Goal: Task Accomplishment & Management: Use online tool/utility

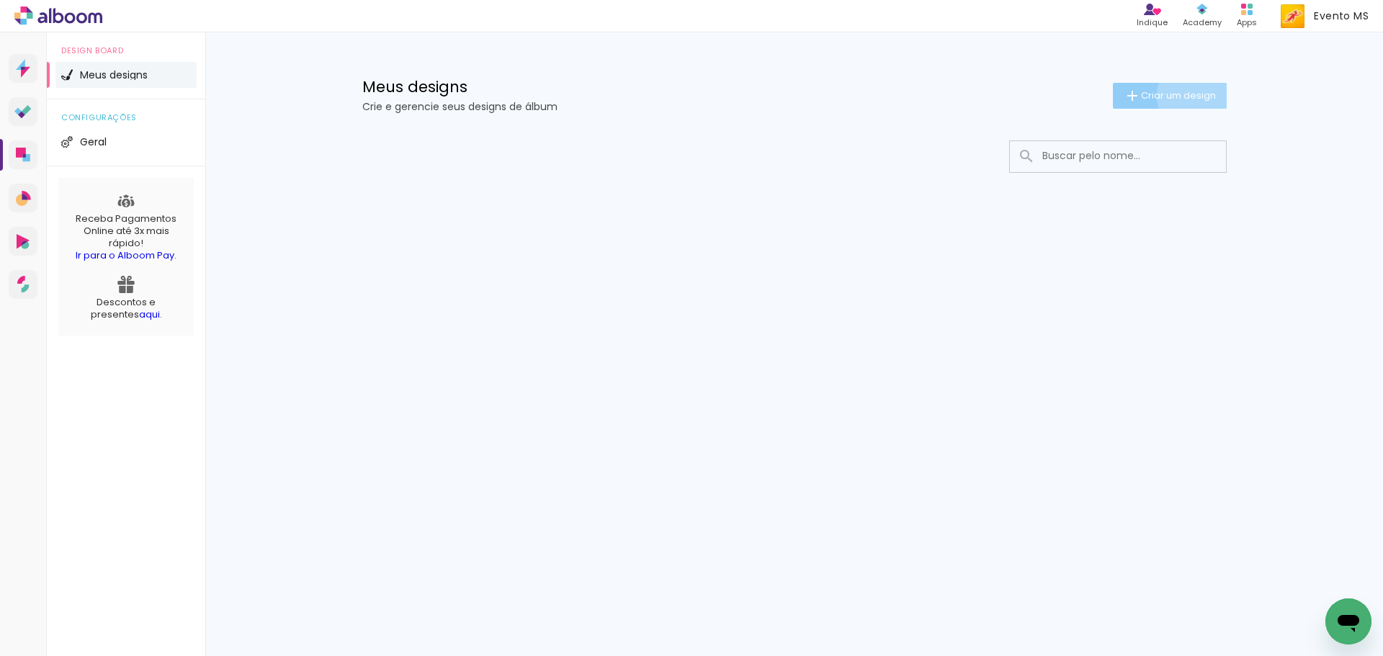
click at [1189, 95] on span "Criar um design" at bounding box center [1178, 95] width 75 height 9
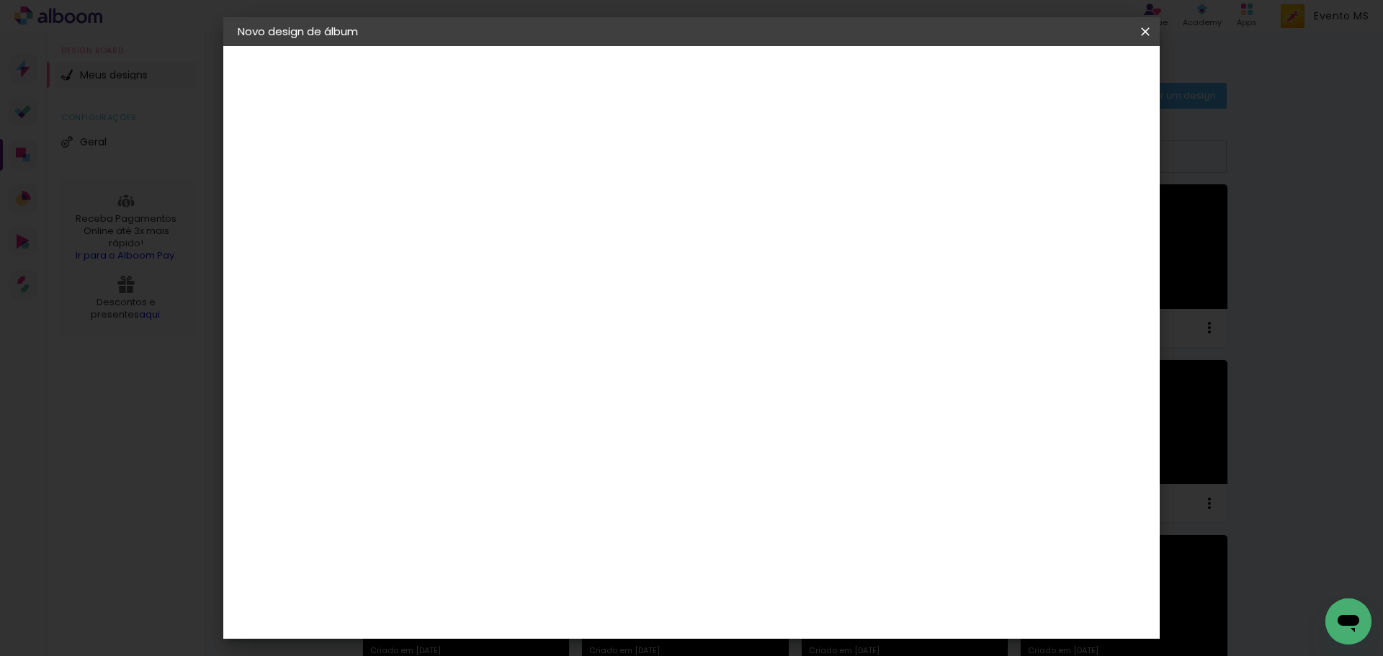
click at [0, 0] on div at bounding box center [0, 0] width 0 height 0
click at [473, 202] on input at bounding box center [473, 193] width 0 height 22
type input "[PERSON_NAME]"
type paper-input "[PERSON_NAME]"
click at [0, 0] on slot "Avançar" at bounding box center [0, 0] width 0 height 0
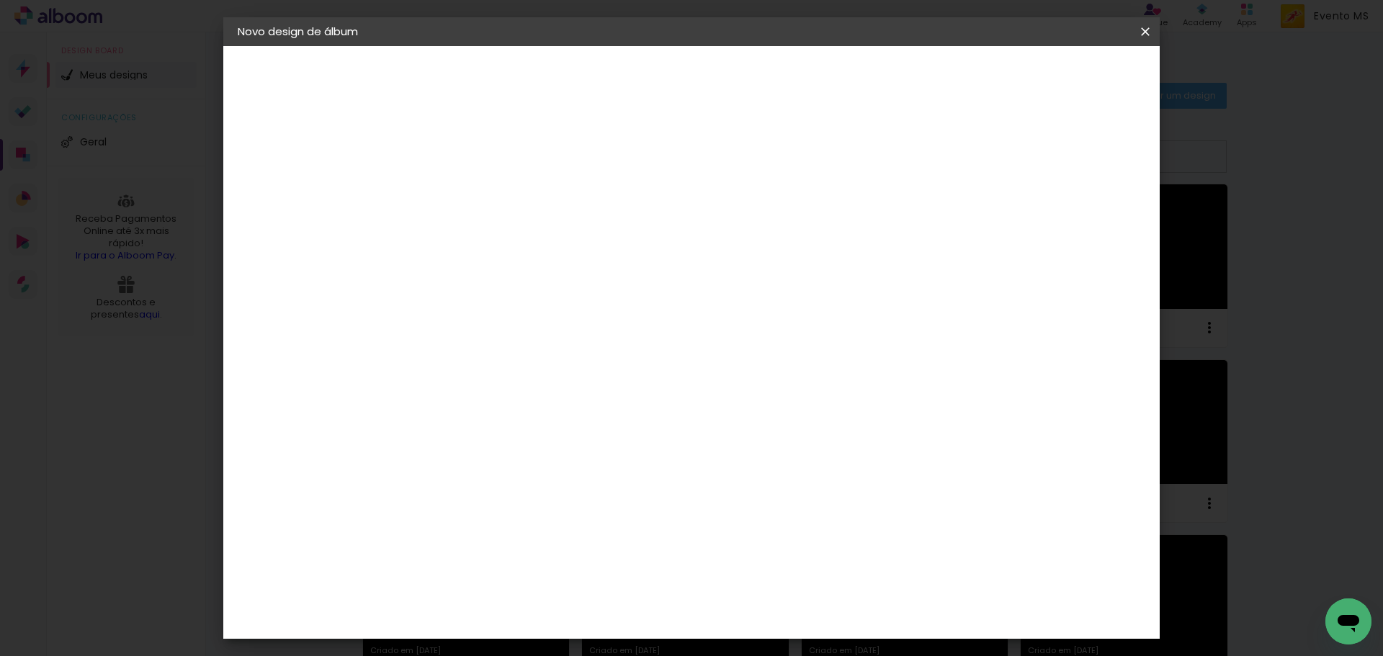
click at [743, 223] on paper-item "Tamanho Livre" at bounding box center [674, 219] width 138 height 32
click at [742, 85] on paper-button "Avançar" at bounding box center [707, 76] width 71 height 24
click at [1069, 85] on paper-button "Iniciar design" at bounding box center [1022, 76] width 94 height 24
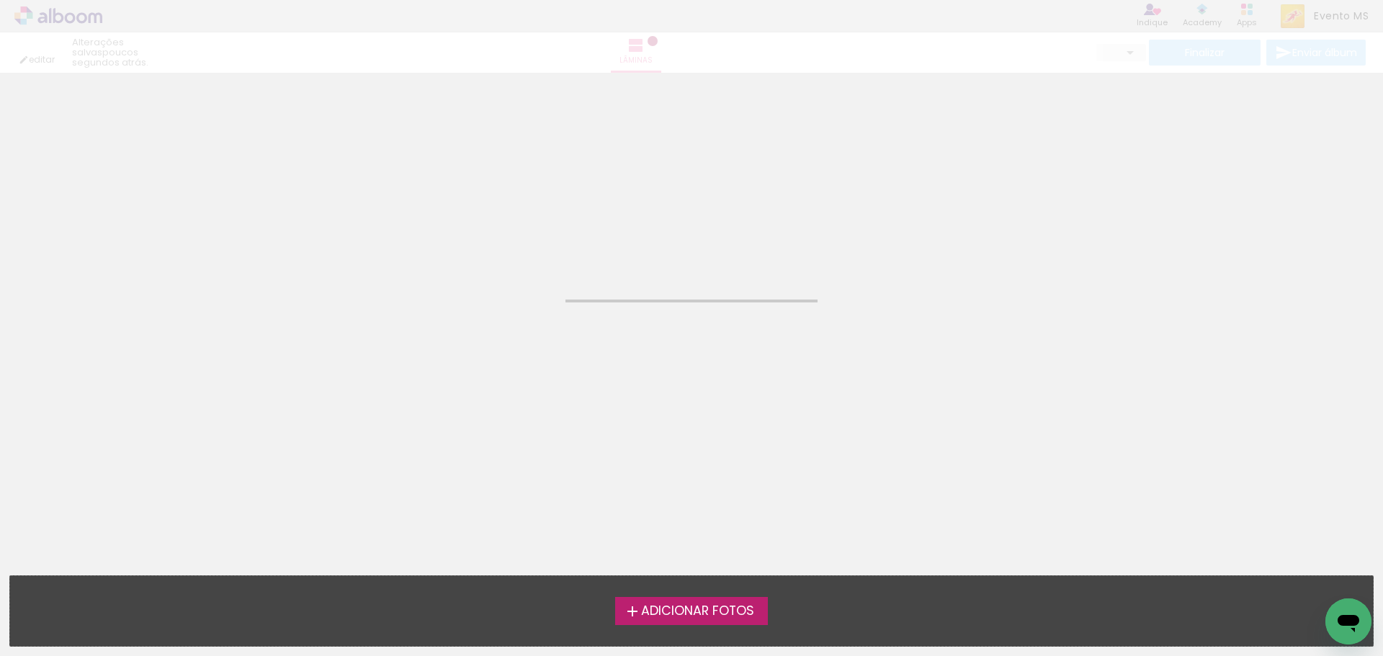
click at [721, 609] on span "Adicionar Fotos" at bounding box center [697, 611] width 113 height 13
click at [0, 0] on input "file" at bounding box center [0, 0] width 0 height 0
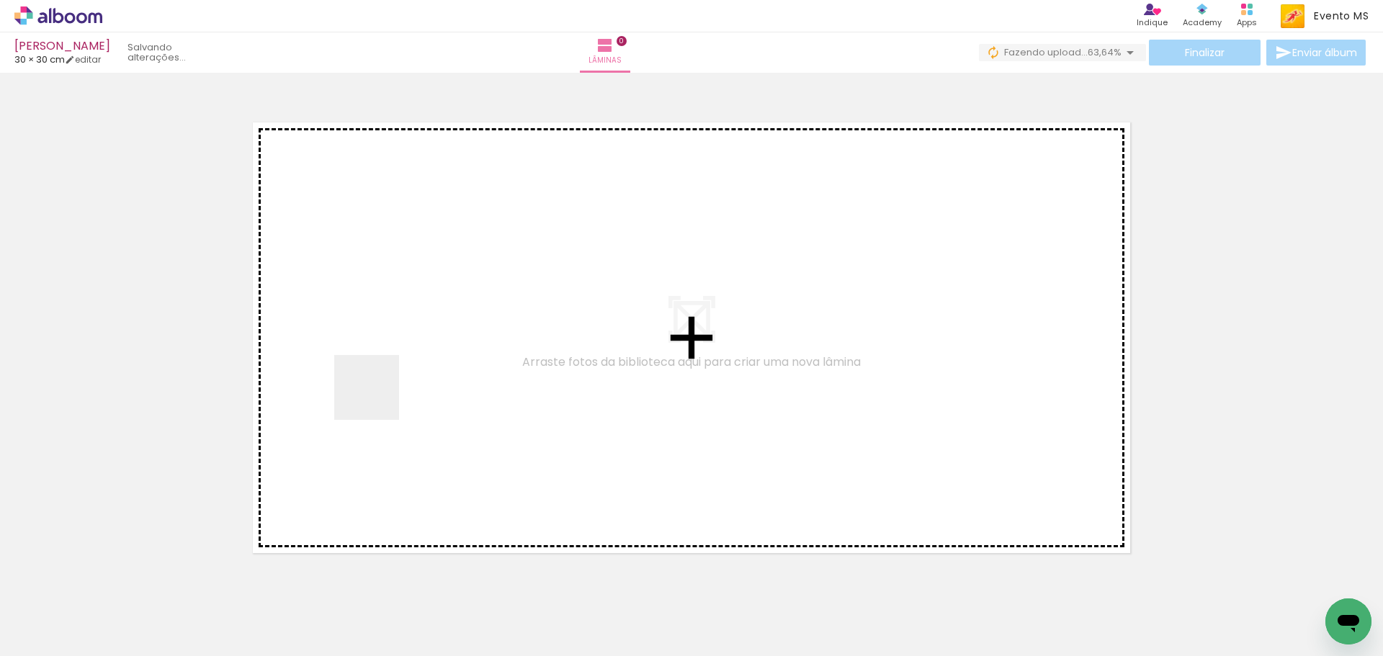
drag, startPoint x: 187, startPoint y: 591, endPoint x: 377, endPoint y: 398, distance: 271.4
click at [377, 398] on quentale-workspace at bounding box center [691, 328] width 1383 height 656
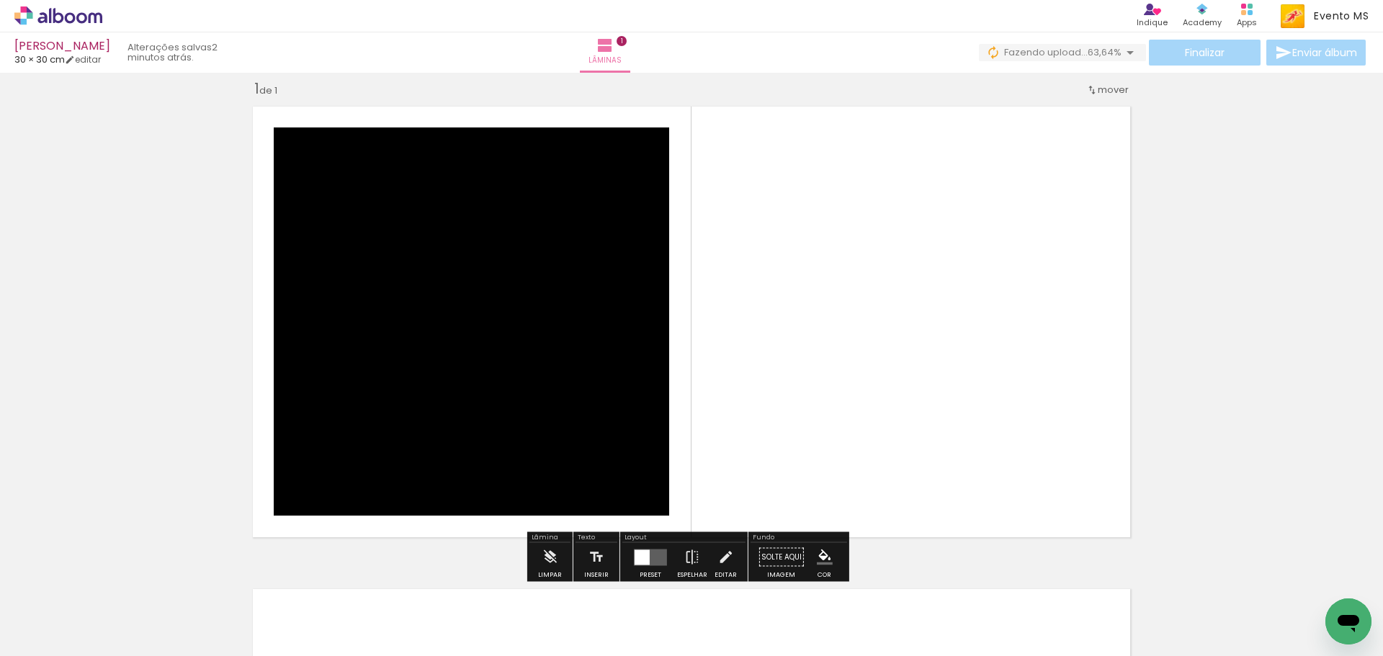
scroll to position [19, 0]
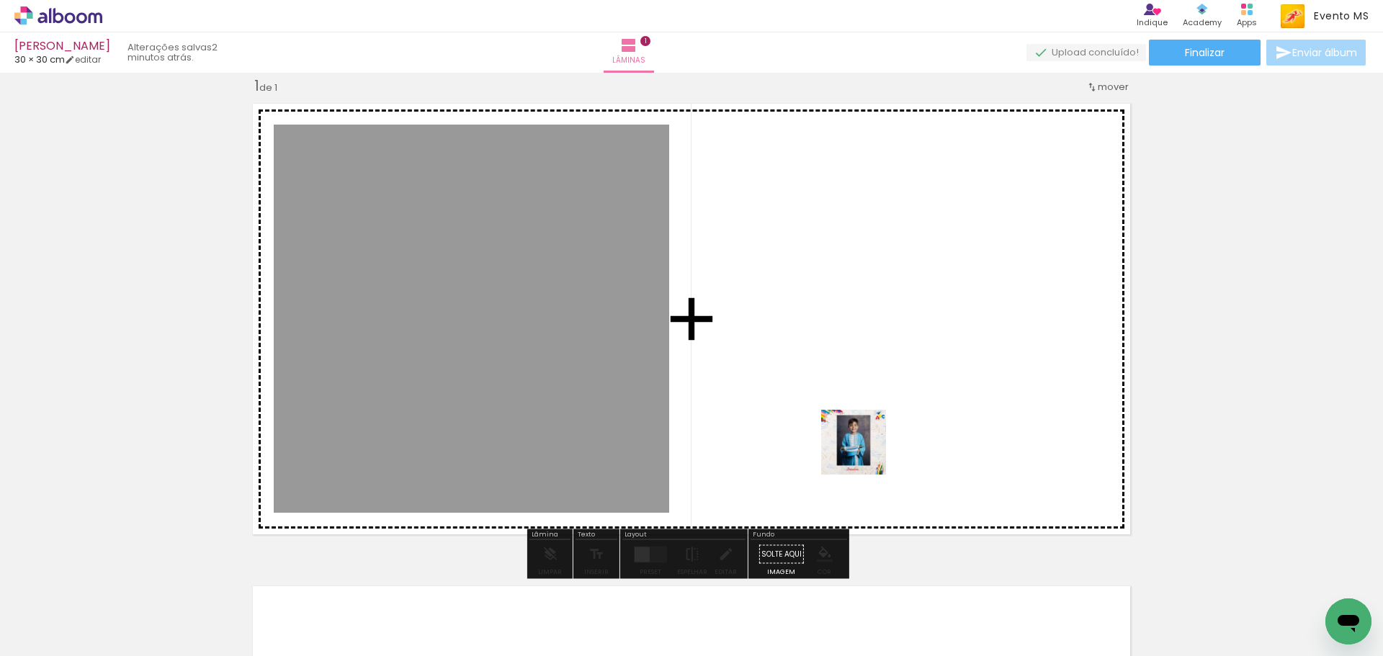
drag, startPoint x: 313, startPoint y: 598, endPoint x: 908, endPoint y: 356, distance: 642.8
click at [908, 356] on quentale-workspace at bounding box center [691, 328] width 1383 height 656
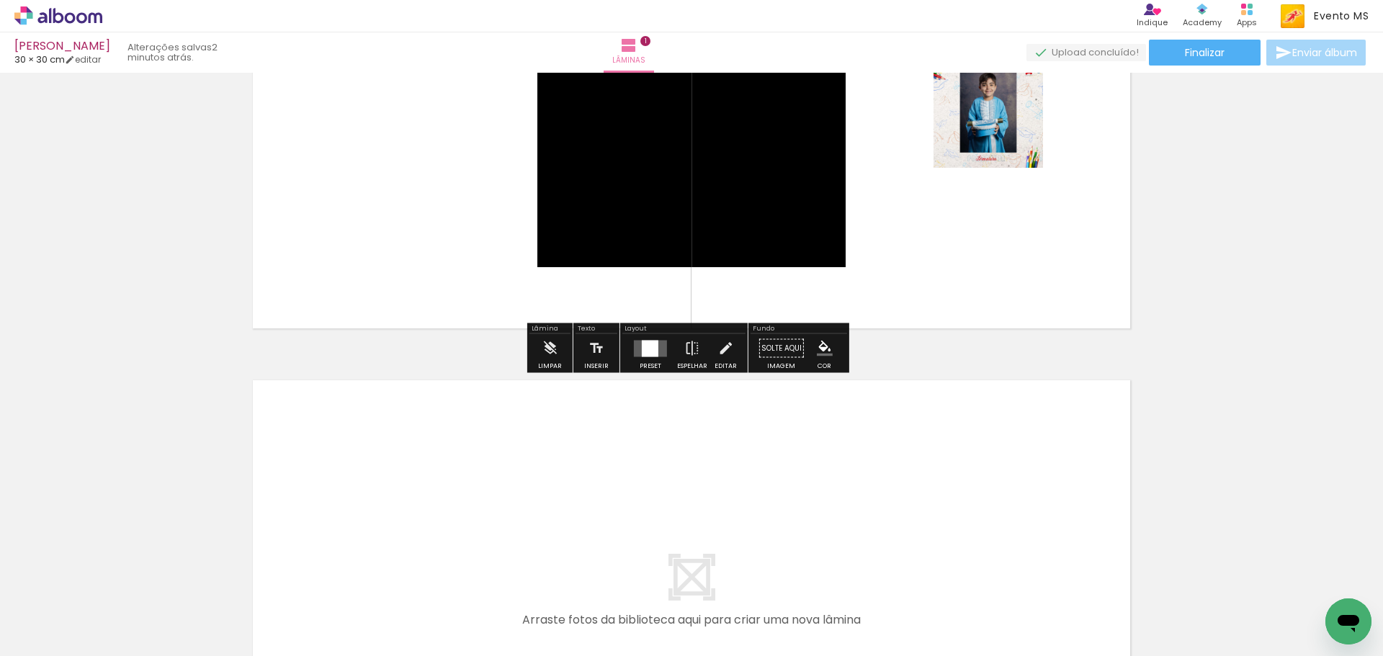
scroll to position [451, 0]
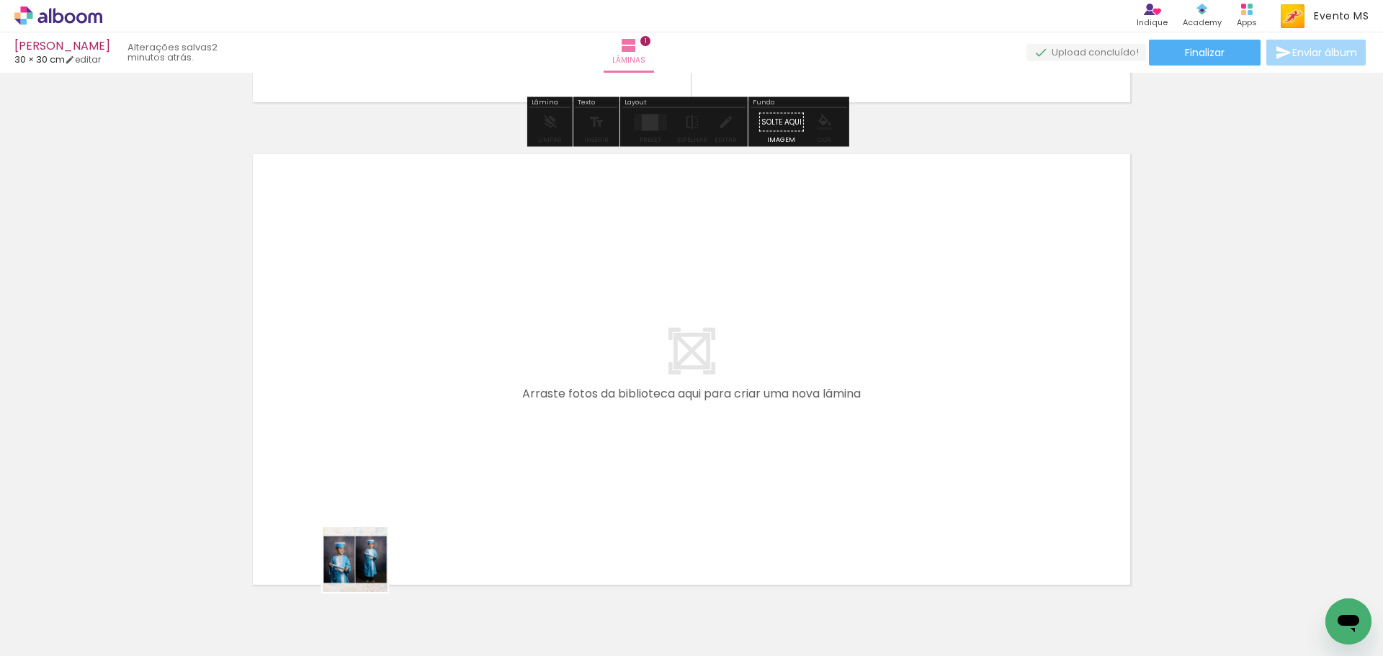
drag, startPoint x: 331, startPoint y: 632, endPoint x: 440, endPoint y: 409, distance: 248.3
click at [440, 409] on quentale-workspace at bounding box center [691, 328] width 1383 height 656
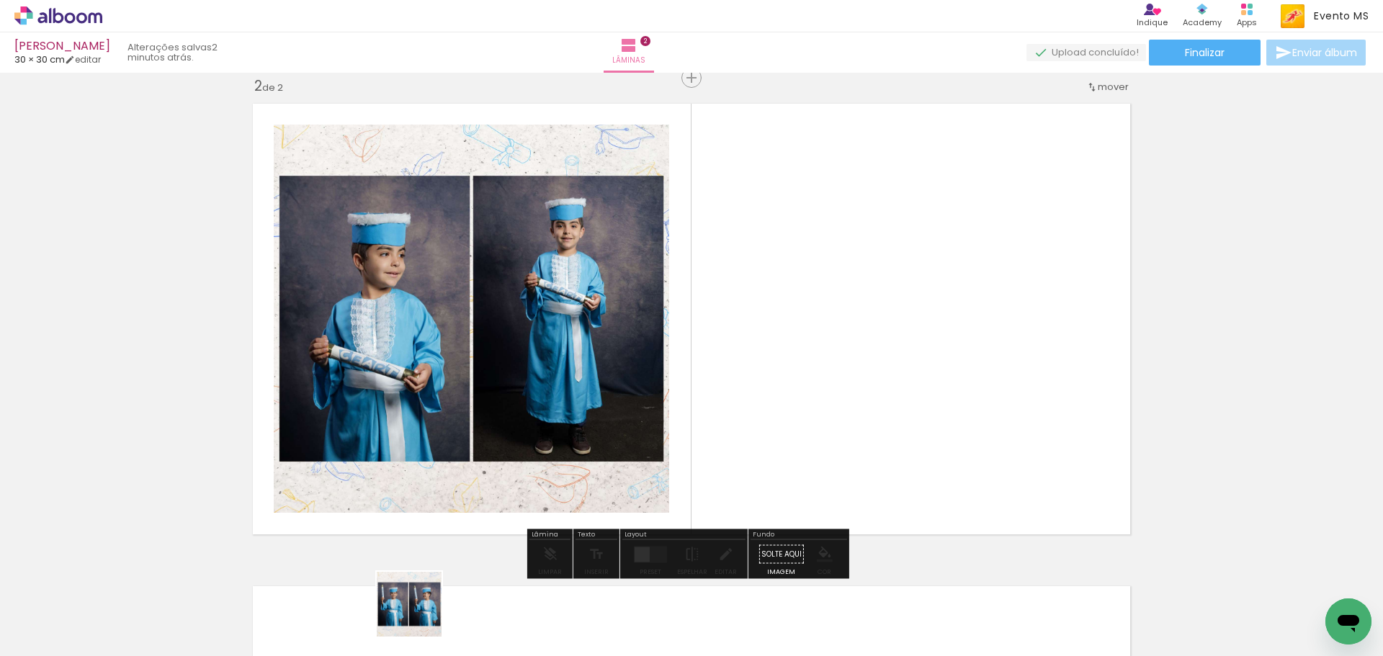
drag, startPoint x: 417, startPoint y: 619, endPoint x: 836, endPoint y: 307, distance: 522.4
click at [836, 307] on quentale-workspace at bounding box center [691, 328] width 1383 height 656
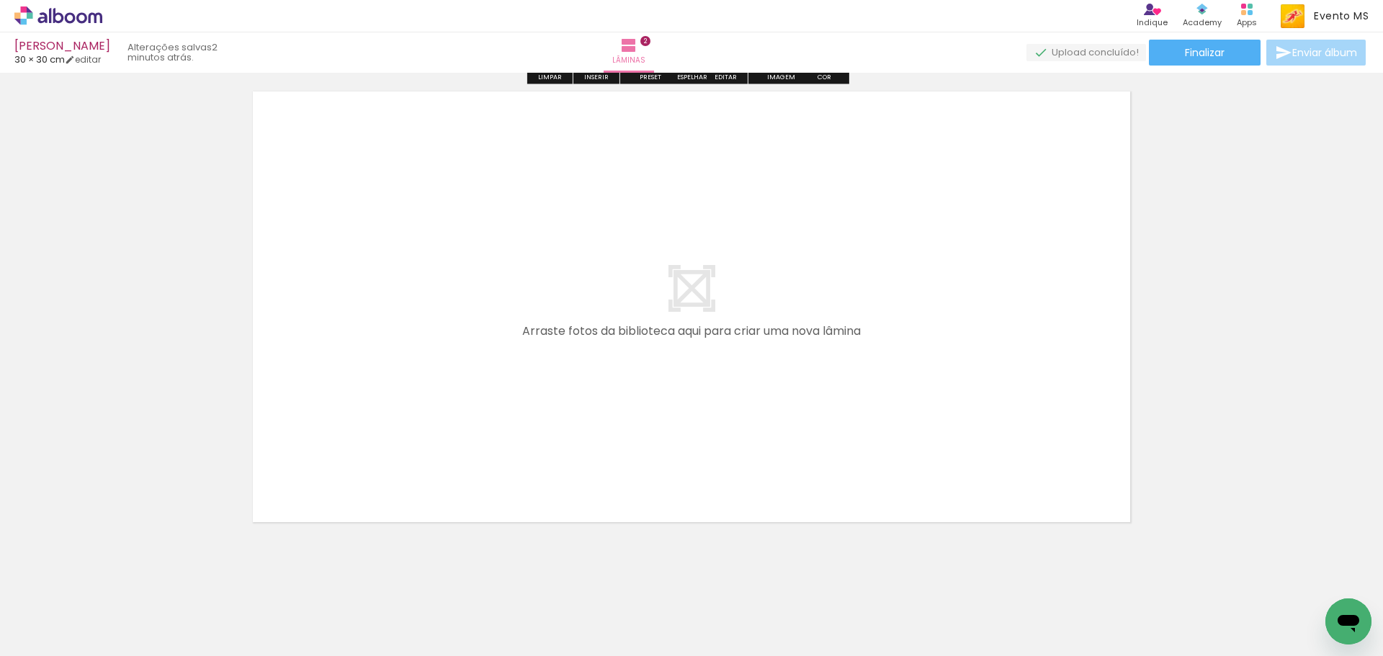
scroll to position [1005, 0]
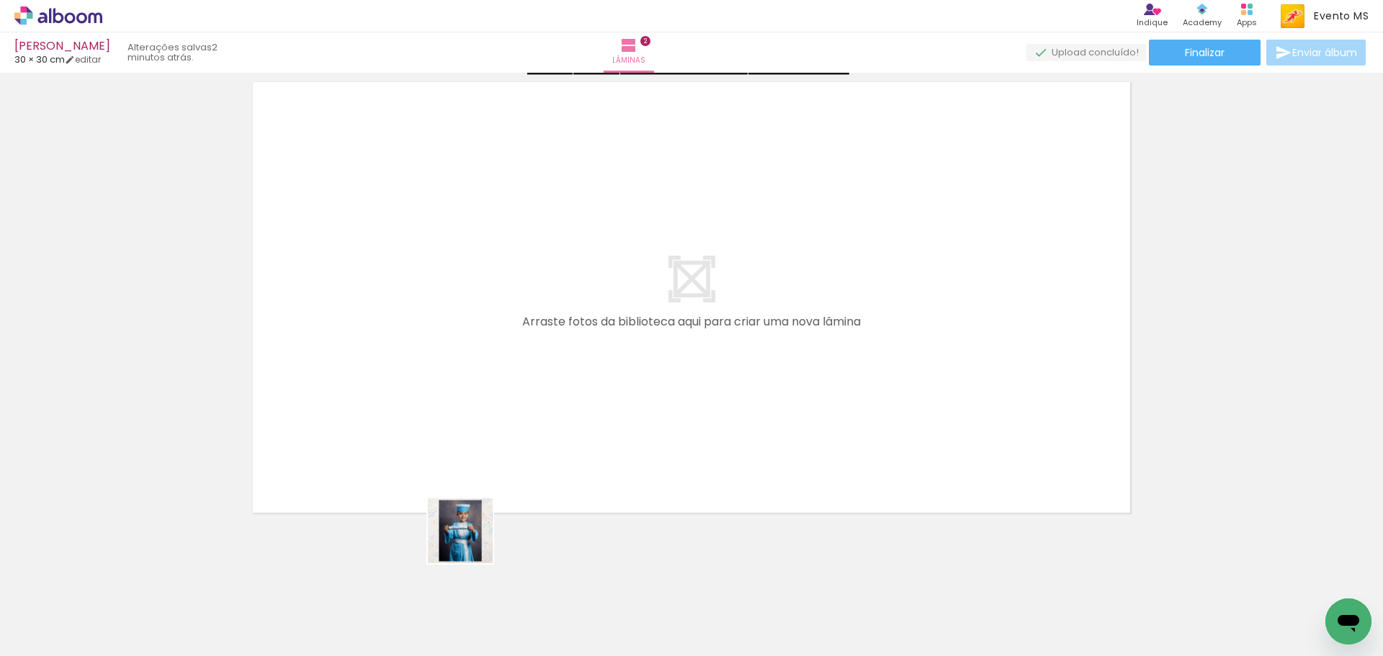
drag, startPoint x: 472, startPoint y: 619, endPoint x: 452, endPoint y: 425, distance: 195.6
click at [452, 425] on quentale-workspace at bounding box center [691, 328] width 1383 height 656
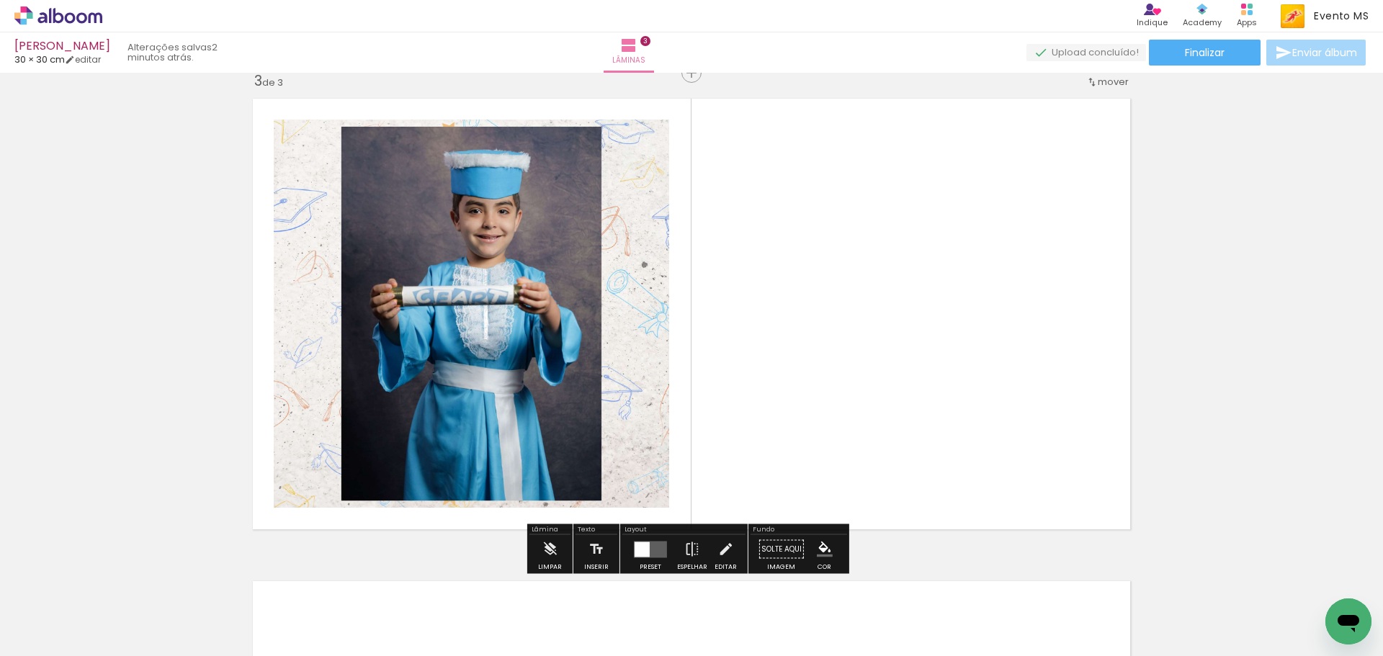
scroll to position [984, 0]
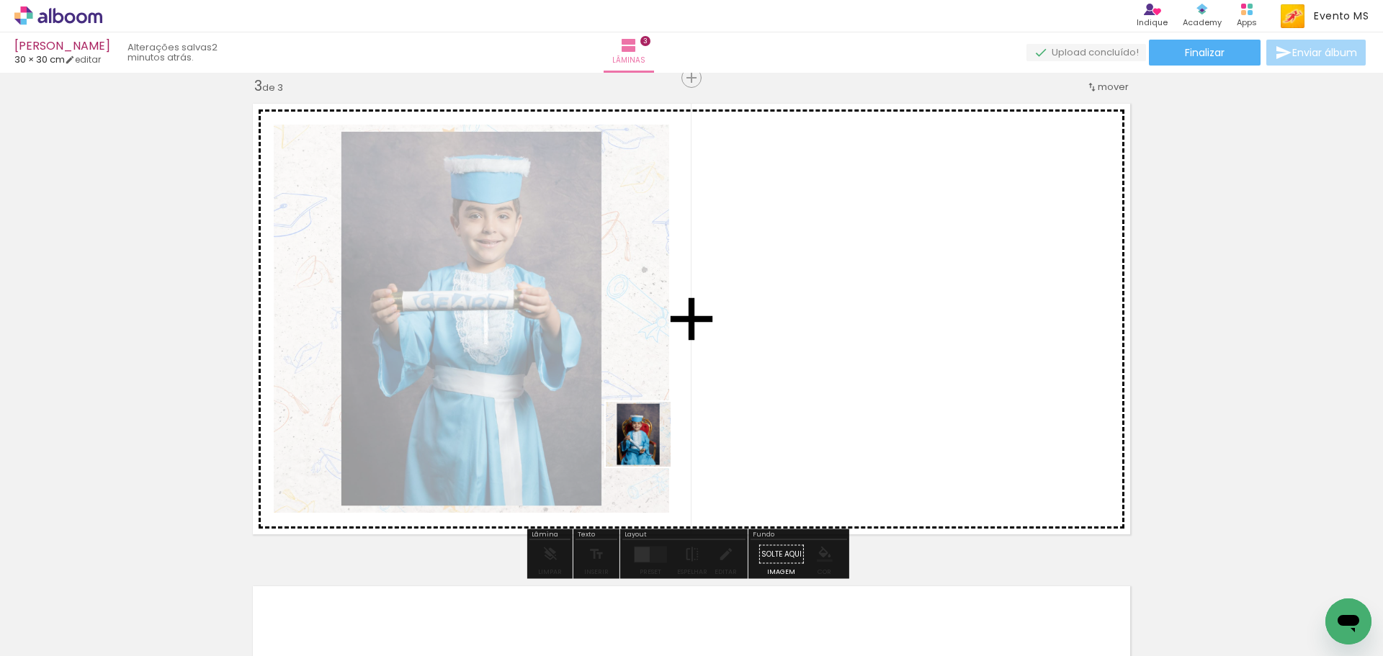
drag, startPoint x: 540, startPoint y: 616, endPoint x: 751, endPoint y: 344, distance: 344.4
click at [750, 345] on quentale-workspace at bounding box center [691, 328] width 1383 height 656
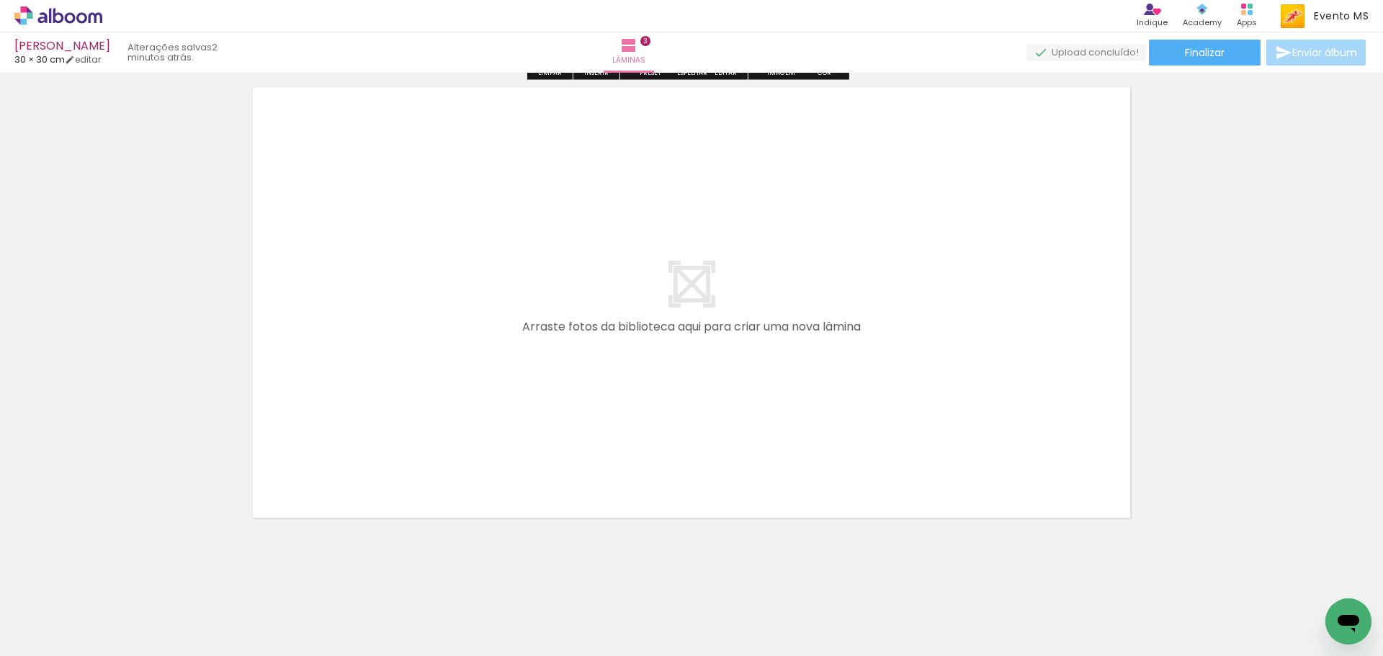
scroll to position [1493, 0]
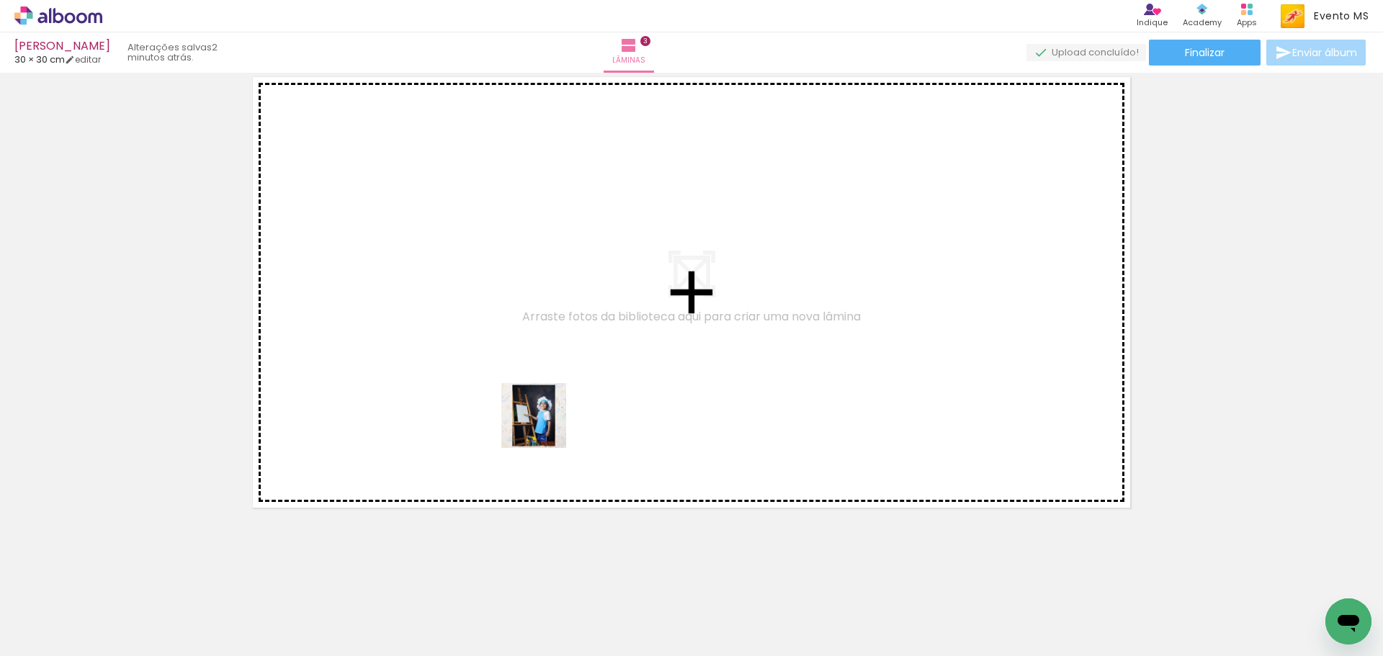
drag, startPoint x: 627, startPoint y: 612, endPoint x: 555, endPoint y: 385, distance: 238.0
click at [449, 297] on quentale-workspace at bounding box center [691, 328] width 1383 height 656
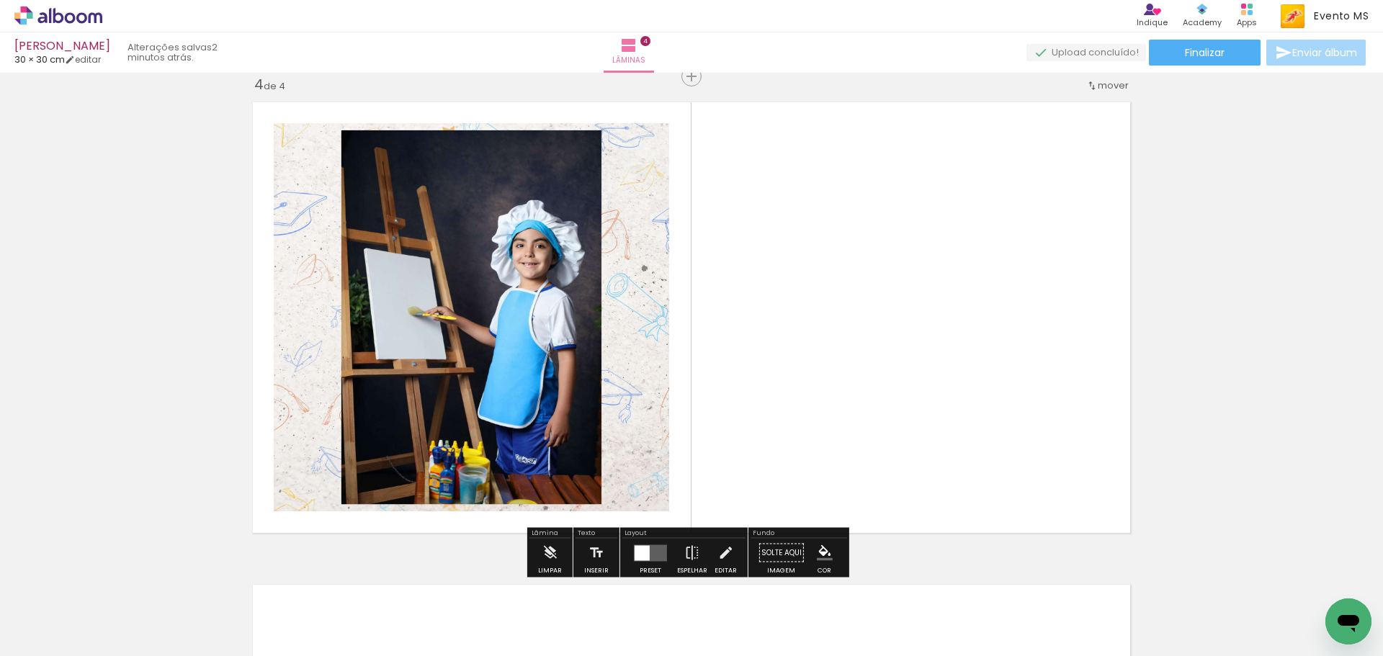
scroll to position [1466, 0]
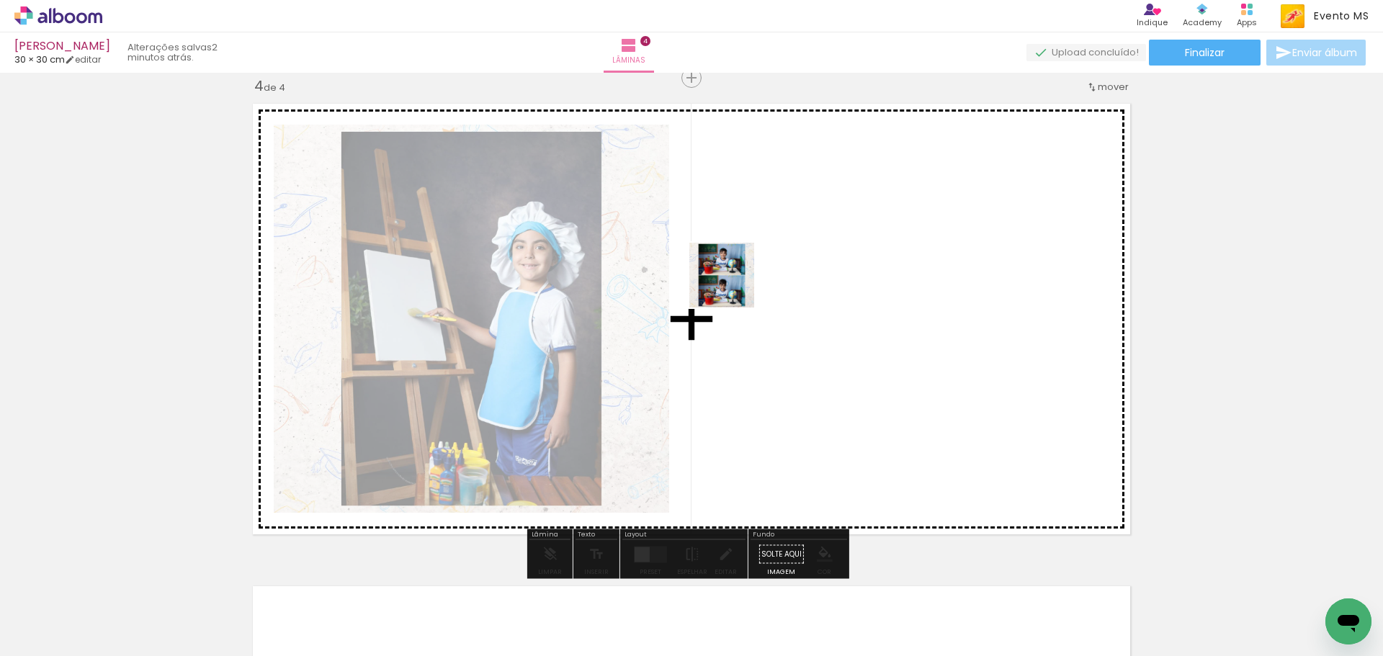
drag, startPoint x: 711, startPoint y: 484, endPoint x: 729, endPoint y: 300, distance: 184.5
click at [735, 272] on quentale-workspace at bounding box center [691, 328] width 1383 height 656
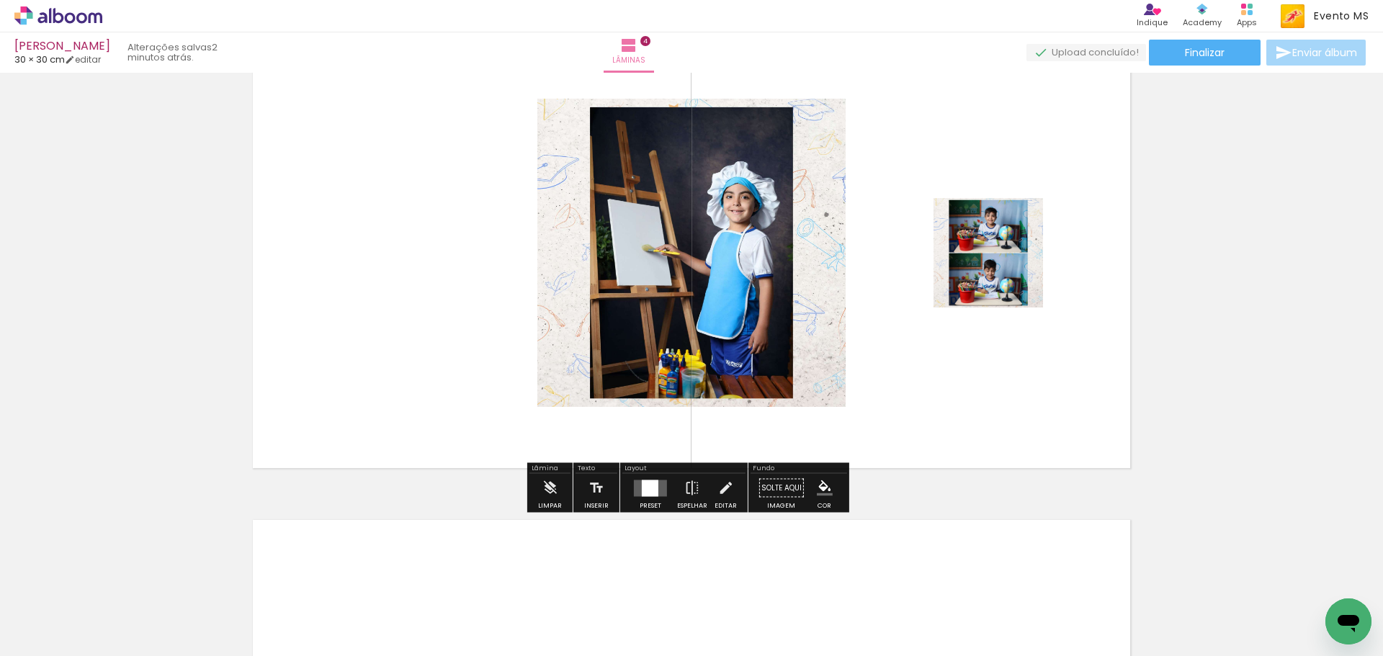
scroll to position [1754, 0]
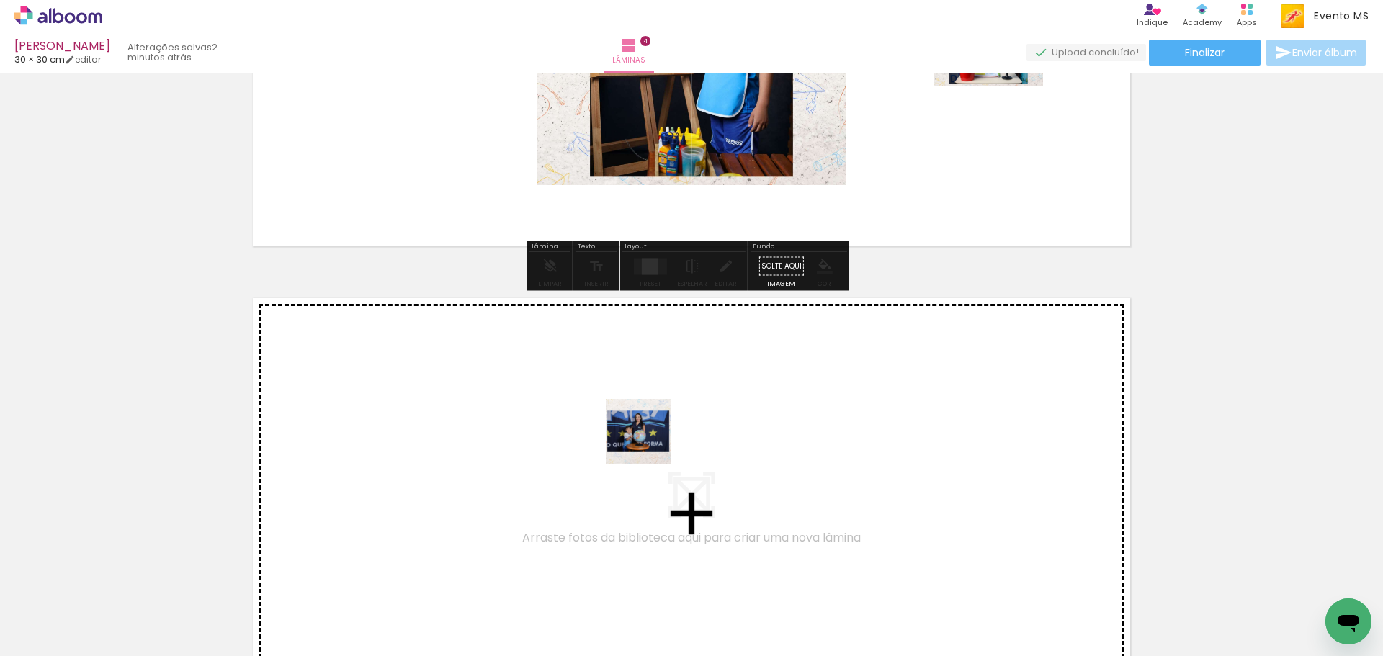
drag, startPoint x: 649, startPoint y: 442, endPoint x: 562, endPoint y: 370, distance: 113.0
click at [562, 370] on quentale-workspace at bounding box center [691, 328] width 1383 height 656
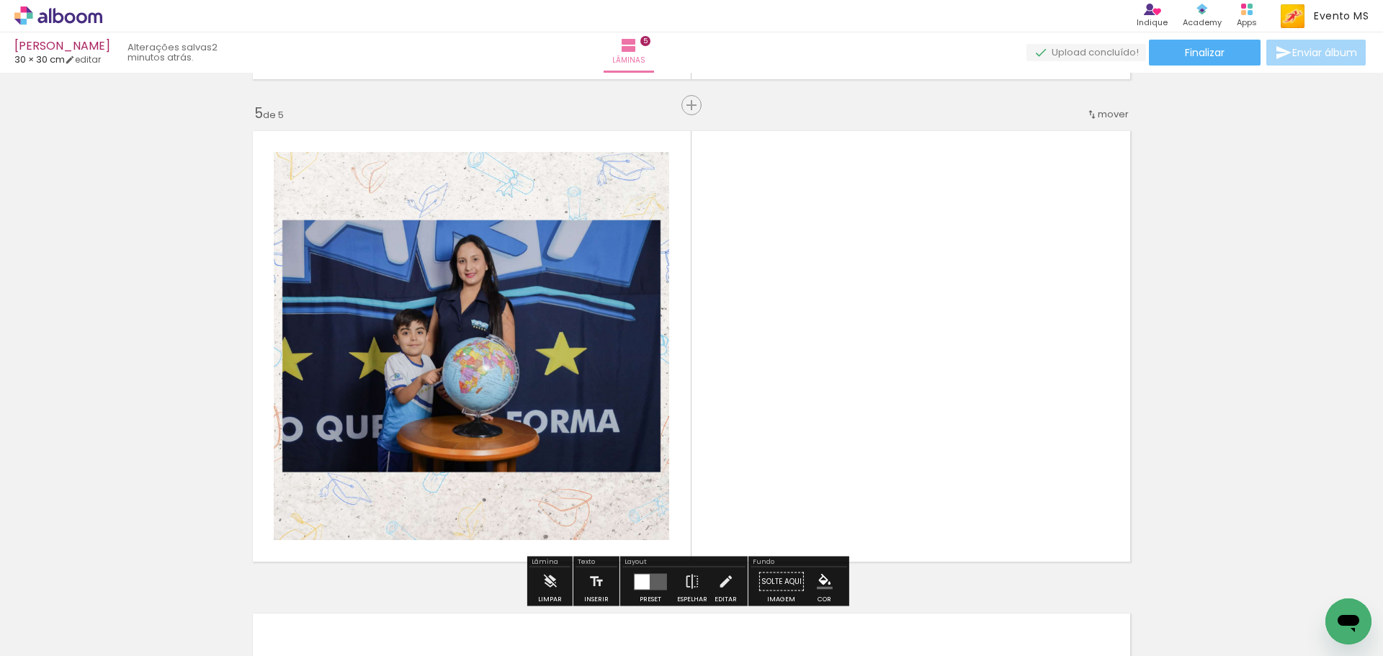
scroll to position [1949, 0]
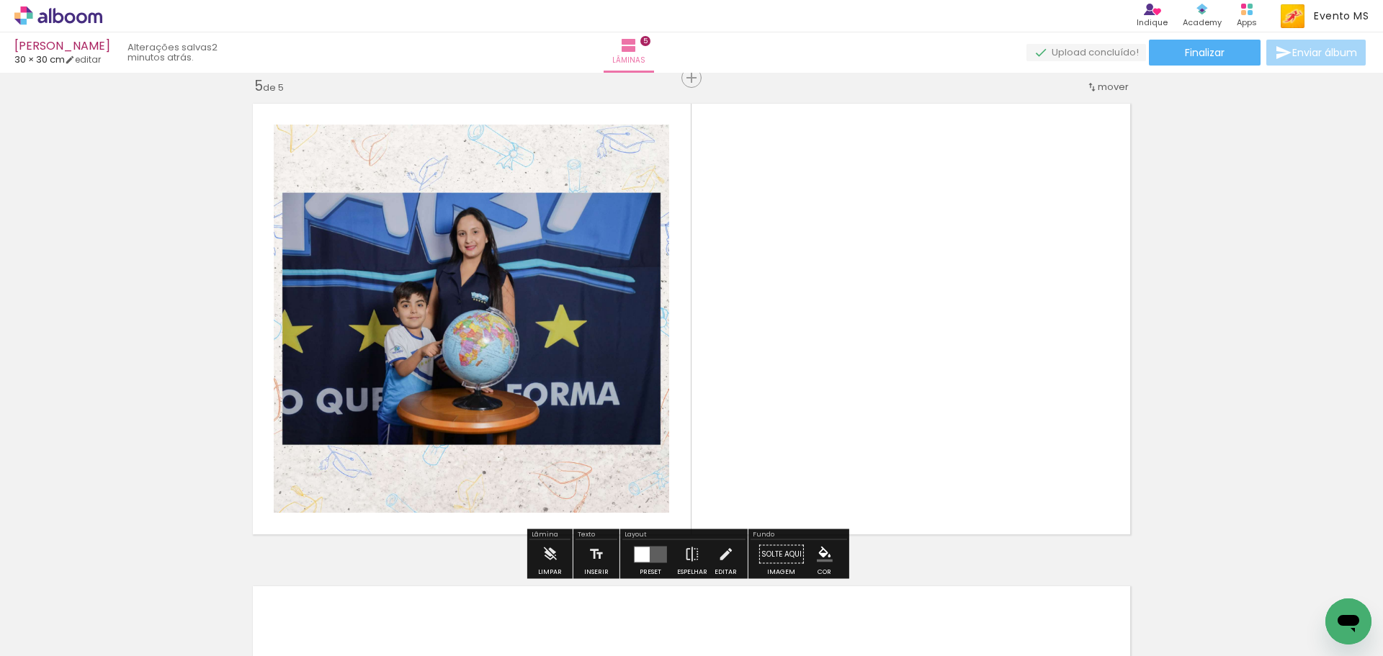
drag, startPoint x: 879, startPoint y: 624, endPoint x: 885, endPoint y: 364, distance: 259.3
click at [915, 355] on quentale-workspace at bounding box center [691, 328] width 1383 height 656
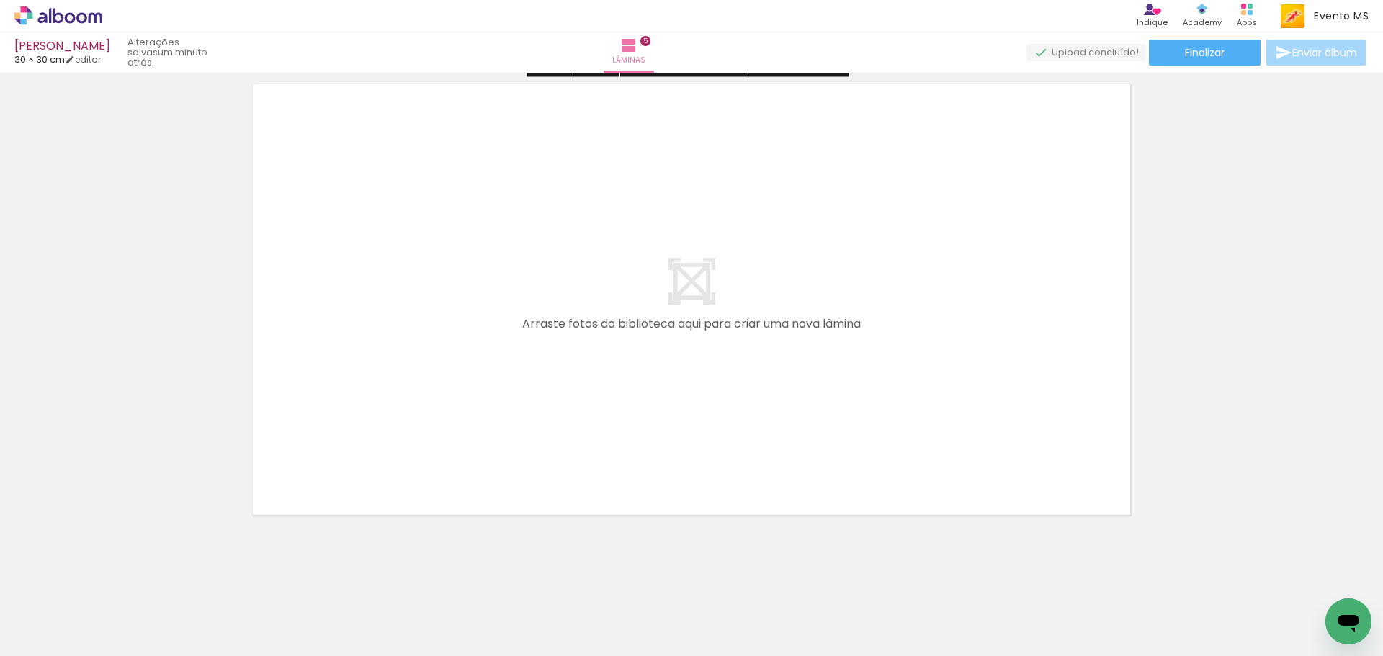
scroll to position [2458, 0]
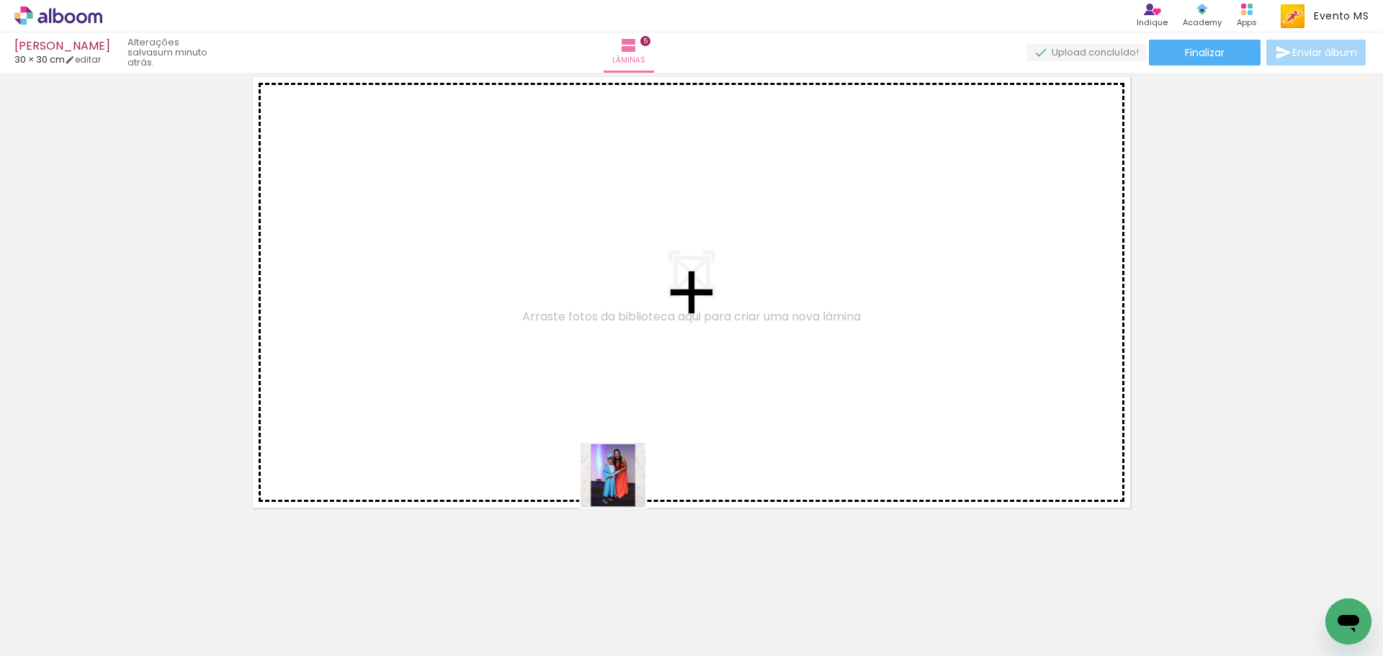
drag, startPoint x: 951, startPoint y: 617, endPoint x: 813, endPoint y: 575, distance: 144.6
click at [623, 481] on quentale-workspace at bounding box center [691, 328] width 1383 height 656
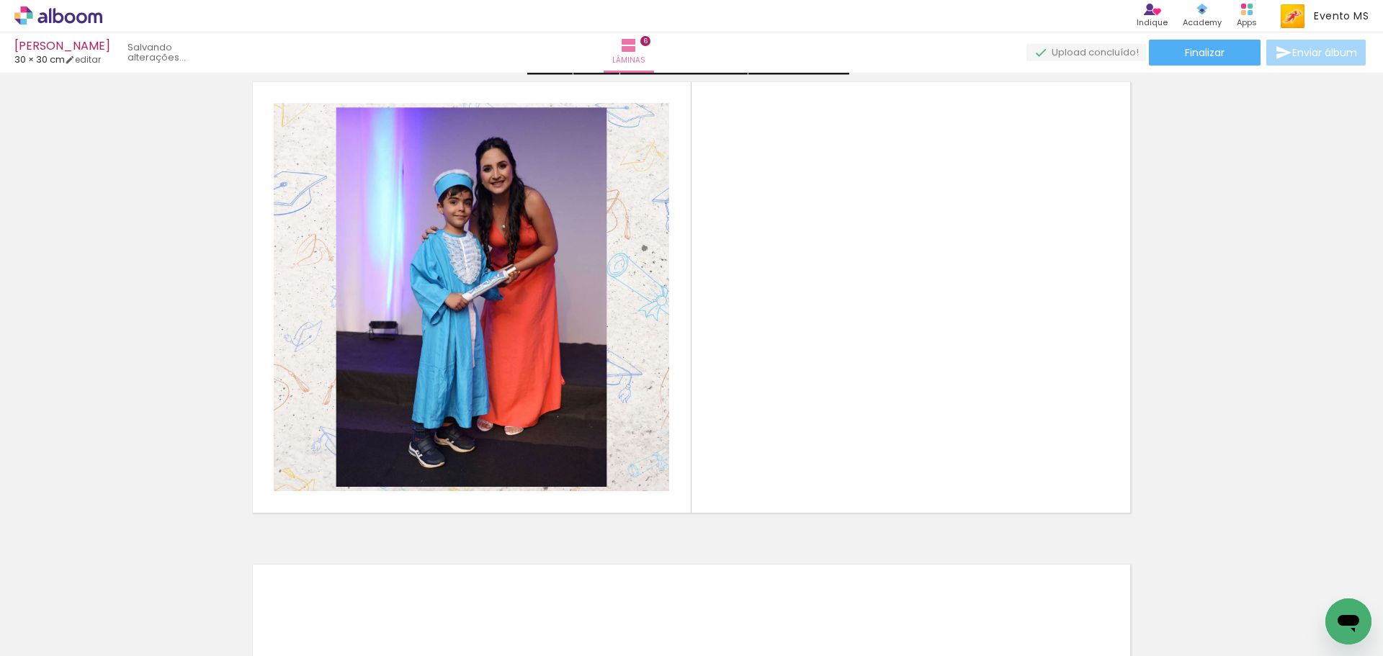
scroll to position [2431, 0]
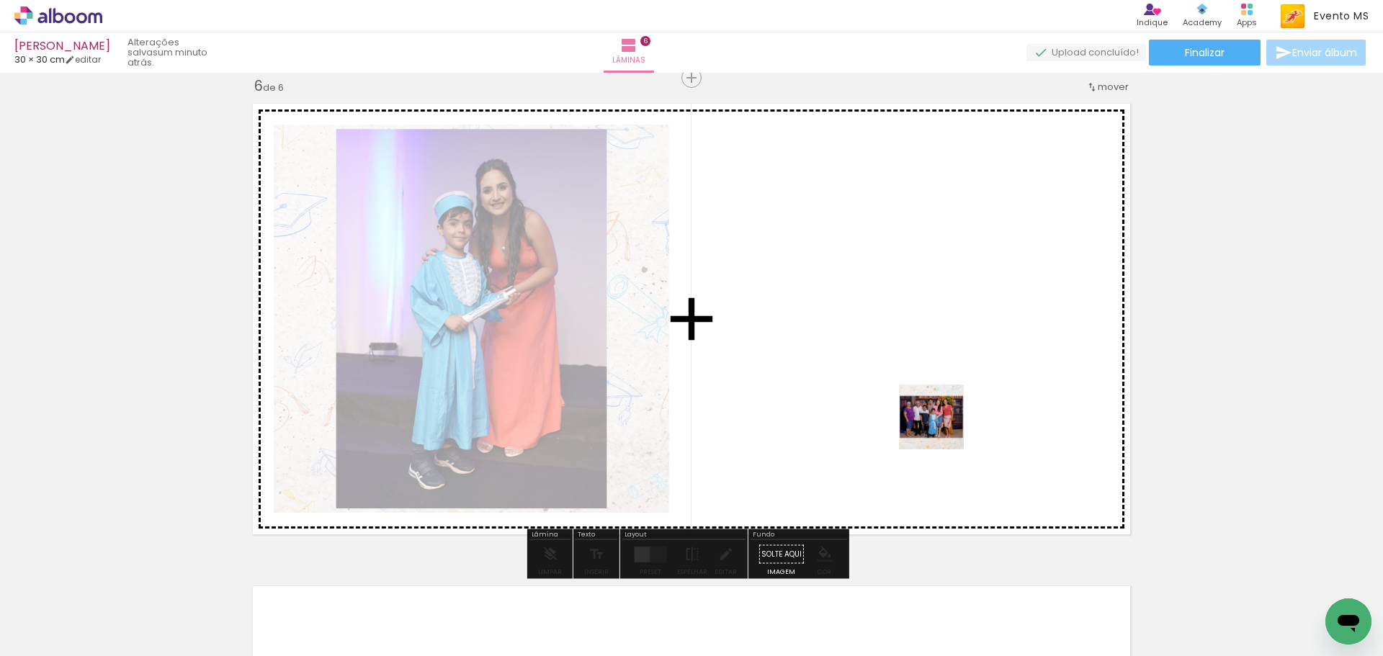
drag, startPoint x: 1010, startPoint y: 606, endPoint x: 899, endPoint y: 338, distance: 289.9
click at [901, 342] on quentale-workspace at bounding box center [691, 328] width 1383 height 656
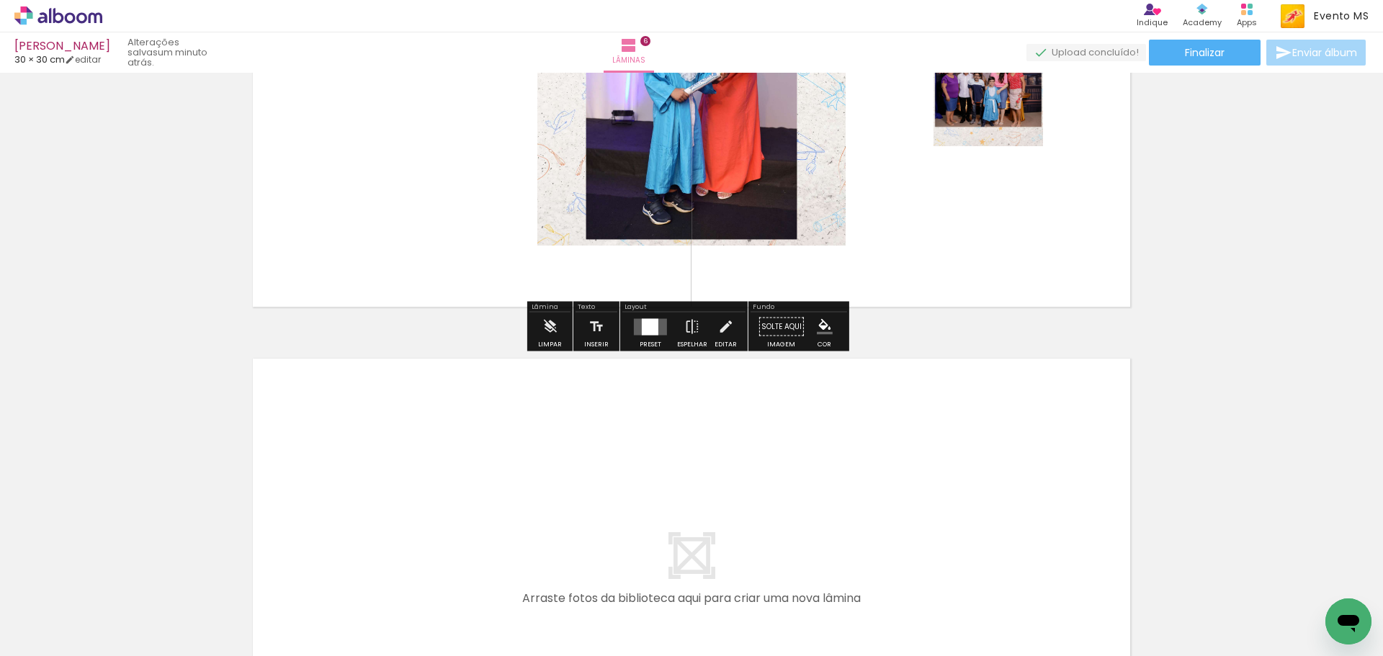
scroll to position [2863, 0]
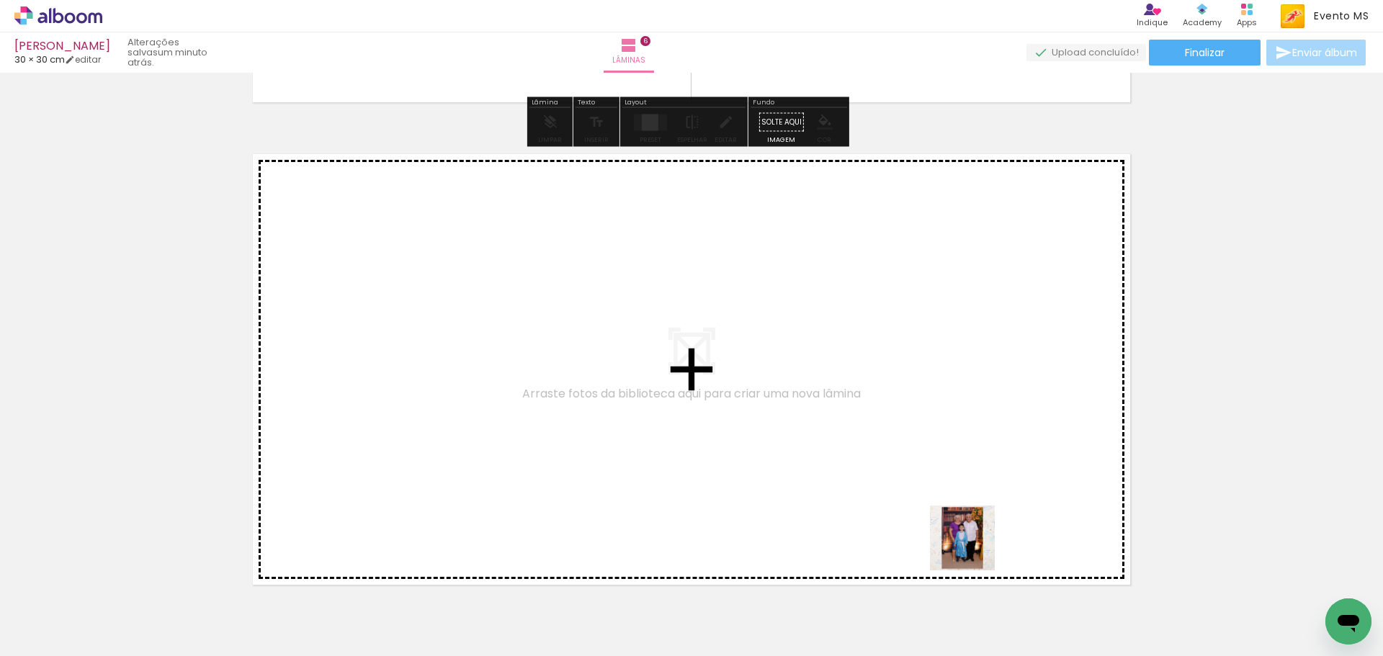
drag, startPoint x: 1123, startPoint y: 620, endPoint x: 590, endPoint y: 398, distance: 577.5
click at [590, 398] on quentale-workspace at bounding box center [691, 328] width 1383 height 656
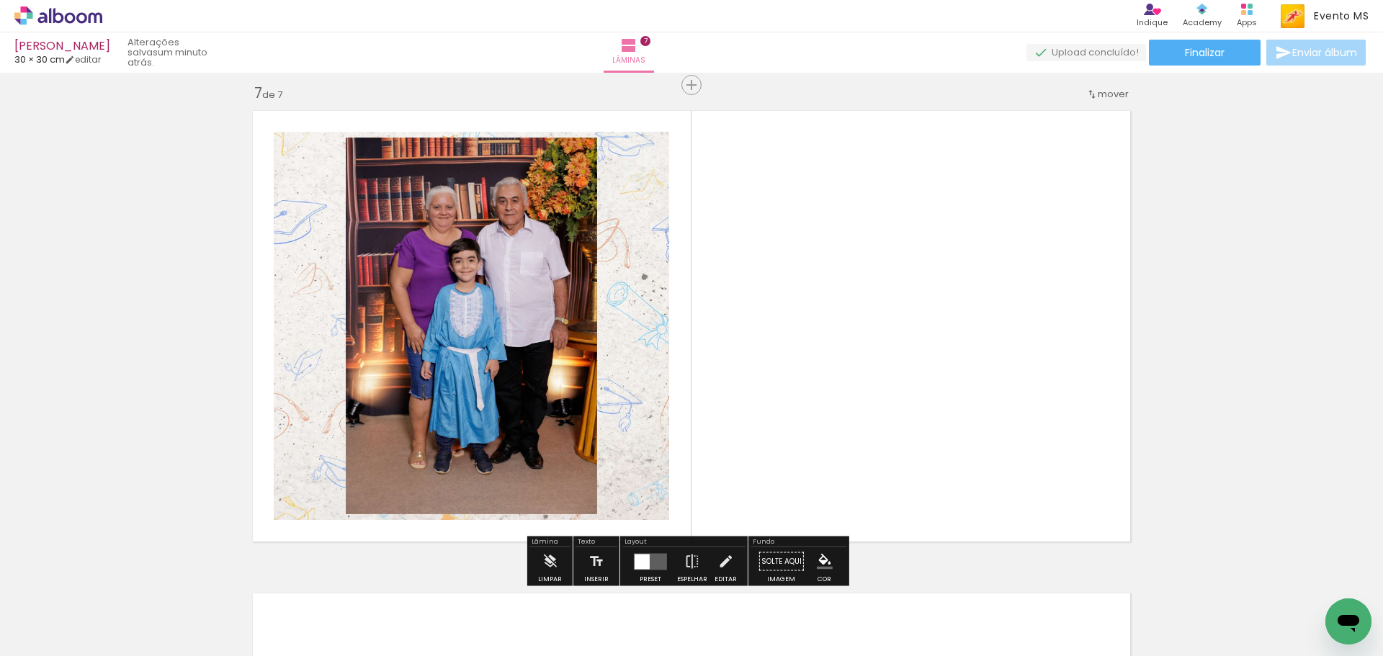
scroll to position [2914, 0]
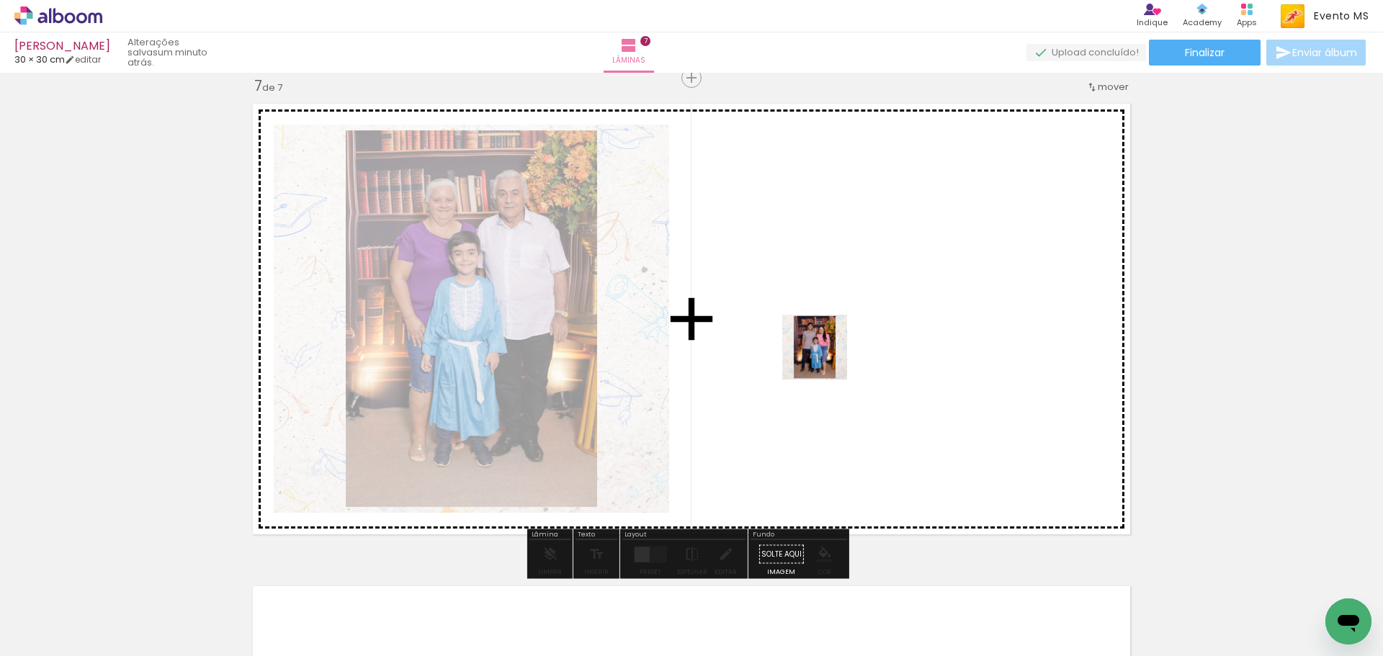
drag, startPoint x: 1187, startPoint y: 632, endPoint x: 838, endPoint y: 364, distance: 440.2
click at [827, 357] on quentale-workspace at bounding box center [691, 328] width 1383 height 656
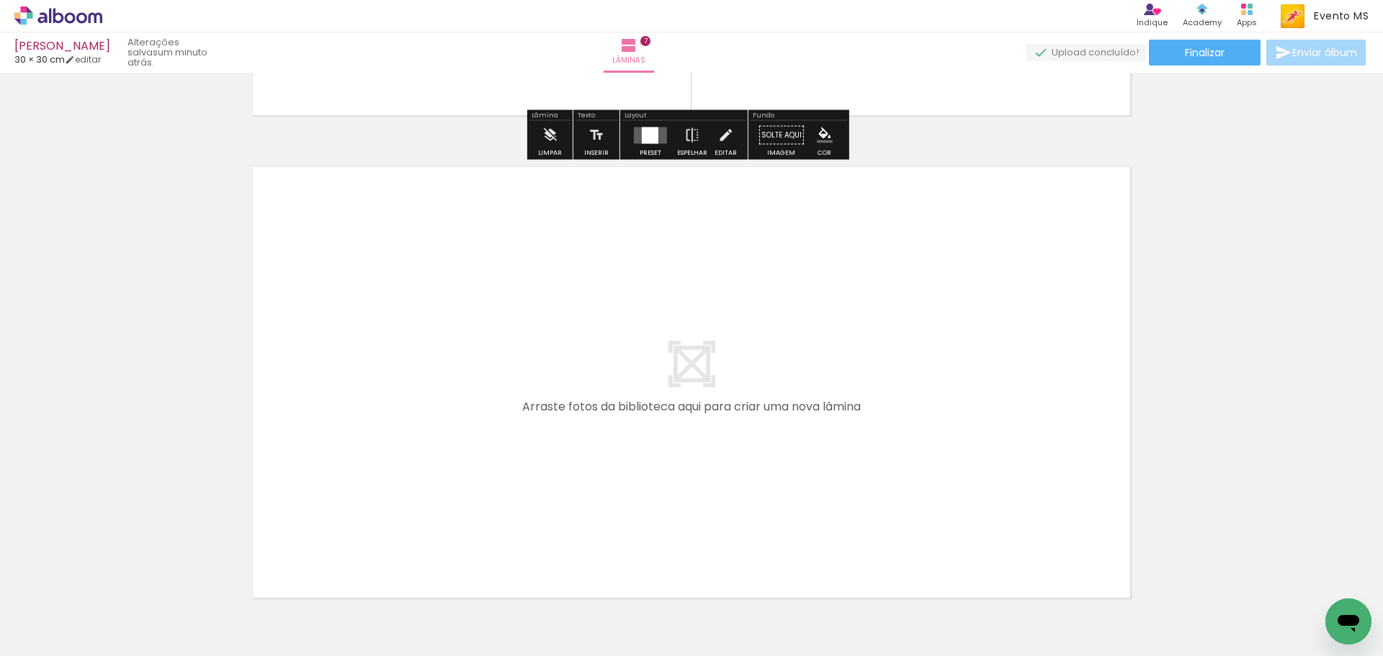
scroll to position [3418, 0]
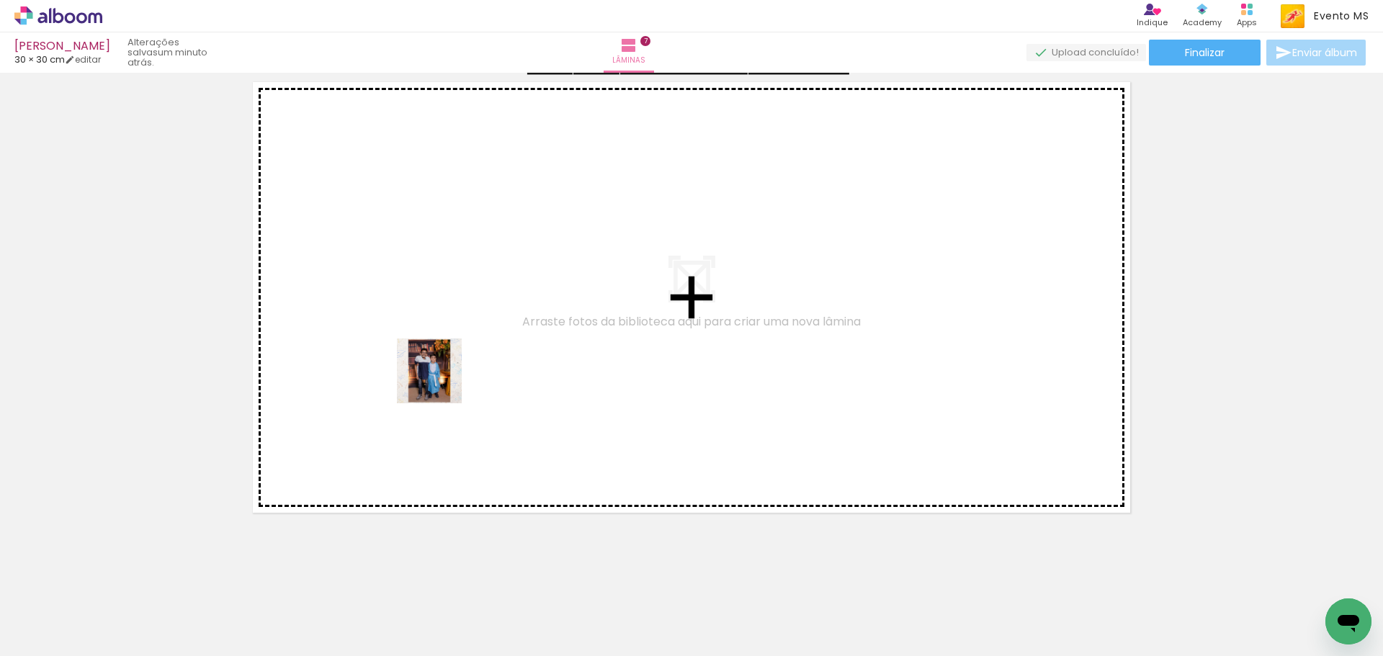
drag, startPoint x: 1274, startPoint y: 621, endPoint x: 440, endPoint y: 382, distance: 867.7
click at [440, 382] on quentale-workspace at bounding box center [691, 328] width 1383 height 656
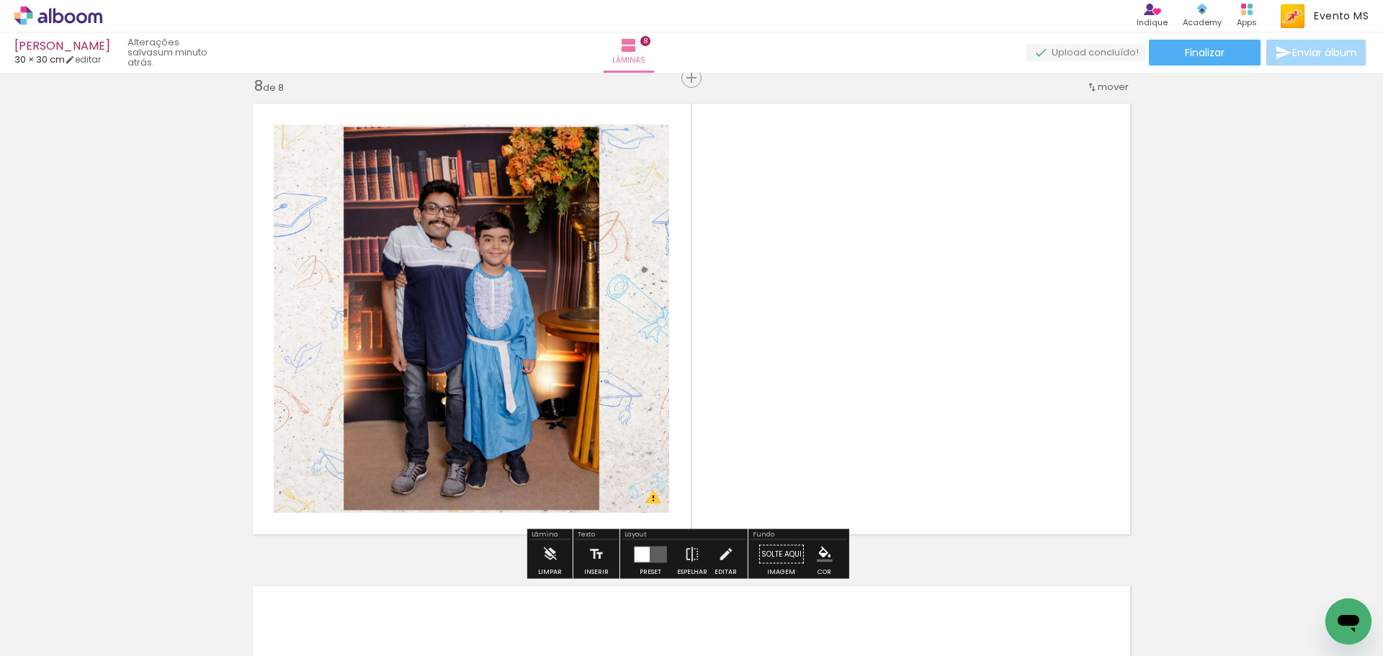
scroll to position [0, 514]
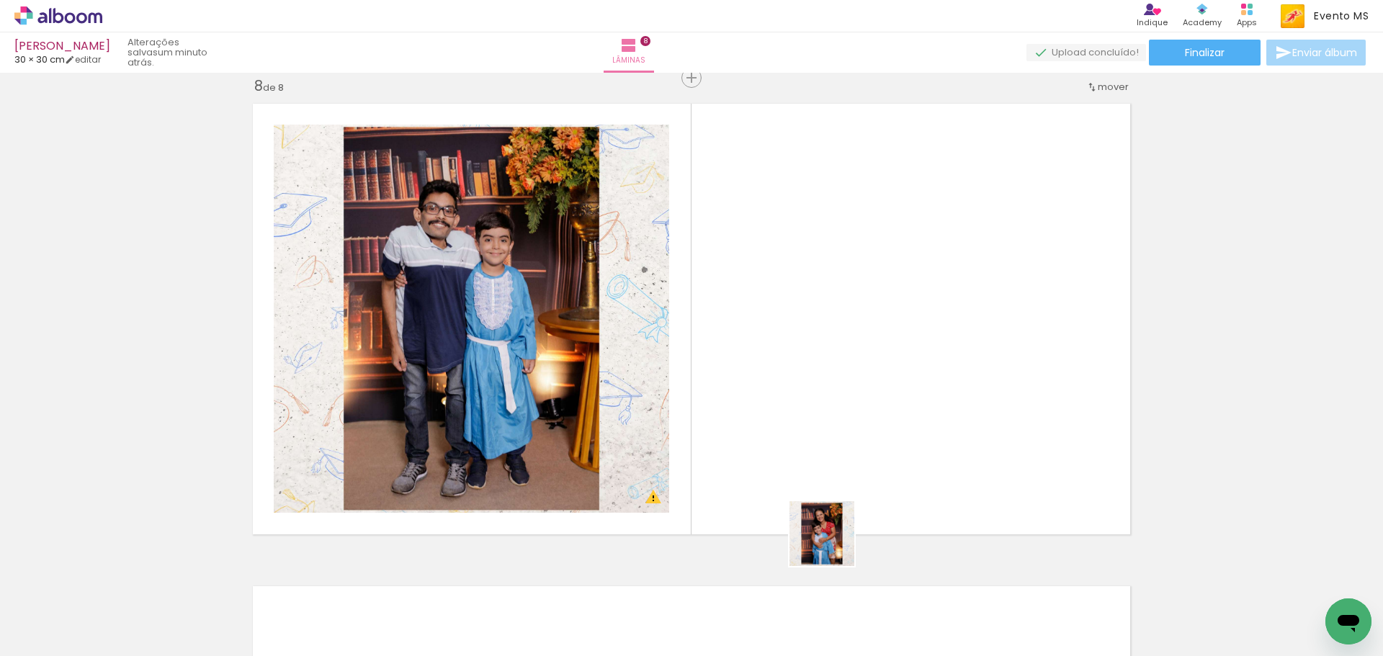
drag, startPoint x: 816, startPoint y: 620, endPoint x: 863, endPoint y: 285, distance: 338.2
click at [863, 285] on quentale-workspace at bounding box center [691, 328] width 1383 height 656
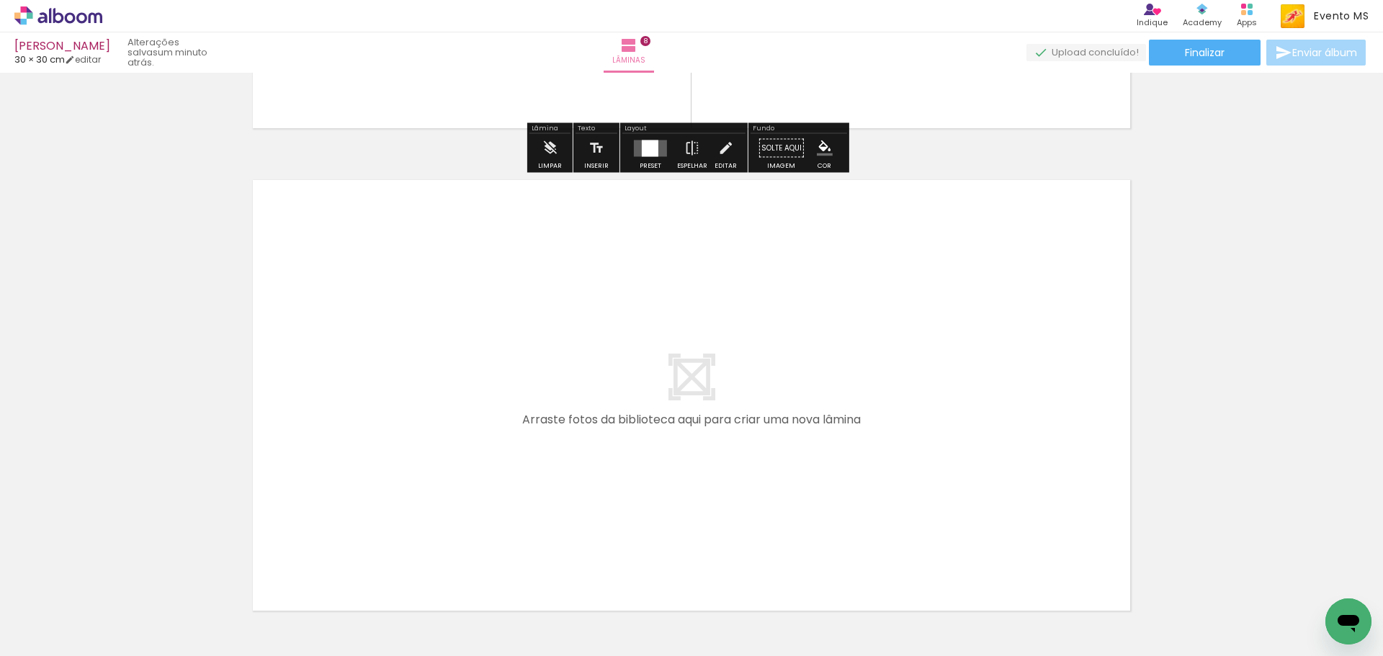
scroll to position [3828, 0]
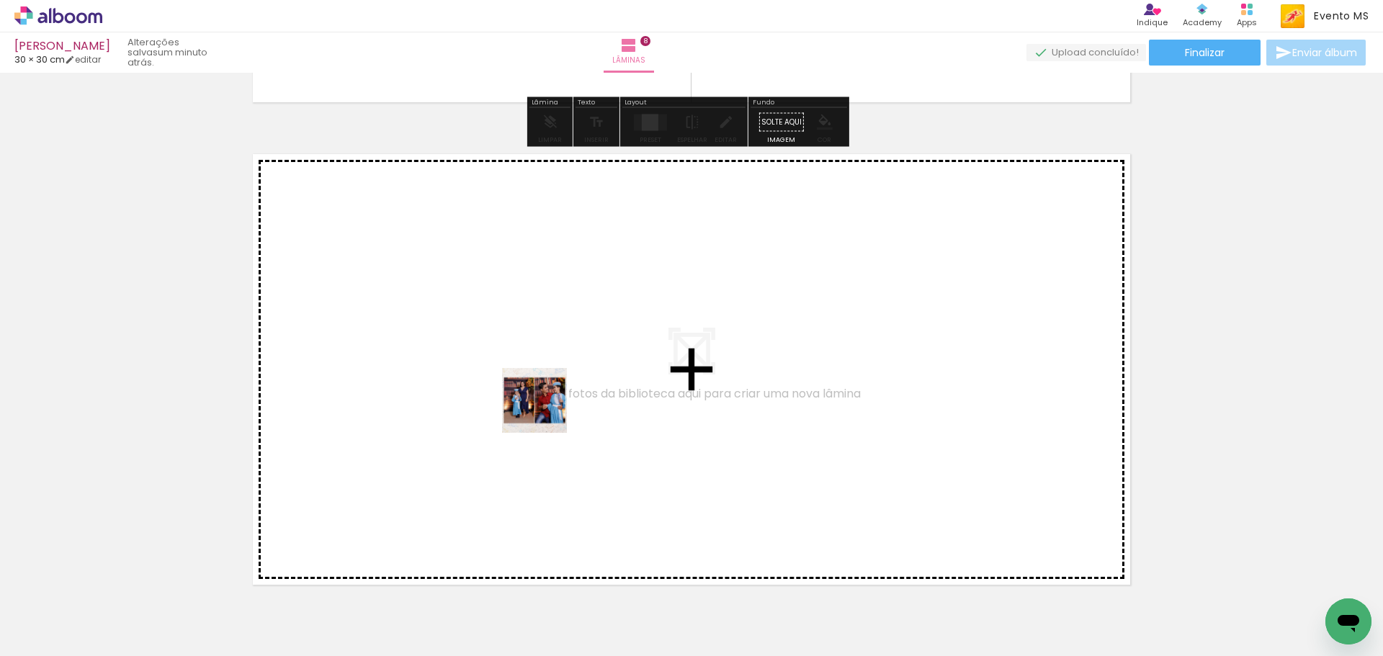
drag, startPoint x: 868, startPoint y: 565, endPoint x: 469, endPoint y: 359, distance: 449.9
click at [469, 359] on quentale-workspace at bounding box center [691, 328] width 1383 height 656
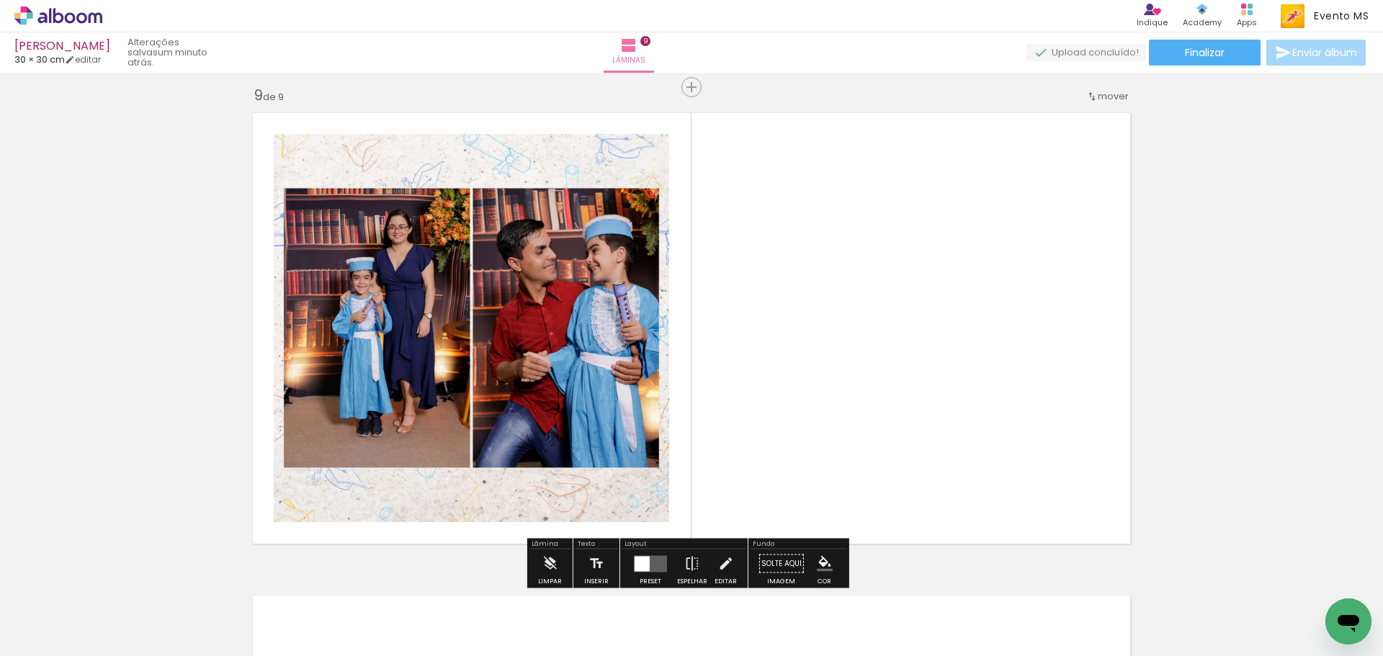
scroll to position [3879, 0]
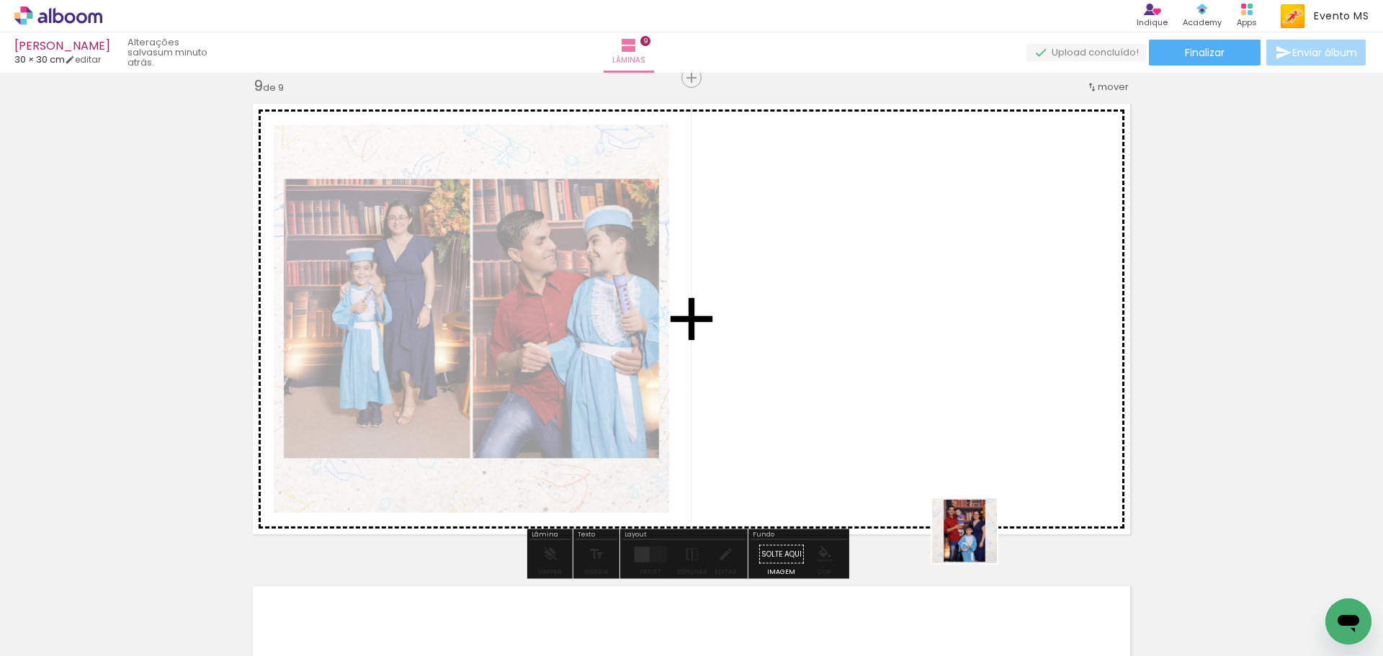
drag, startPoint x: 987, startPoint y: 611, endPoint x: 920, endPoint y: 325, distance: 293.1
click at [935, 297] on quentale-workspace at bounding box center [691, 328] width 1383 height 656
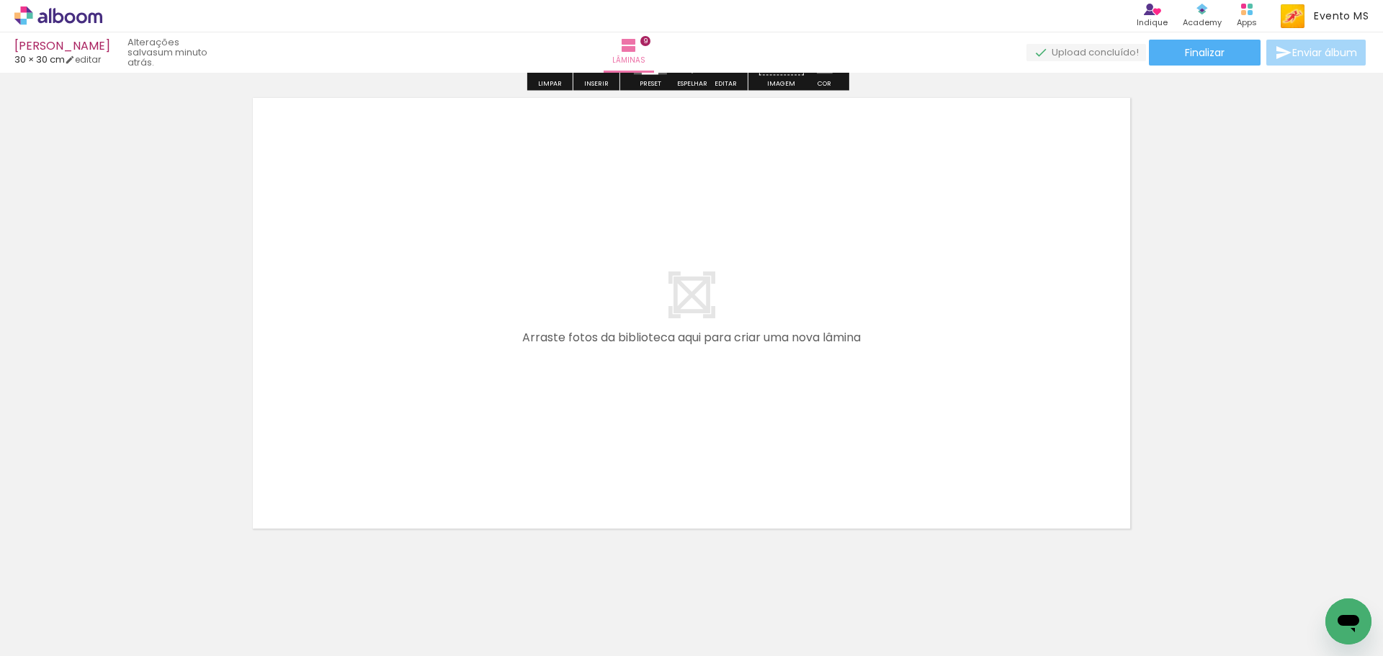
scroll to position [4383, 0]
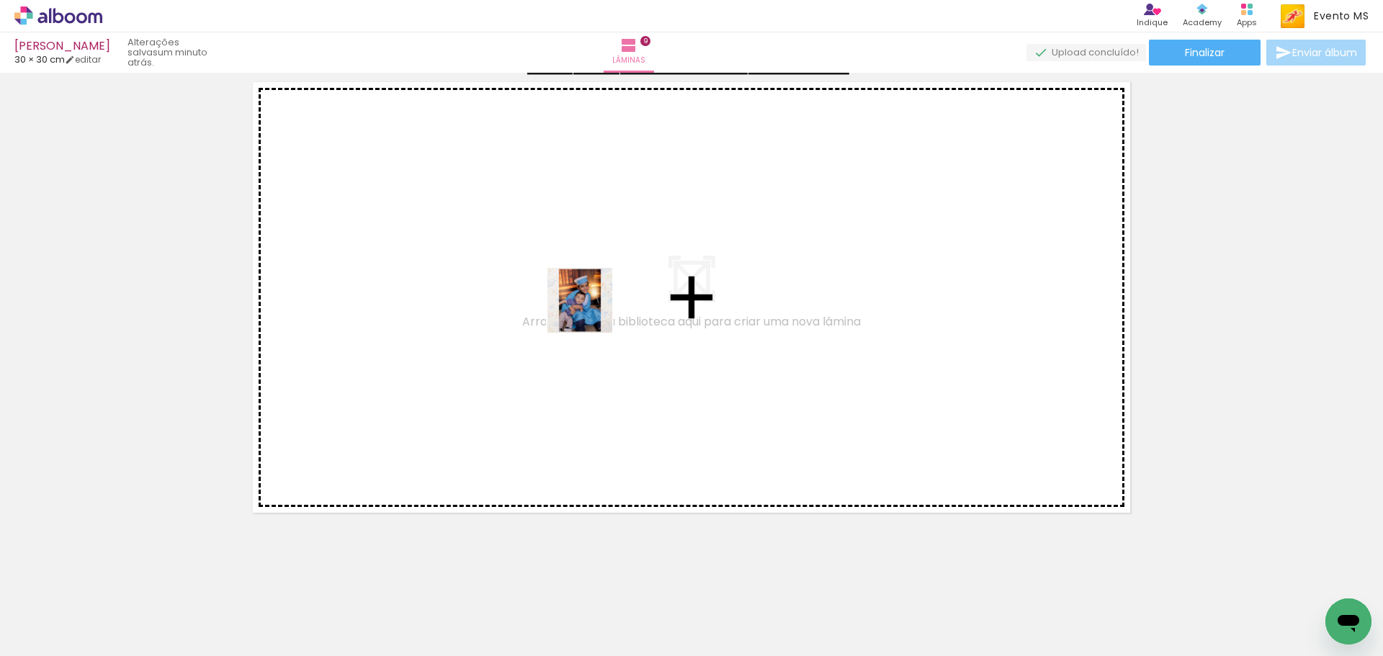
drag, startPoint x: 791, startPoint y: 382, endPoint x: 578, endPoint y: 309, distance: 224.5
click at [578, 309] on quentale-workspace at bounding box center [691, 328] width 1383 height 656
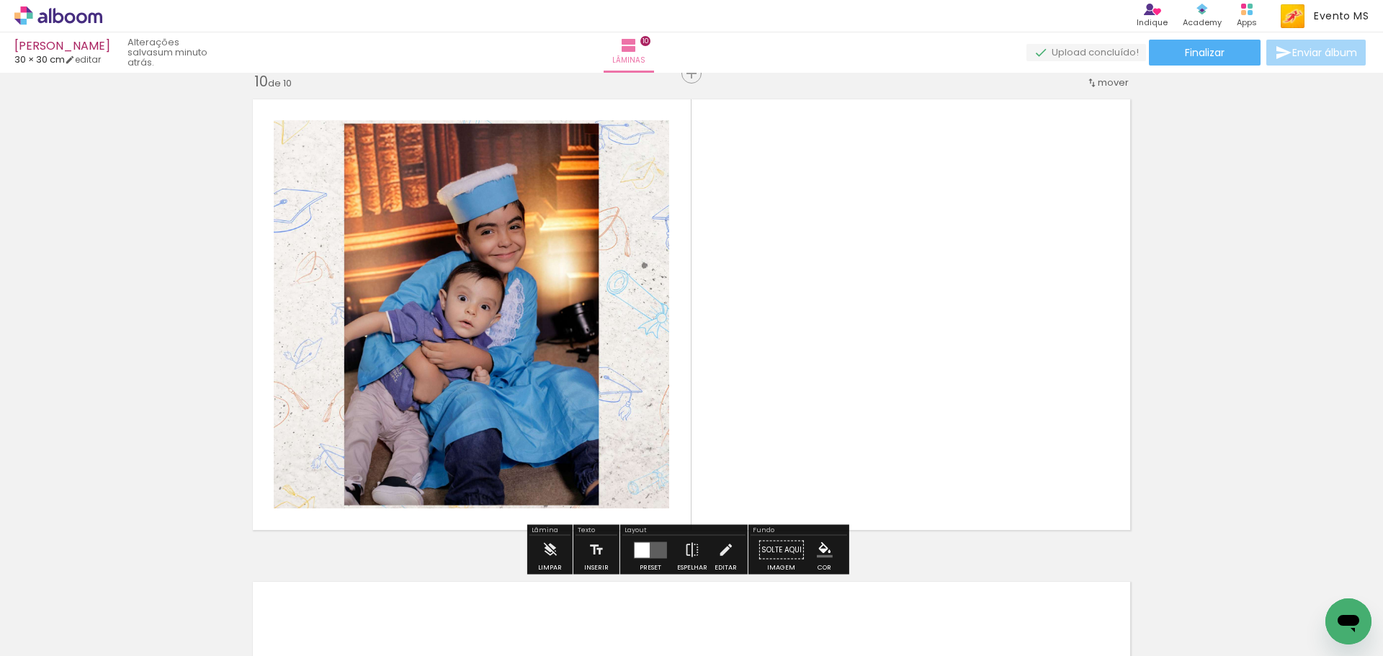
scroll to position [4361, 0]
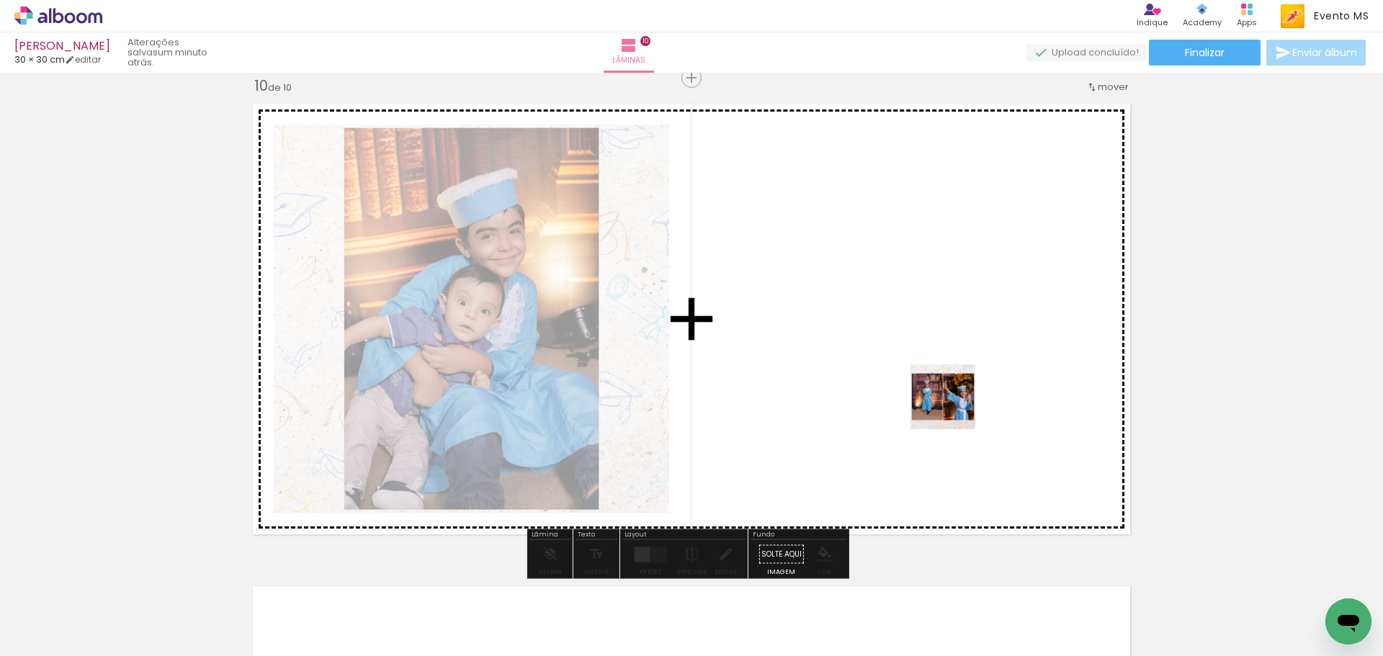
drag, startPoint x: 1144, startPoint y: 616, endPoint x: 956, endPoint y: 405, distance: 282.0
click at [952, 403] on quentale-workspace at bounding box center [691, 328] width 1383 height 656
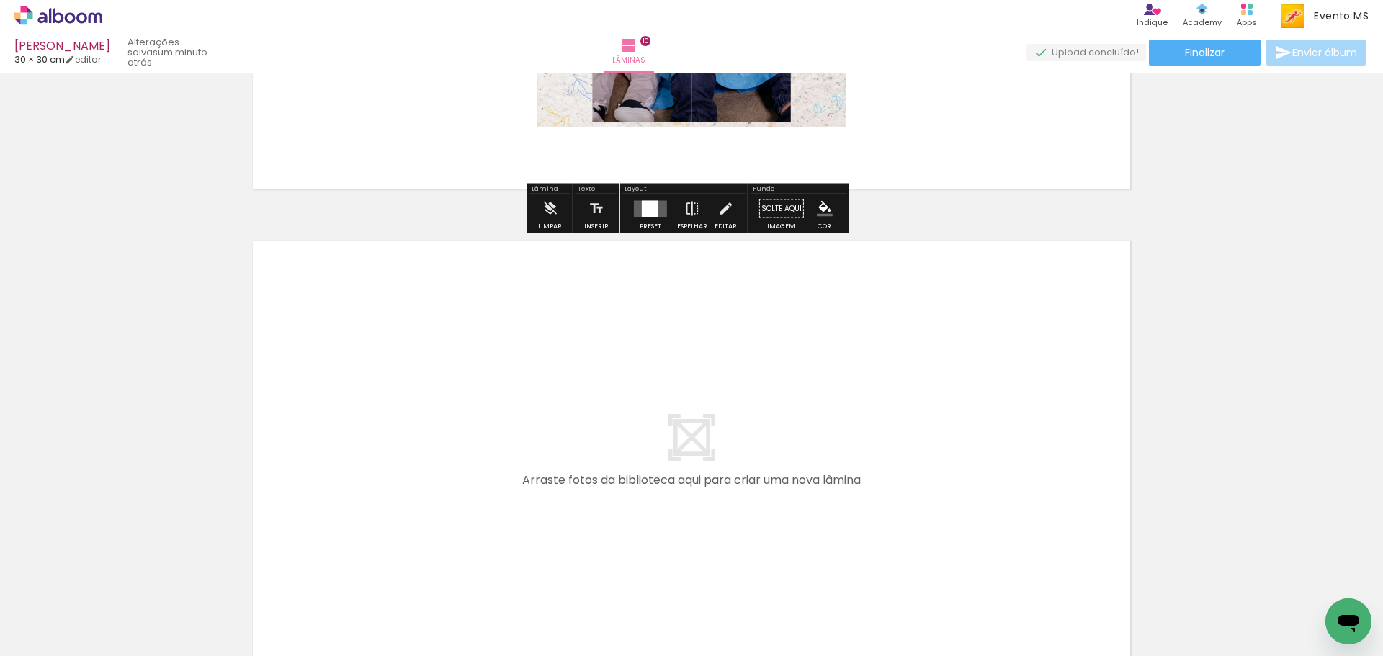
scroll to position [4865, 0]
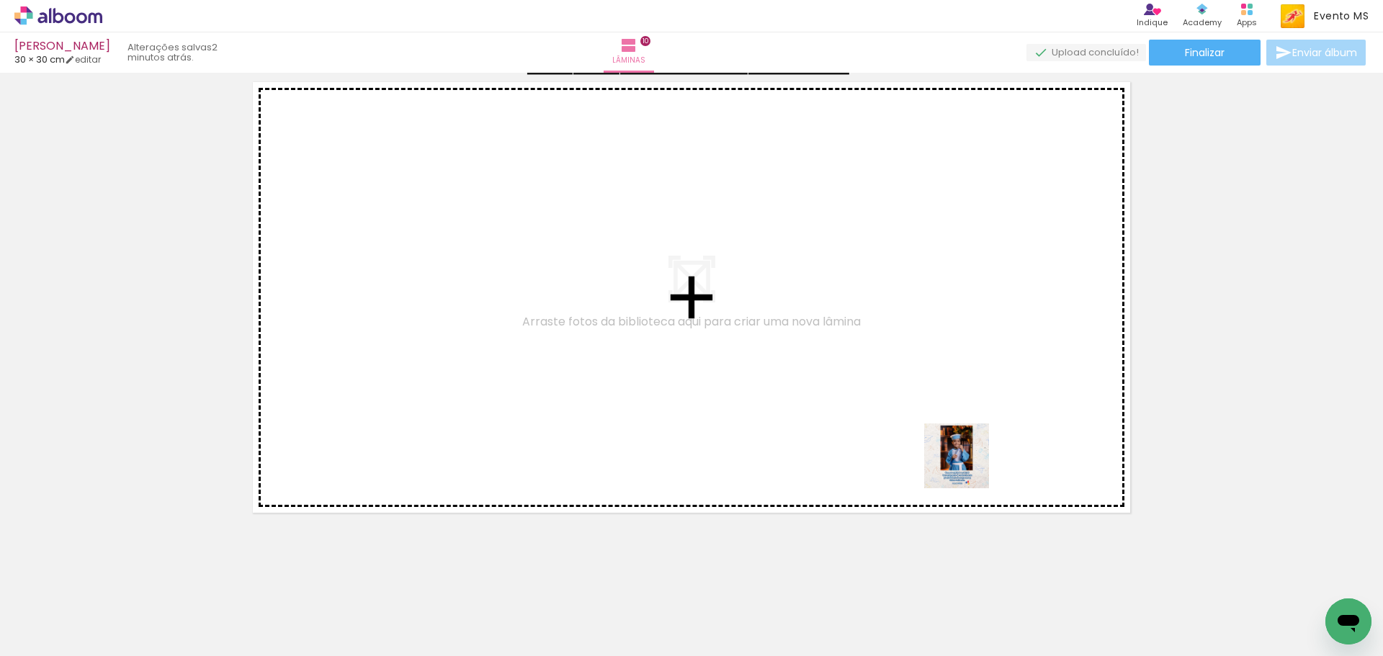
drag, startPoint x: 1229, startPoint y: 616, endPoint x: 536, endPoint y: 313, distance: 756.9
click at [536, 313] on quentale-workspace at bounding box center [691, 328] width 1383 height 656
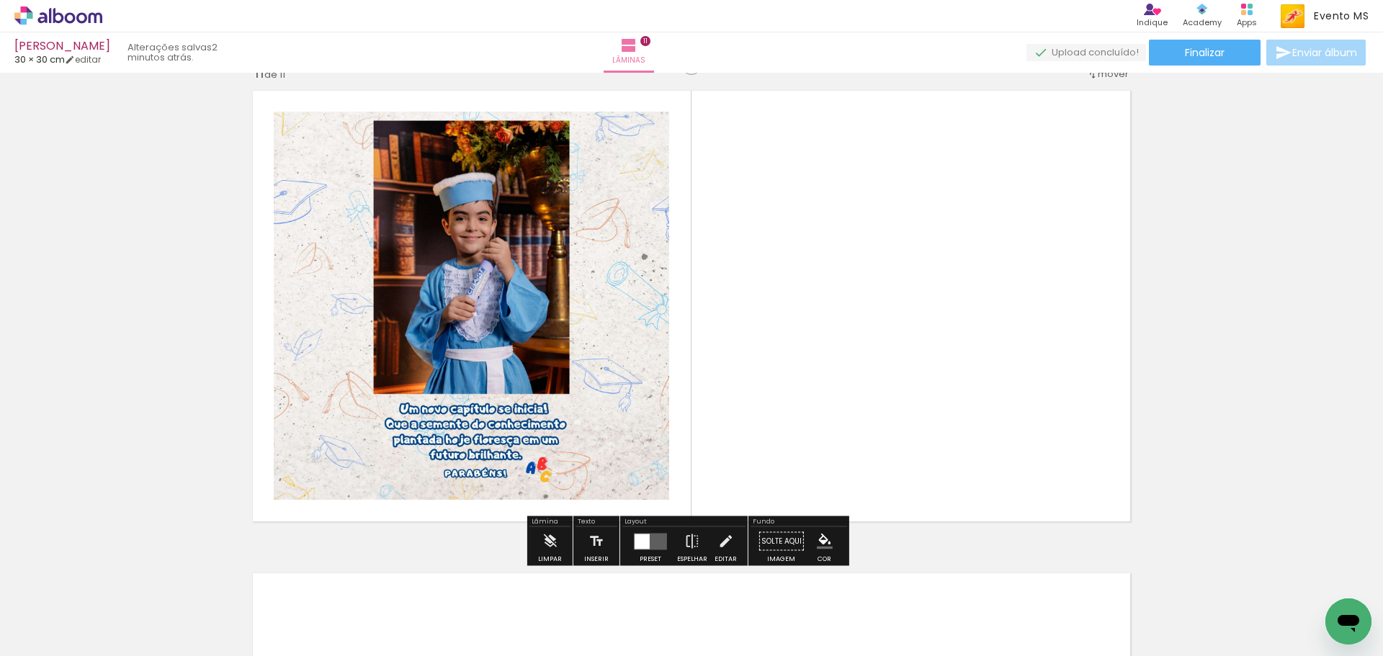
scroll to position [4844, 0]
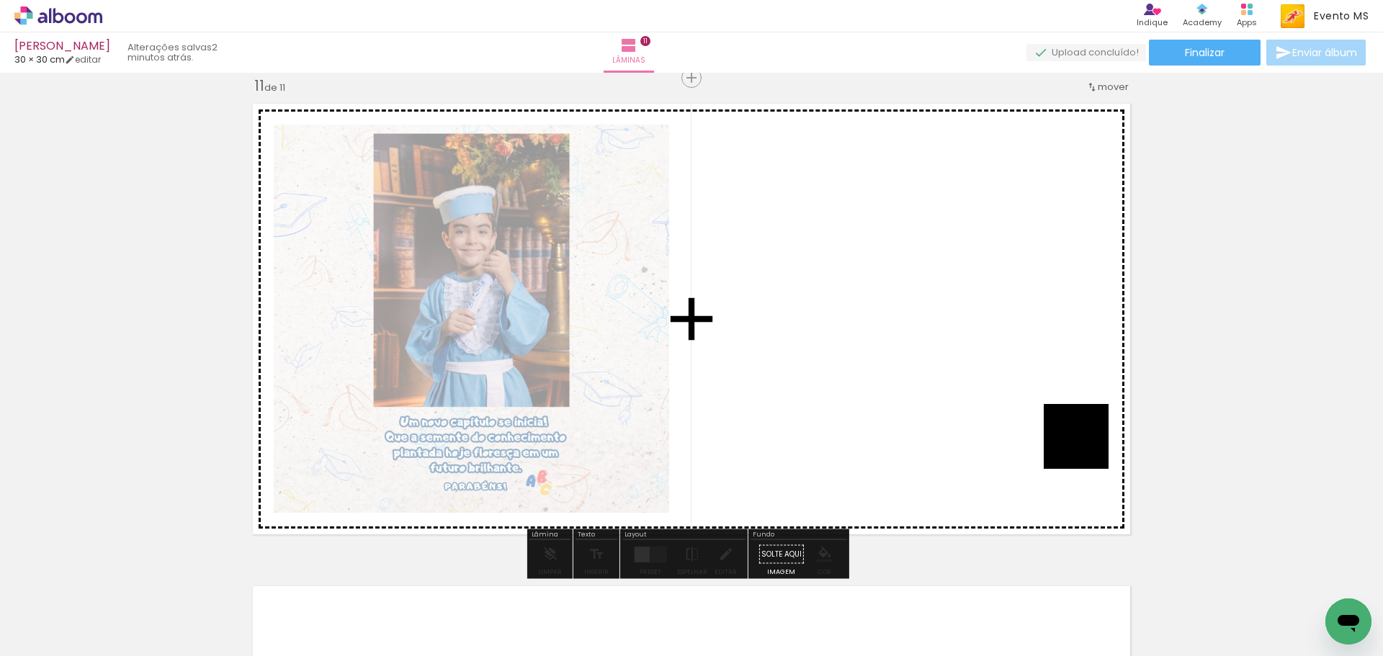
drag, startPoint x: 1305, startPoint y: 590, endPoint x: 817, endPoint y: 278, distance: 578.7
click at [819, 279] on quentale-workspace at bounding box center [691, 328] width 1383 height 656
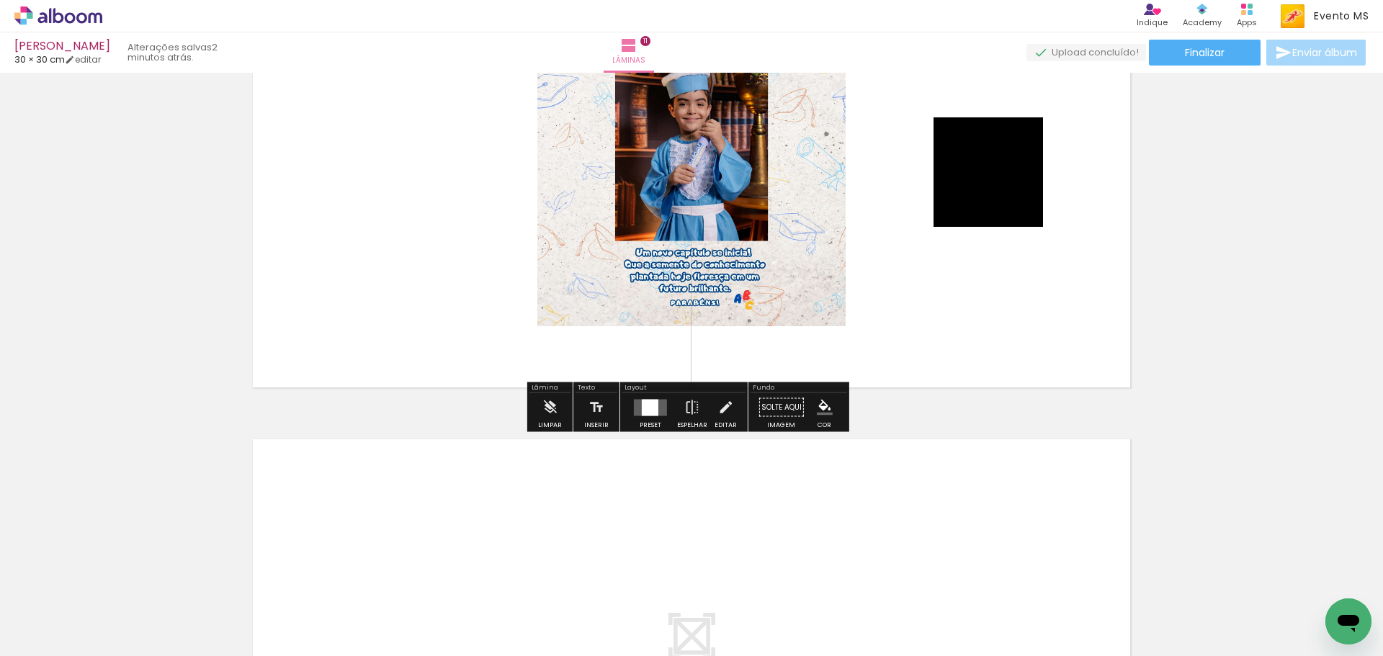
scroll to position [4988, 0]
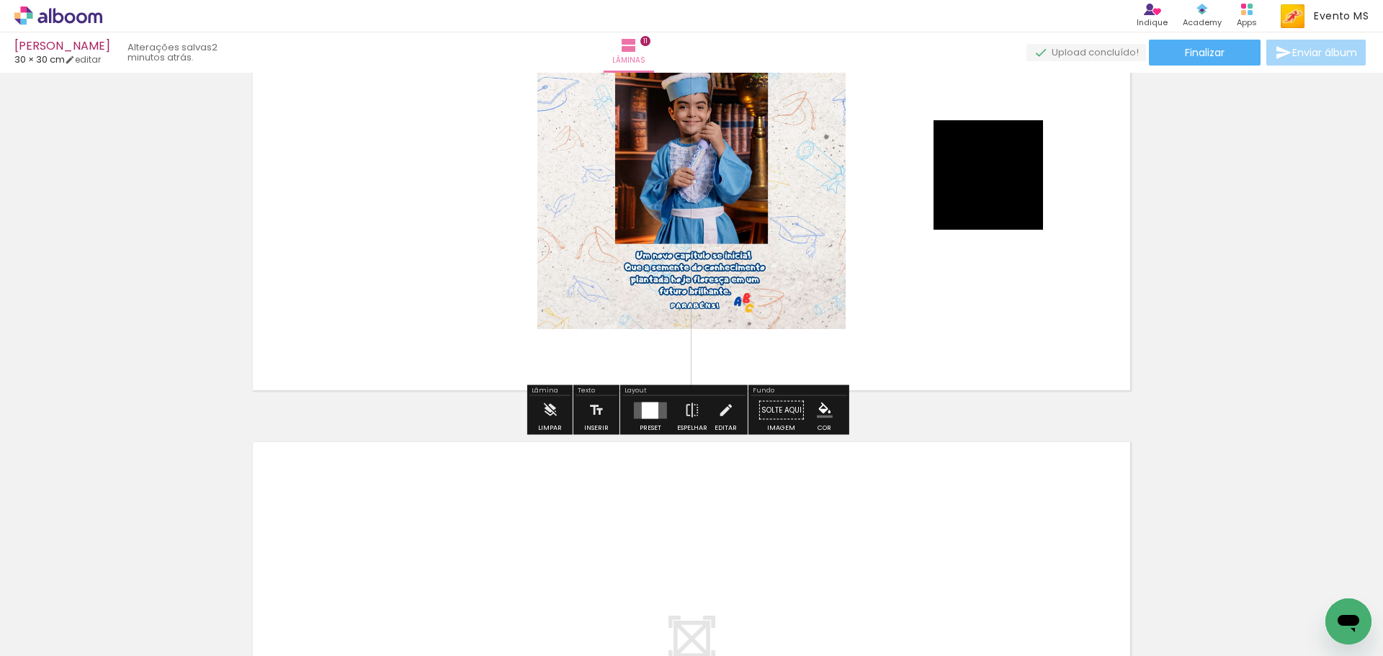
click at [645, 411] on div at bounding box center [650, 410] width 17 height 17
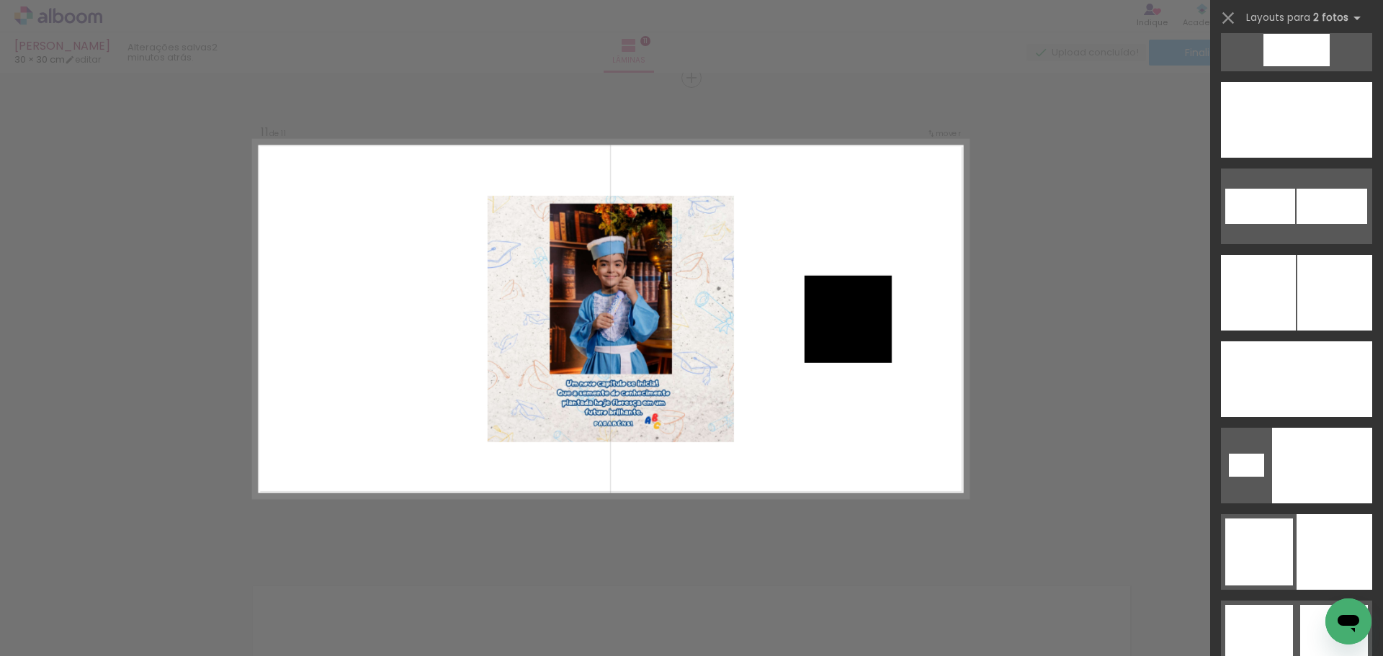
scroll to position [6655, 0]
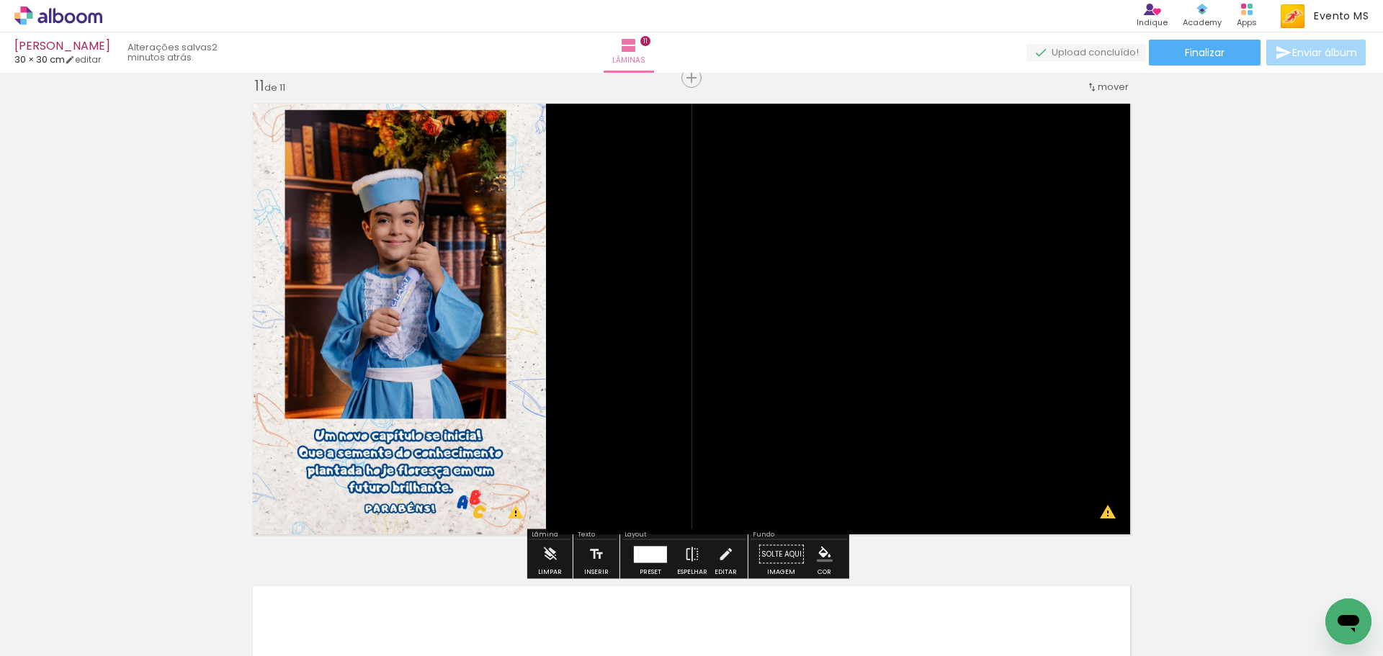
drag, startPoint x: 626, startPoint y: 560, endPoint x: 635, endPoint y: 560, distance: 9.4
click at [629, 560] on paper-button "Preset" at bounding box center [650, 558] width 46 height 37
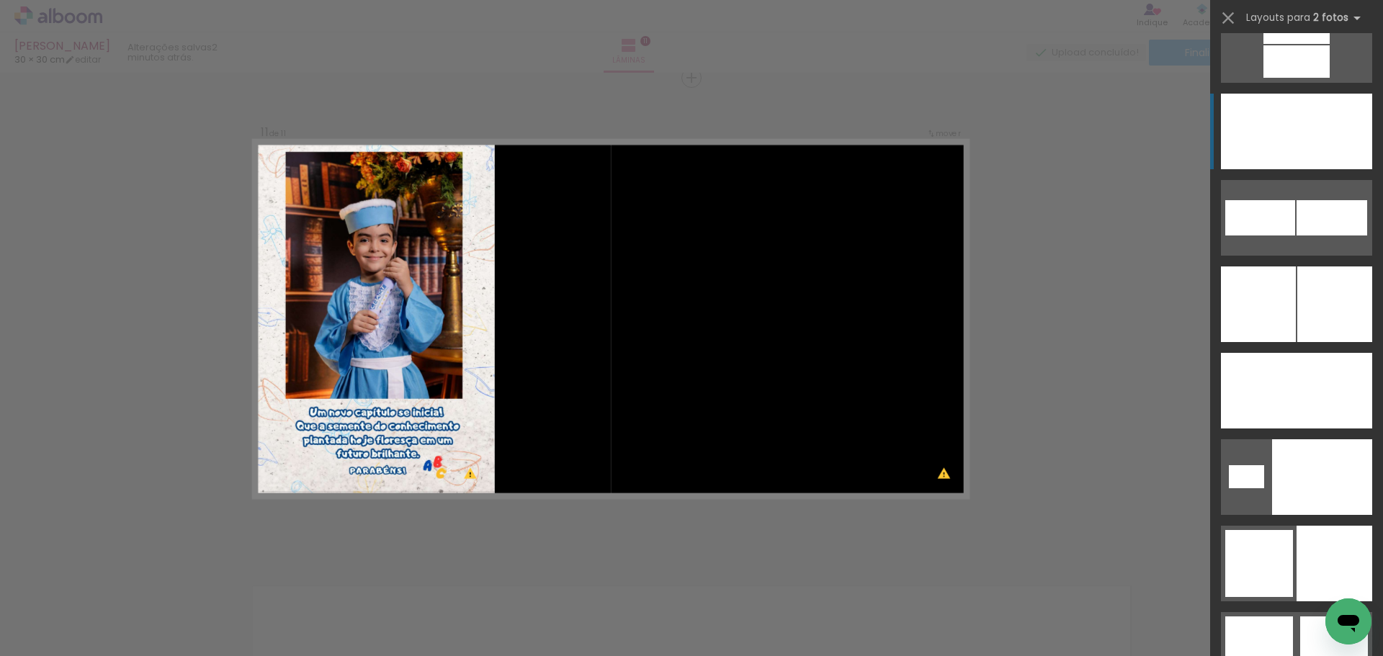
scroll to position [6585, 0]
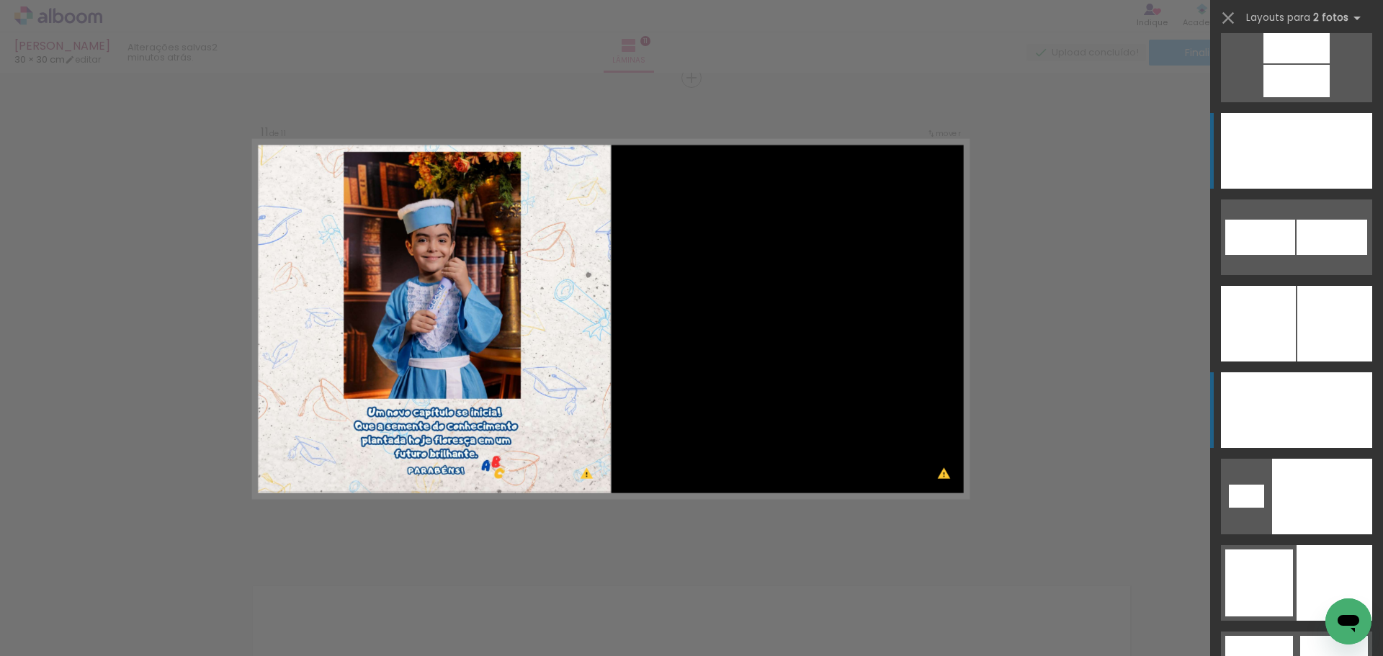
click at [1326, 362] on div at bounding box center [1334, 324] width 75 height 76
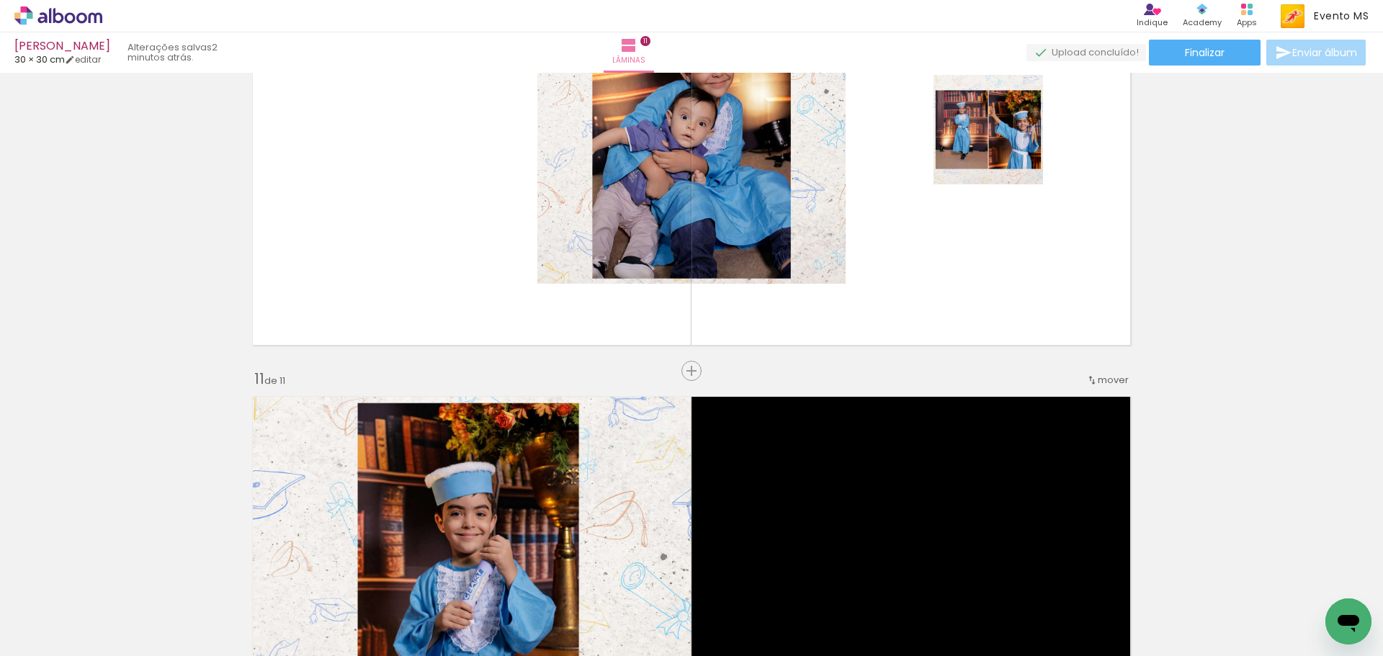
scroll to position [4484, 0]
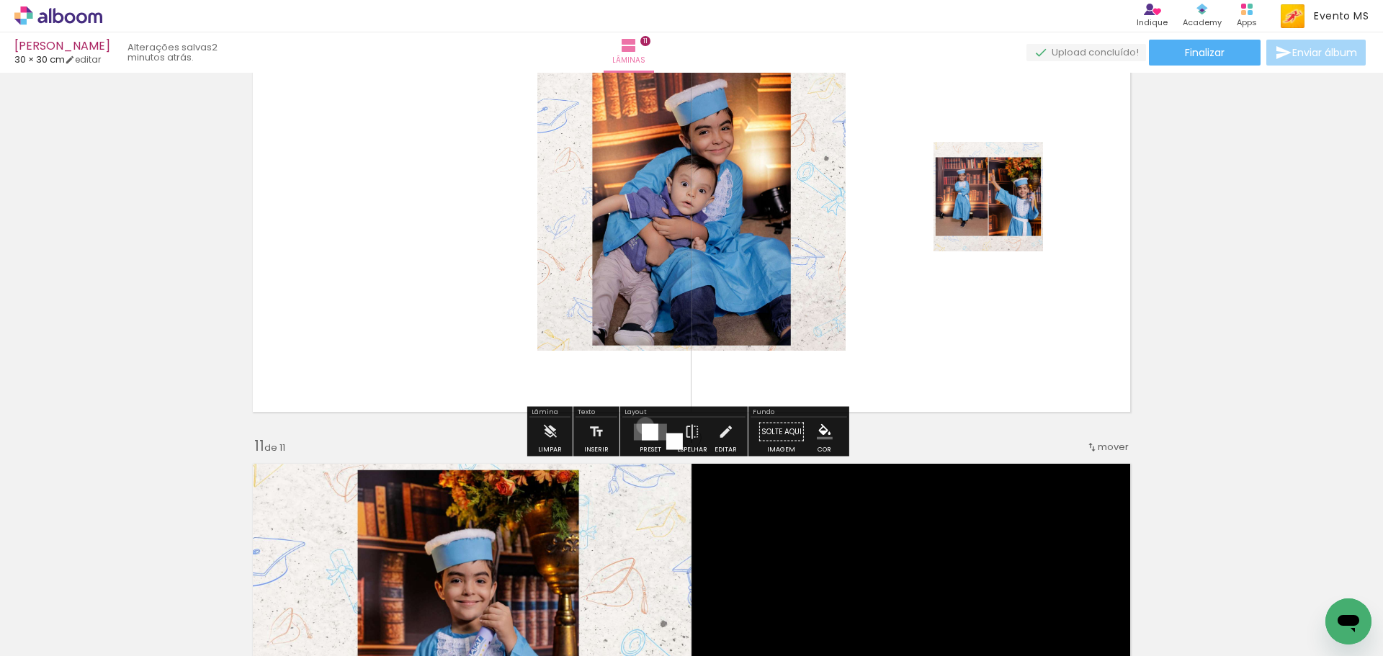
click at [642, 426] on div at bounding box center [650, 431] width 17 height 17
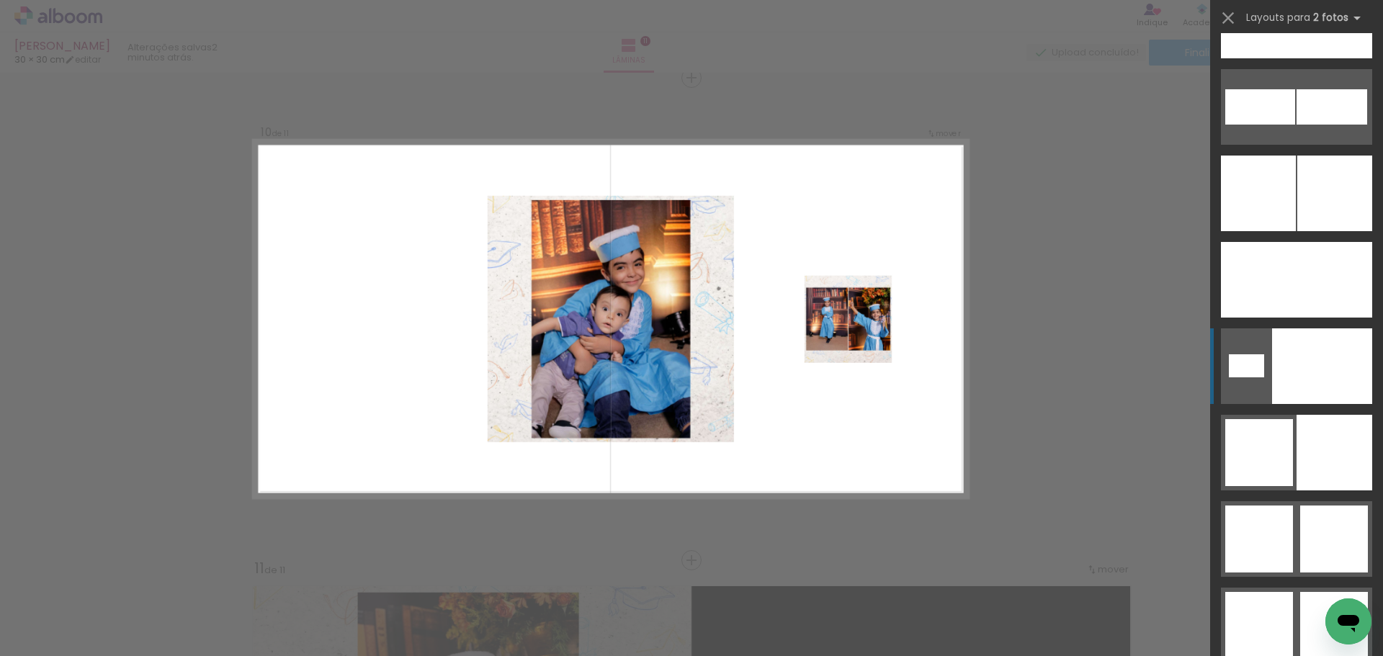
scroll to position [6665, 0]
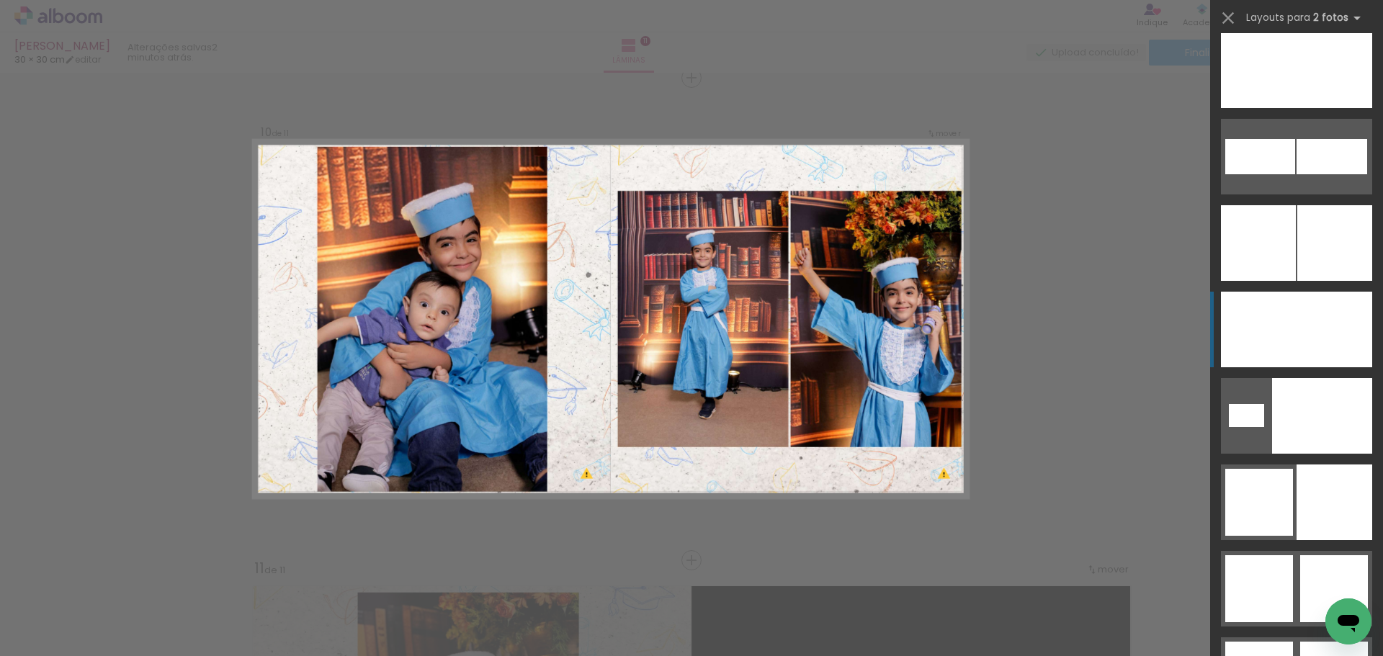
click at [1321, 281] on div at bounding box center [1334, 243] width 75 height 76
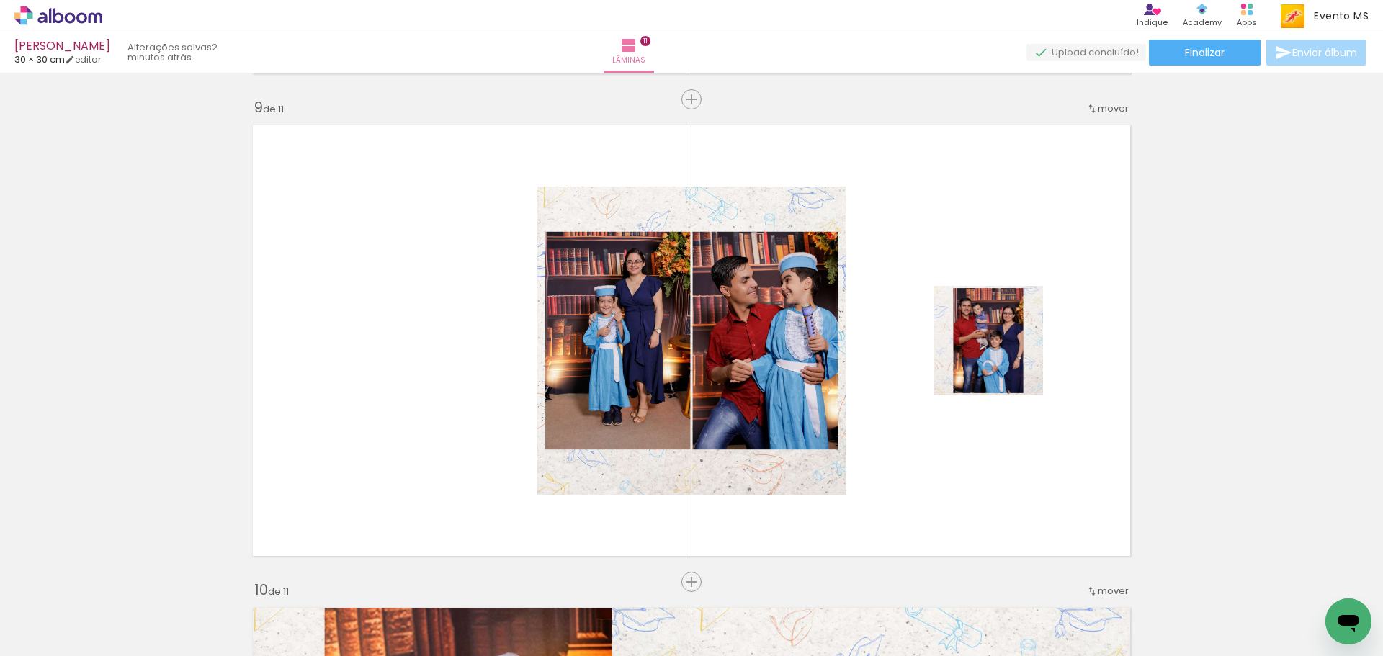
scroll to position [3929, 0]
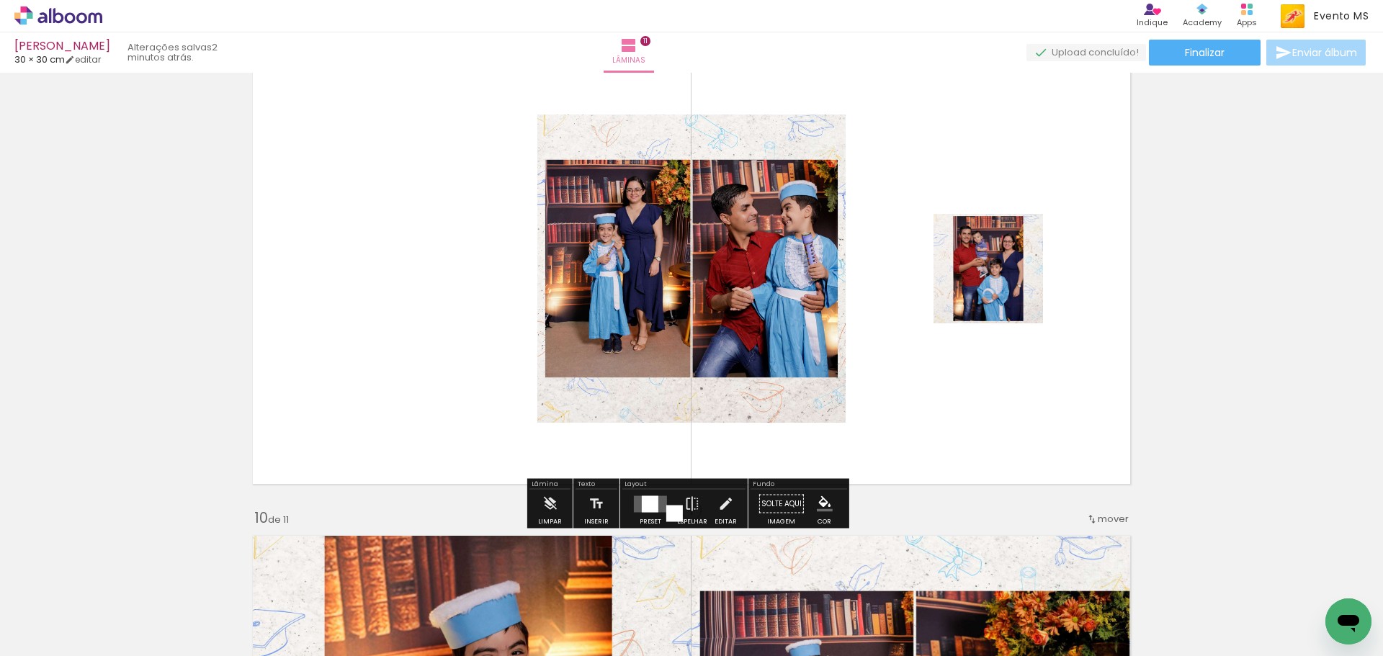
click at [647, 514] on div at bounding box center [650, 504] width 39 height 29
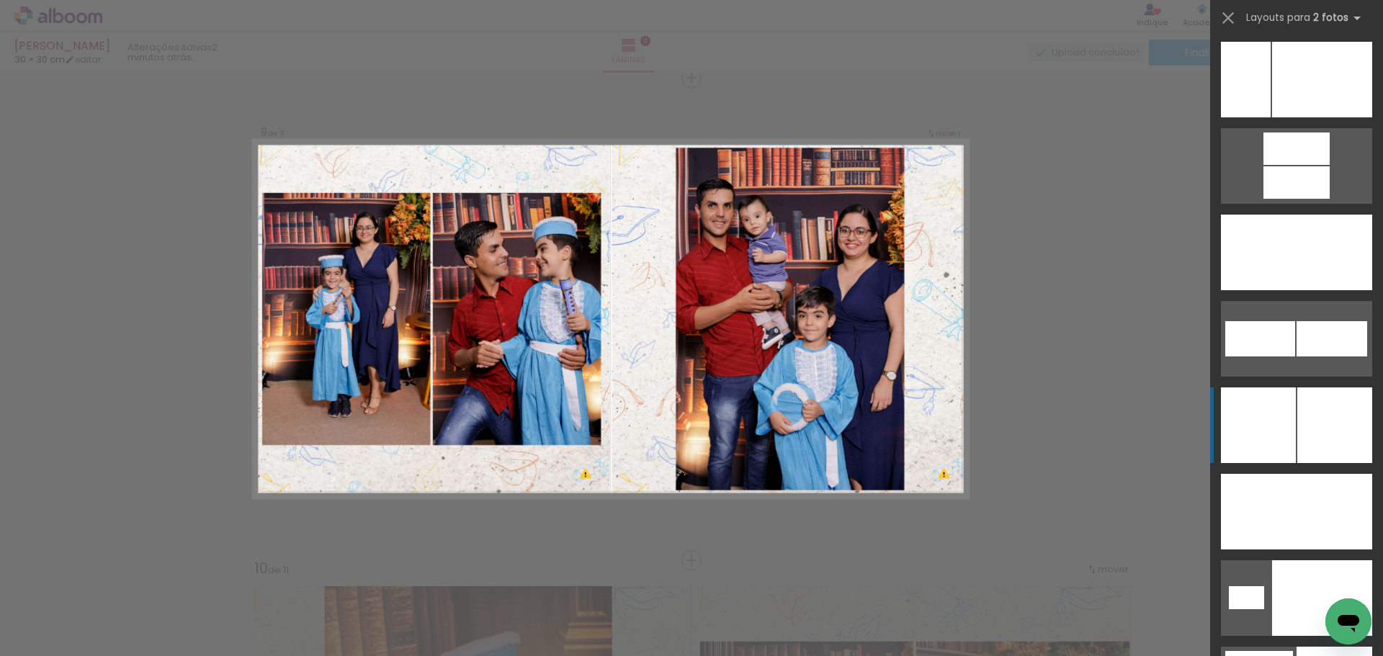
scroll to position [6505, 0]
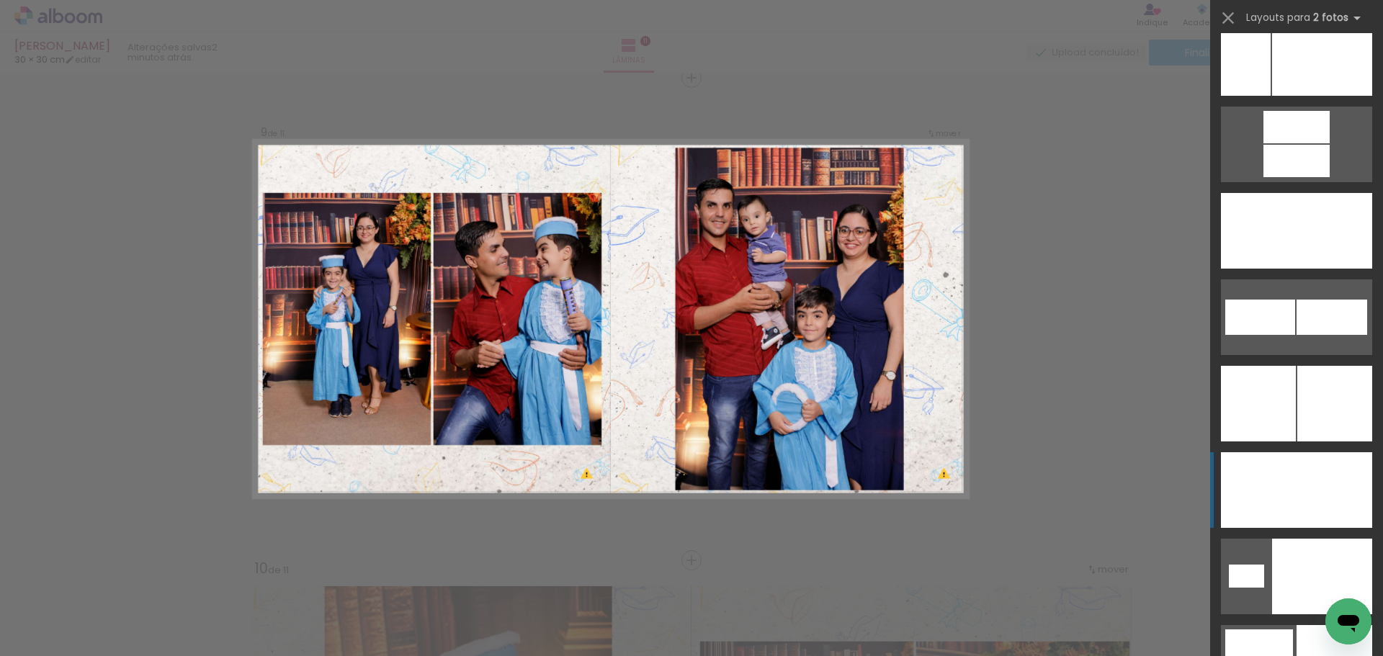
click at [1301, 441] on div at bounding box center [1334, 404] width 75 height 76
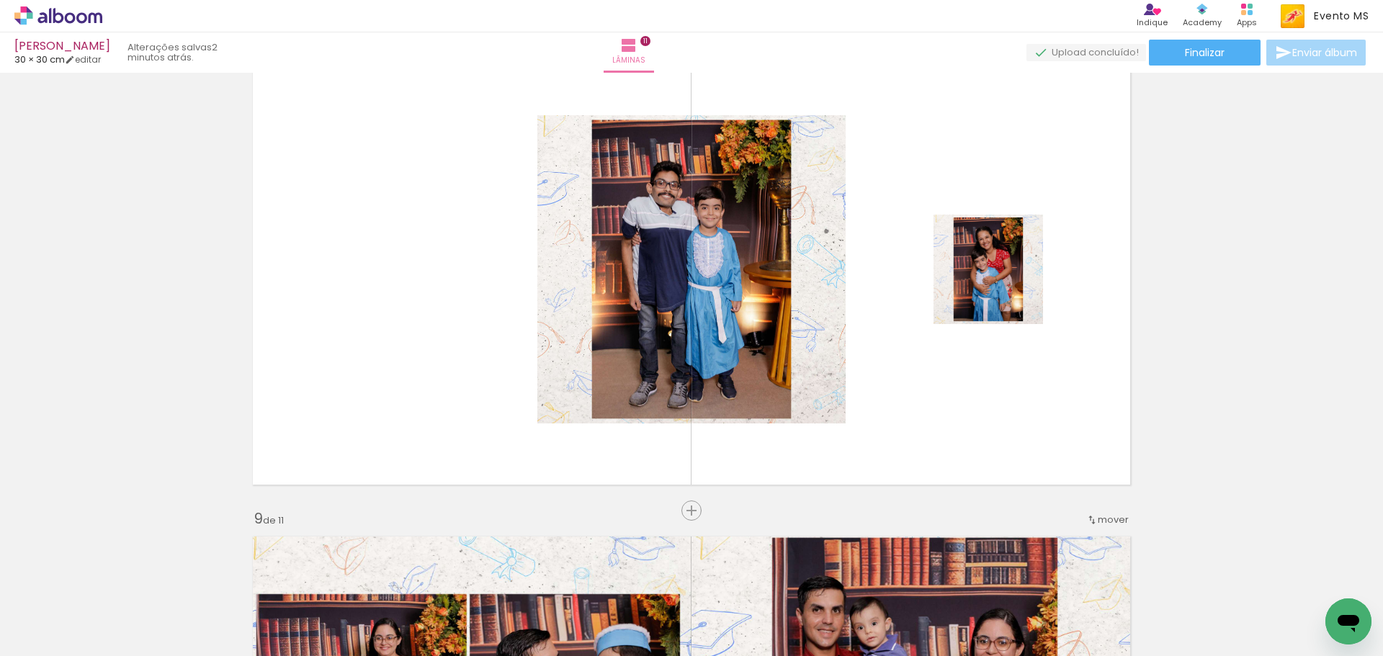
scroll to position [3447, 0]
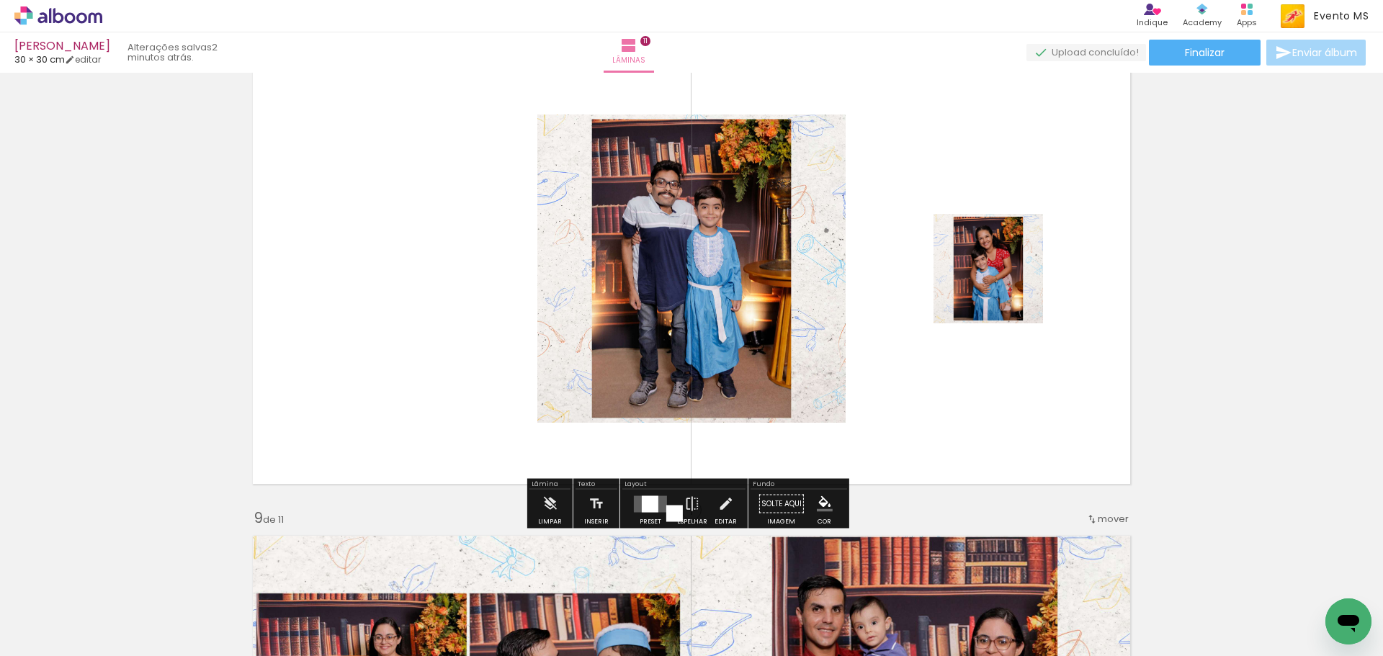
click at [652, 495] on div at bounding box center [650, 503] width 17 height 17
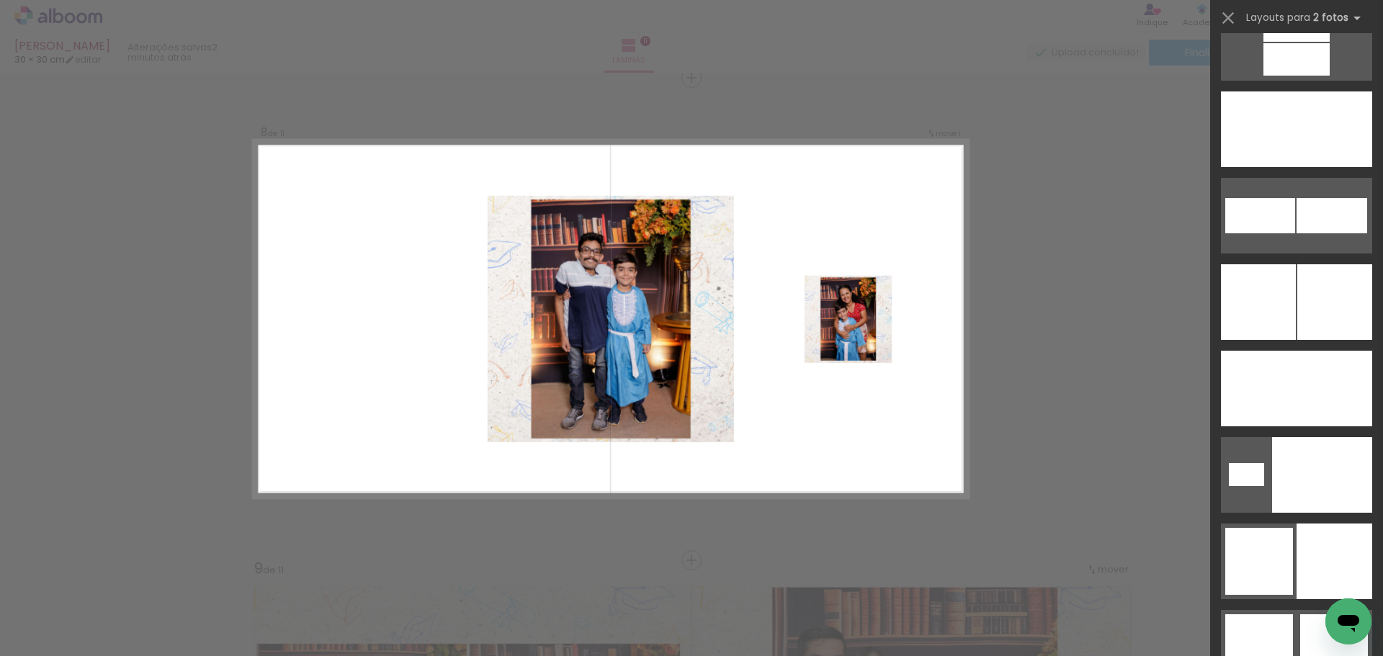
scroll to position [6804, 0]
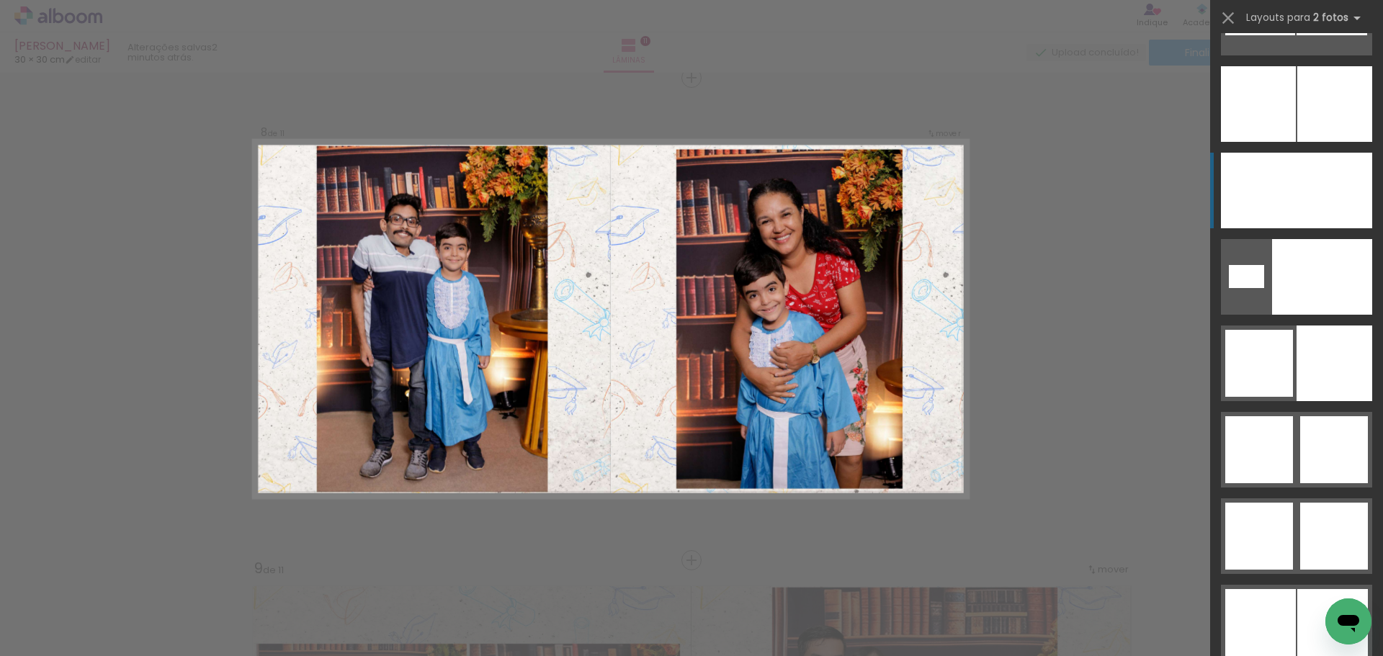
click at [1316, 325] on div at bounding box center [1334, 363] width 76 height 76
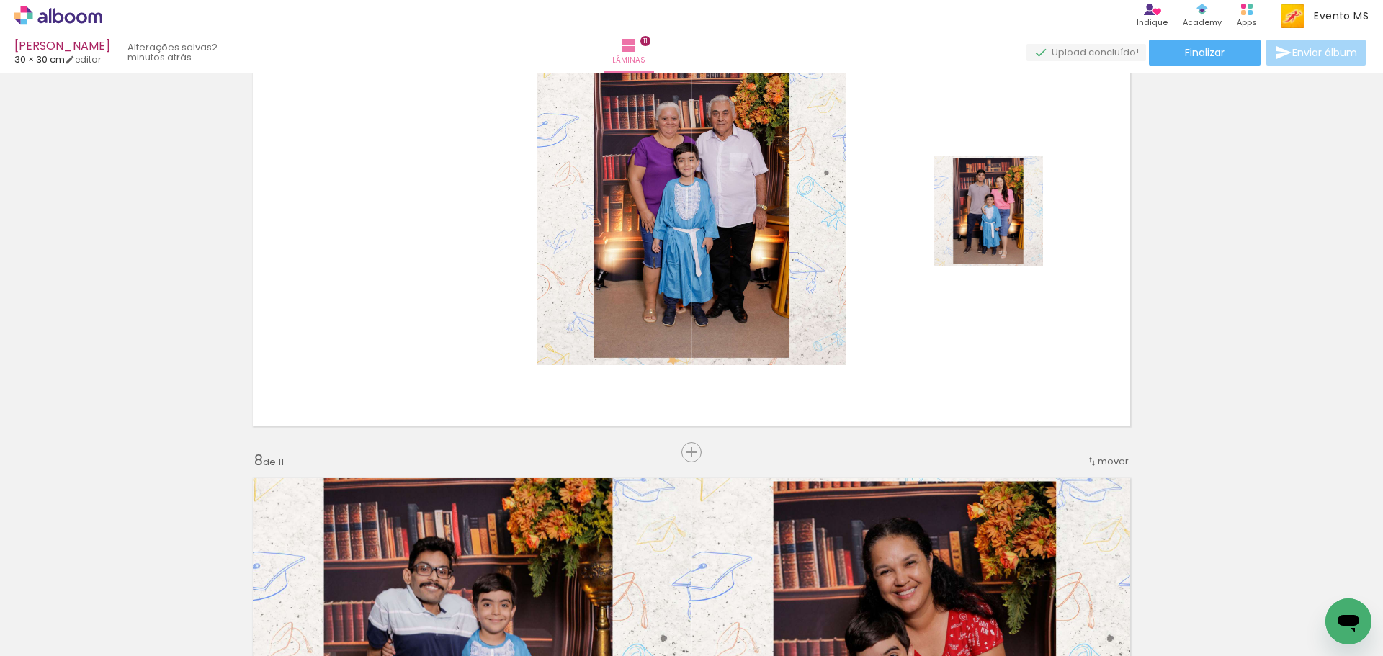
scroll to position [3036, 0]
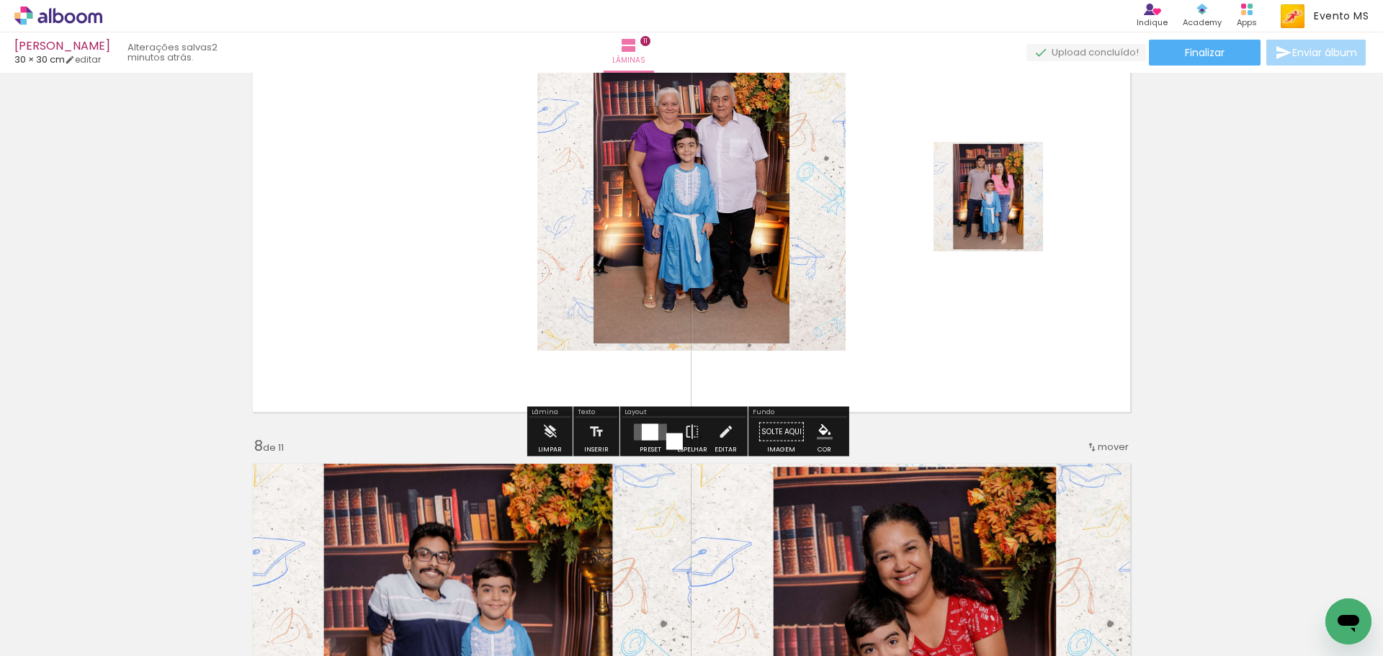
click at [646, 431] on div at bounding box center [650, 431] width 17 height 17
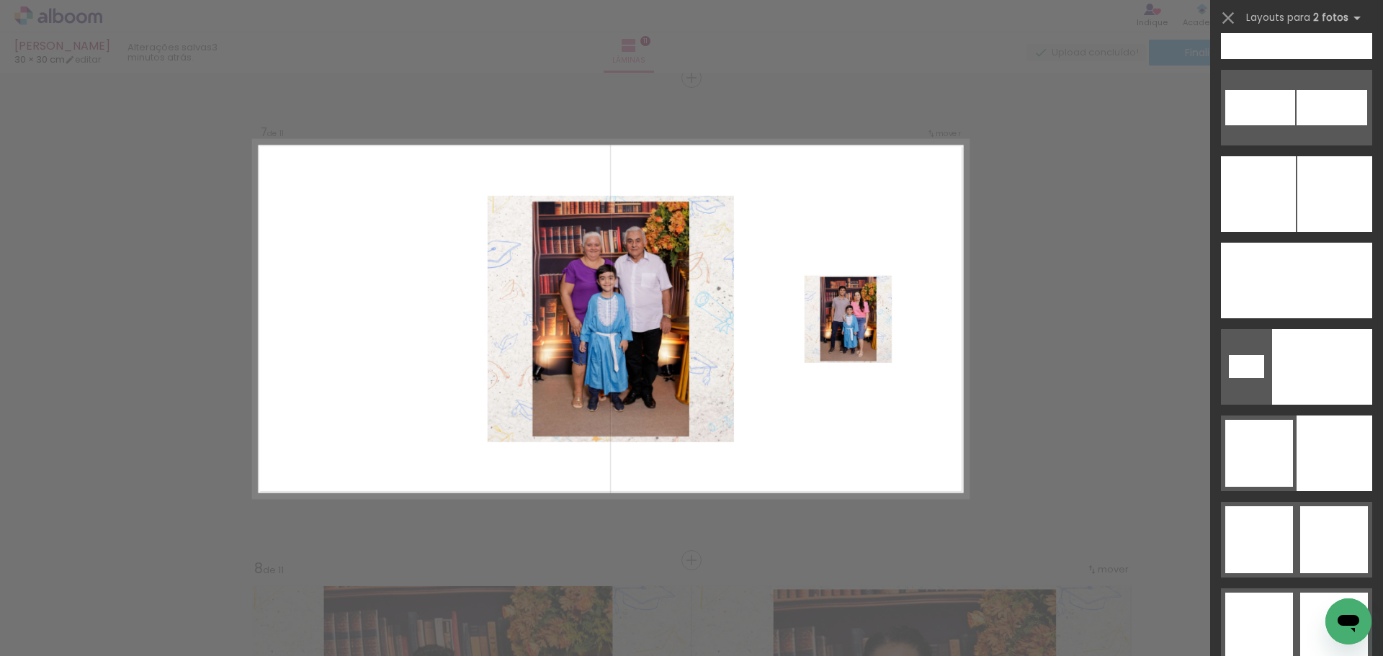
scroll to position [6735, 0]
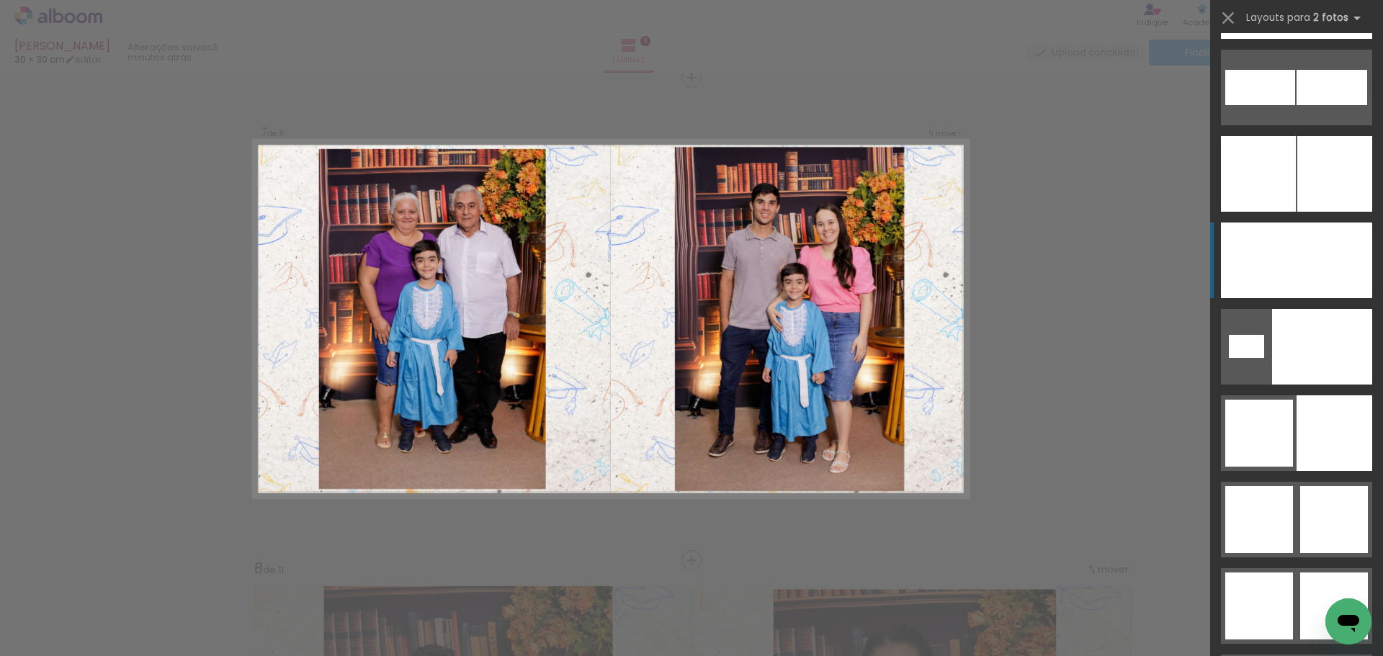
click at [1305, 309] on div at bounding box center [1322, 347] width 100 height 76
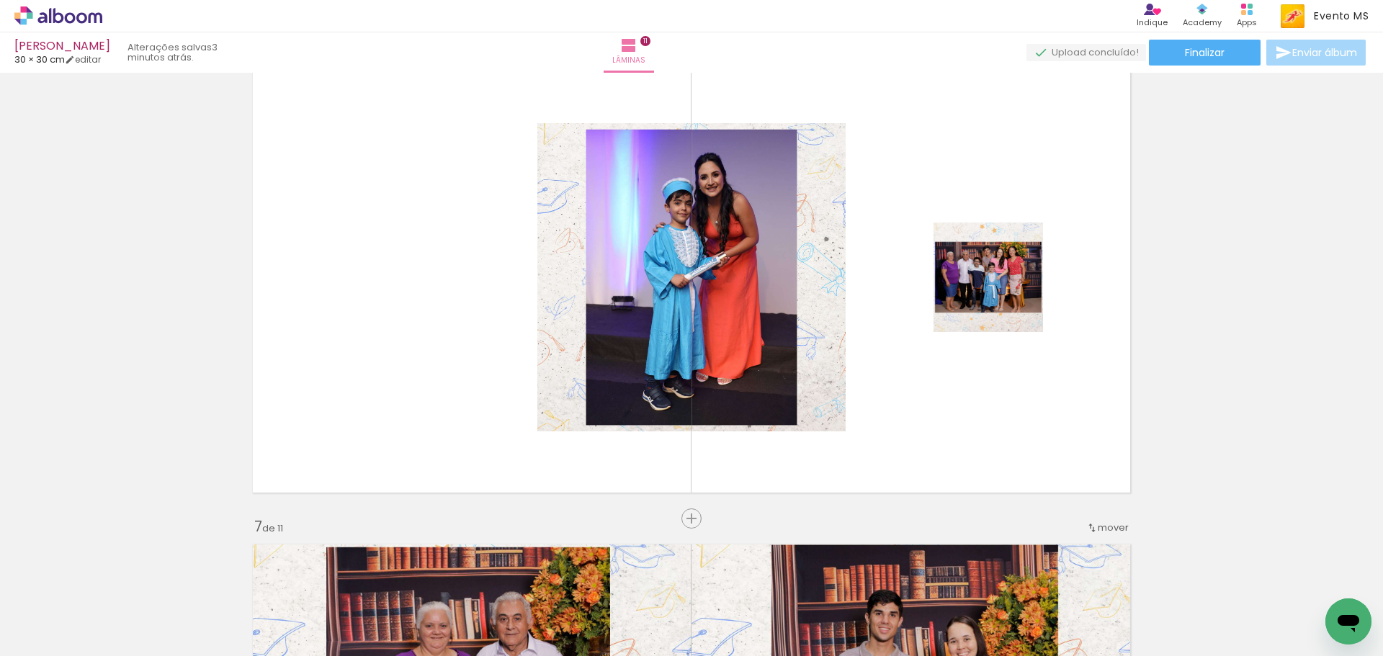
scroll to position [2554, 0]
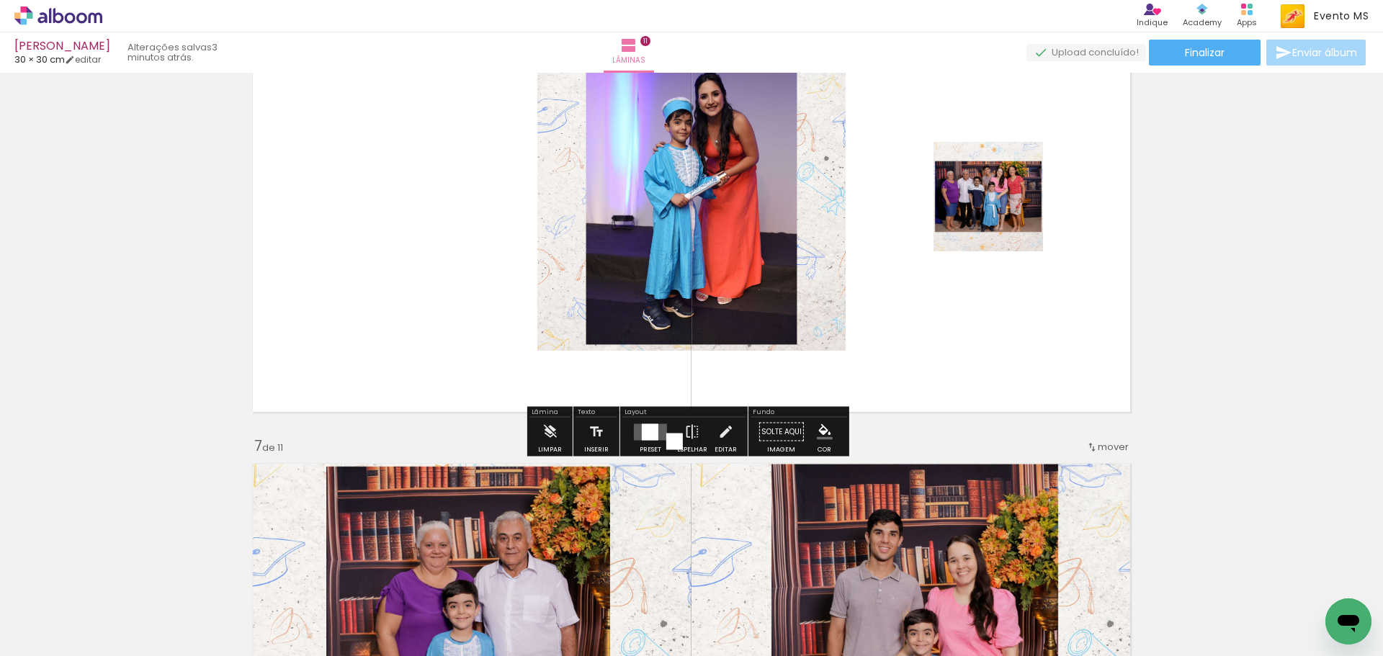
click at [634, 436] on quentale-layouter at bounding box center [650, 431] width 33 height 17
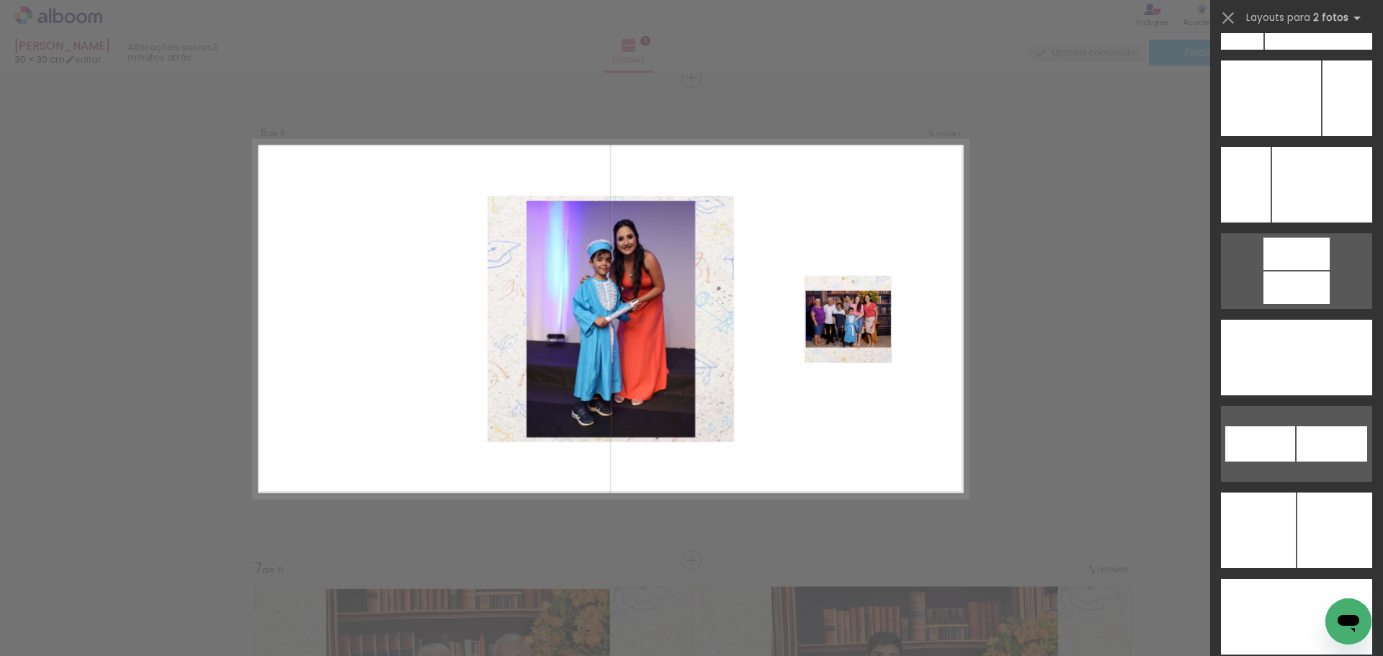
scroll to position [6418, 0]
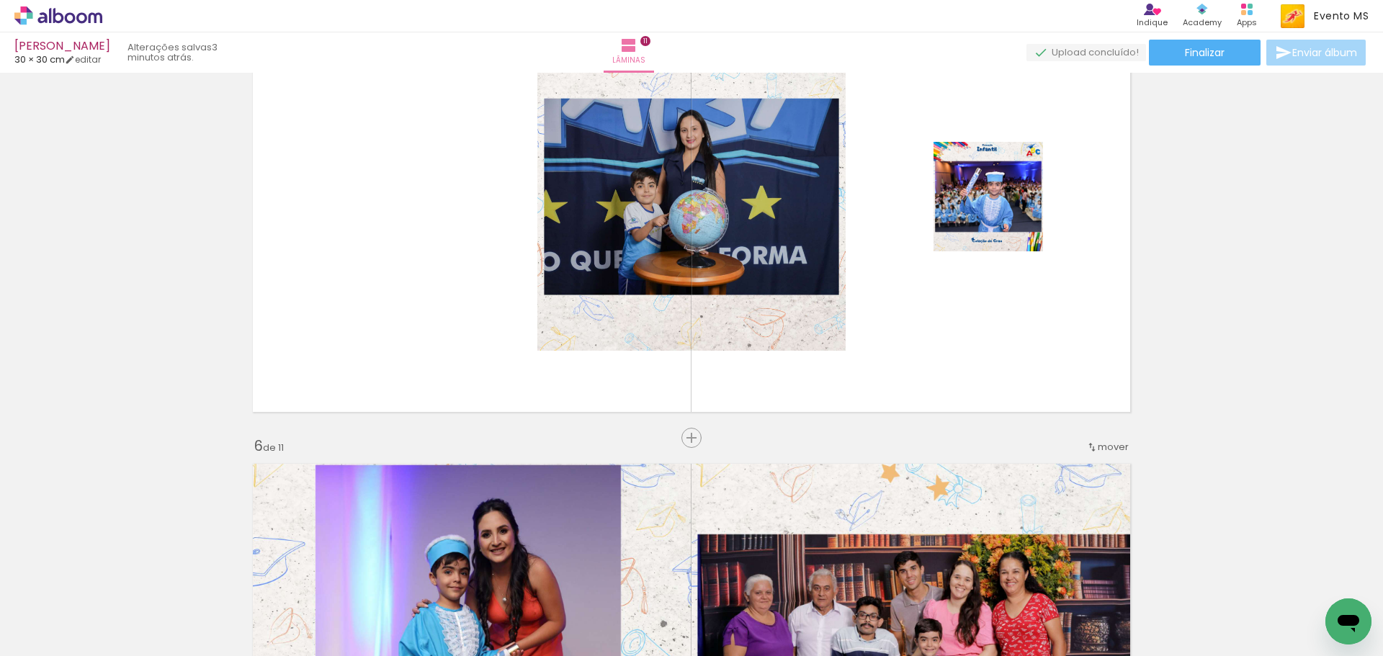
scroll to position [1999, 0]
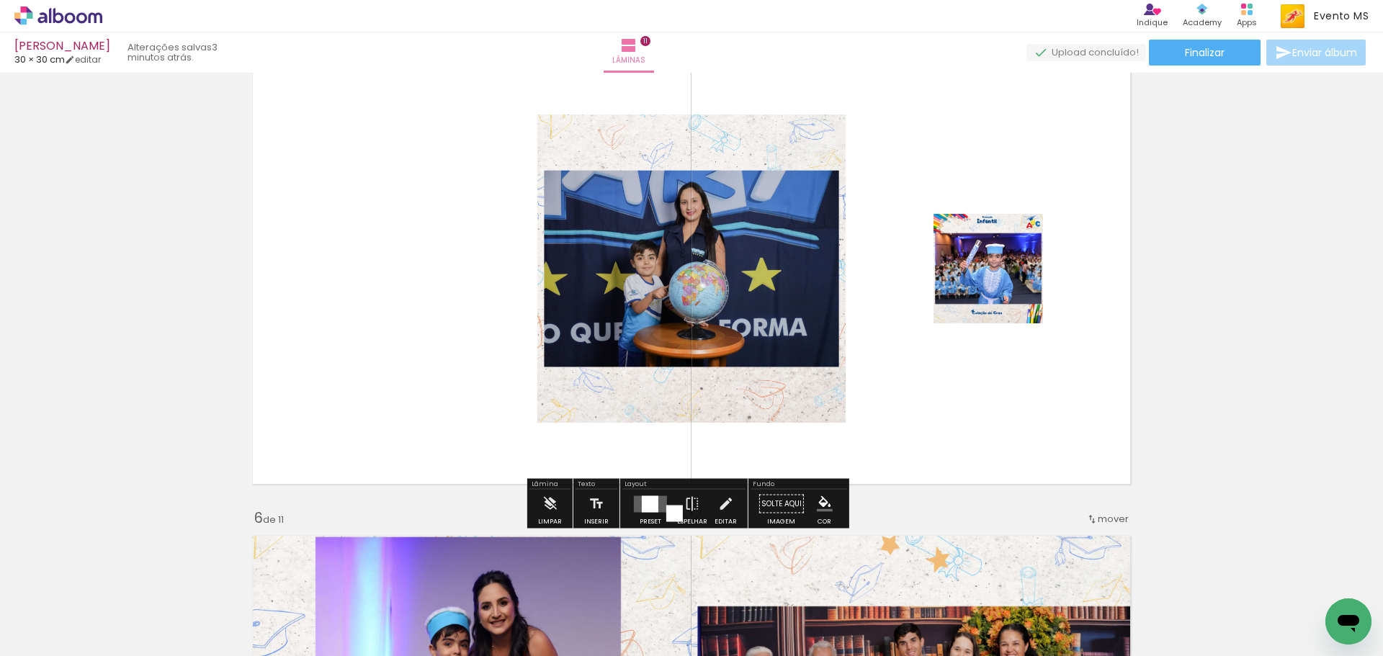
click at [645, 513] on div at bounding box center [650, 504] width 39 height 29
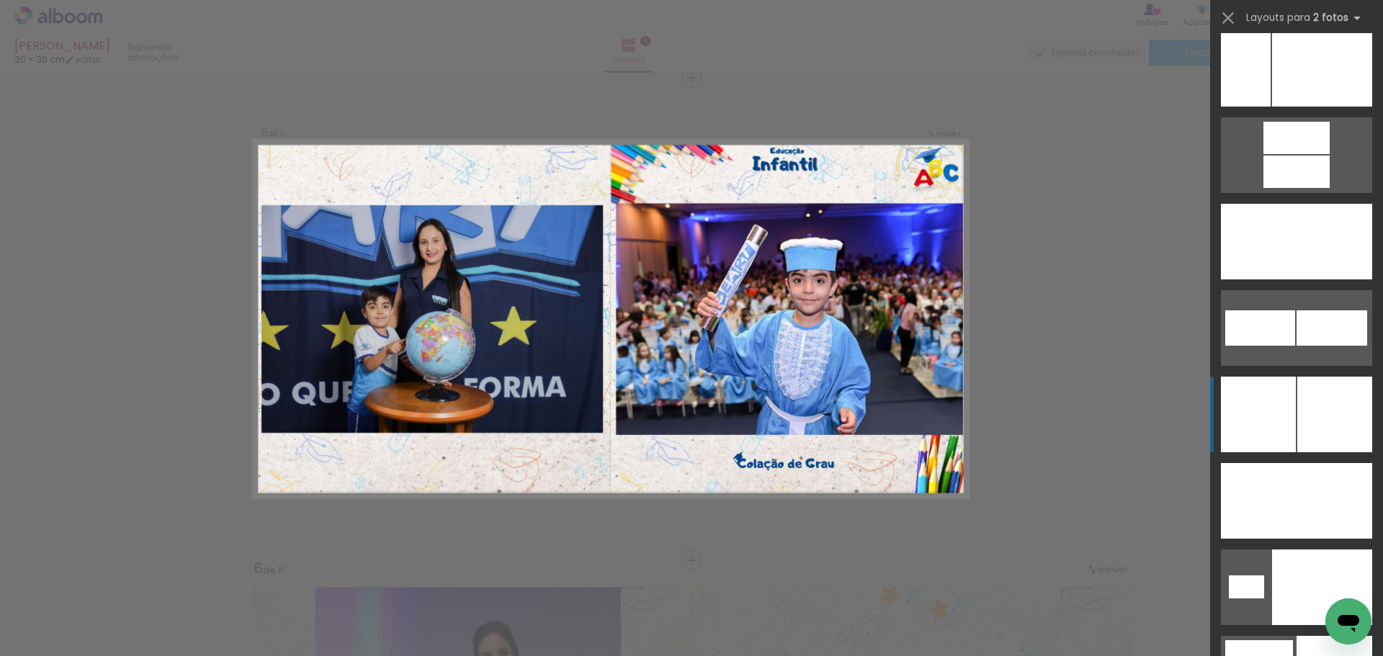
scroll to position [6562, 0]
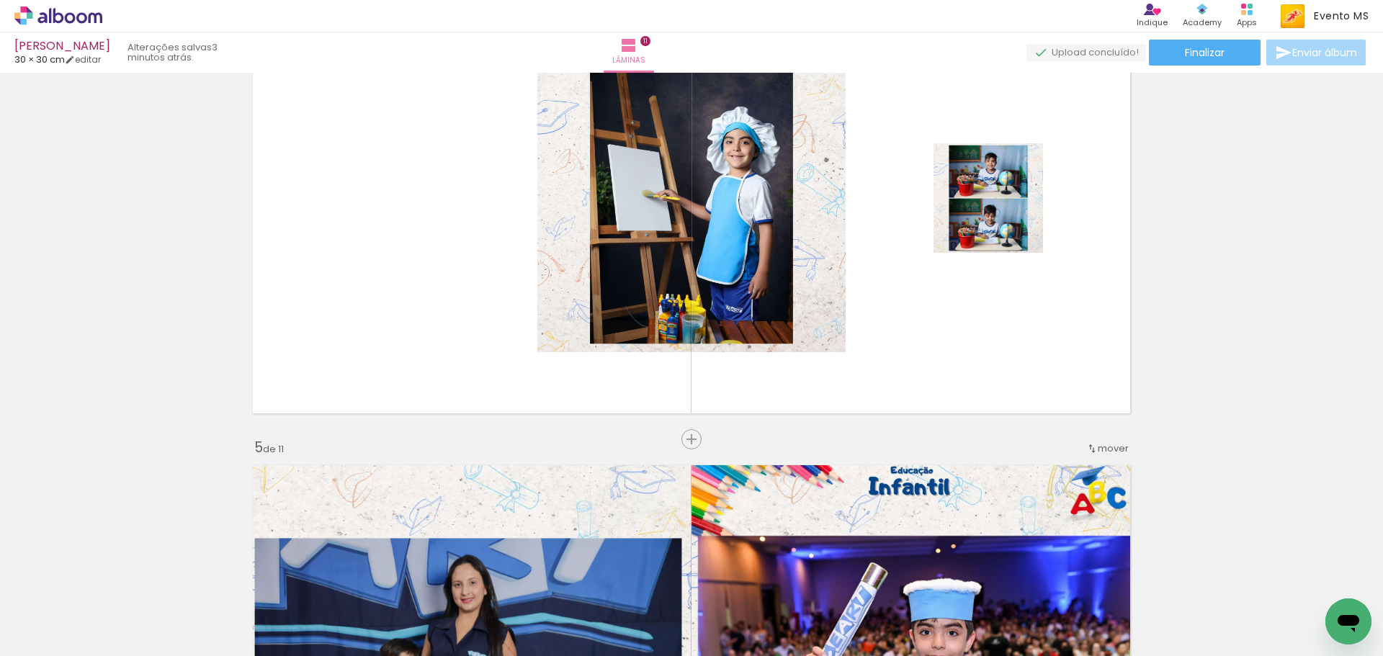
scroll to position [1589, 0]
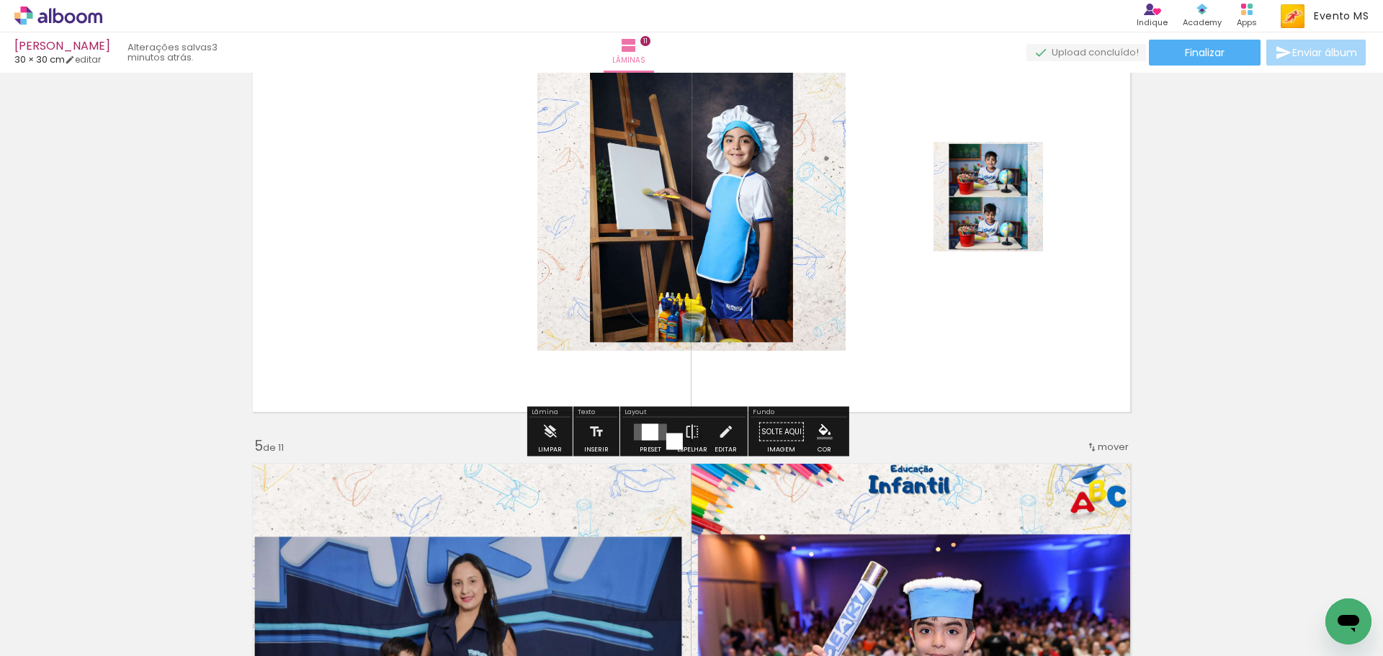
click at [646, 430] on div at bounding box center [650, 431] width 17 height 17
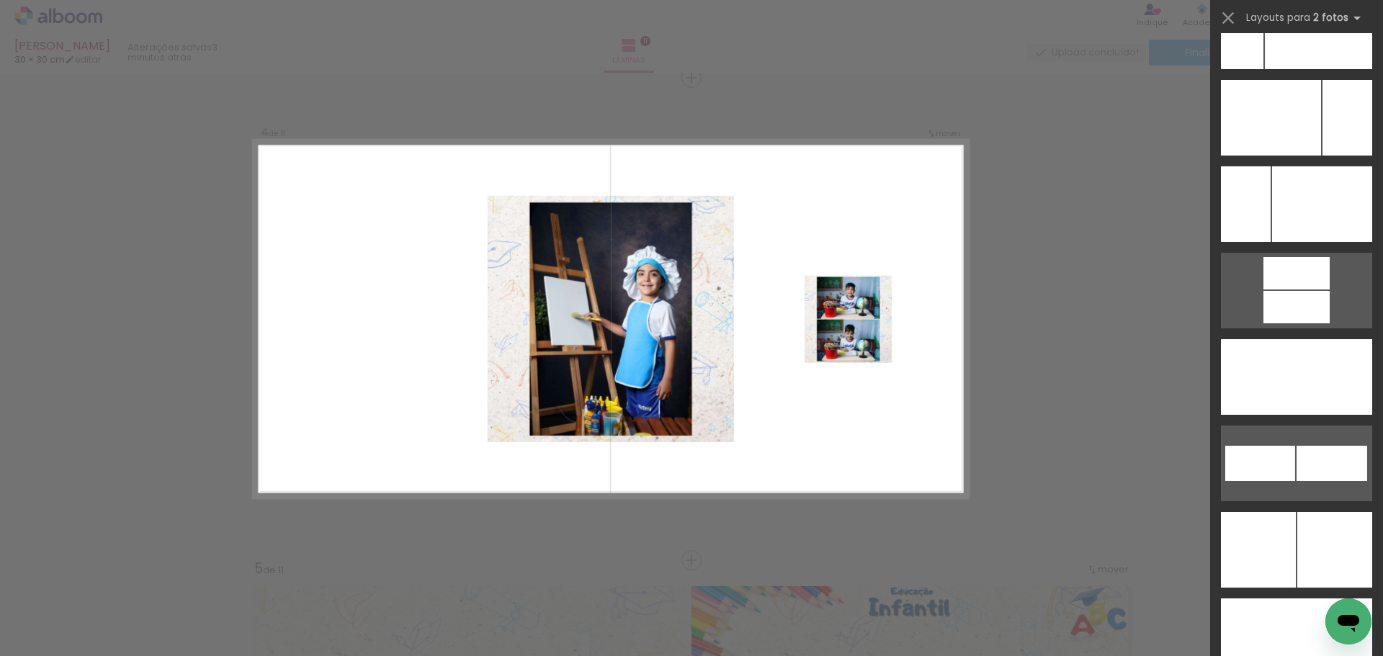
scroll to position [6428, 0]
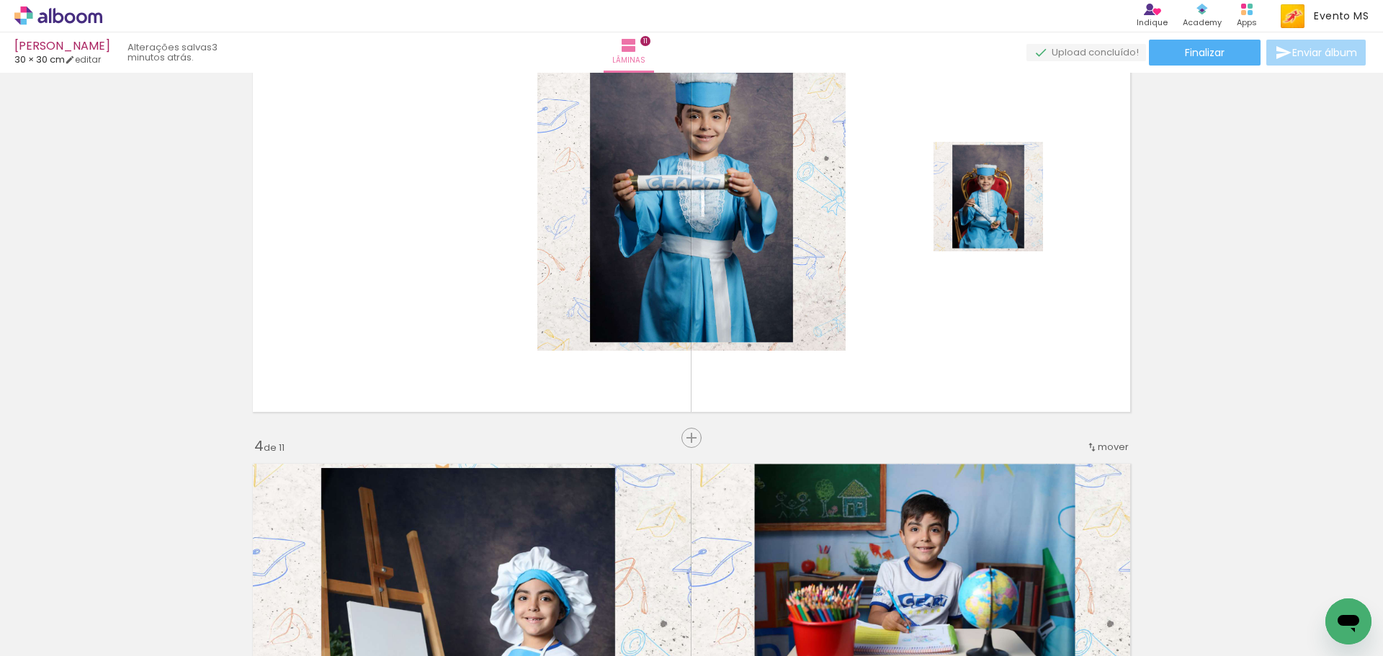
scroll to position [1034, 0]
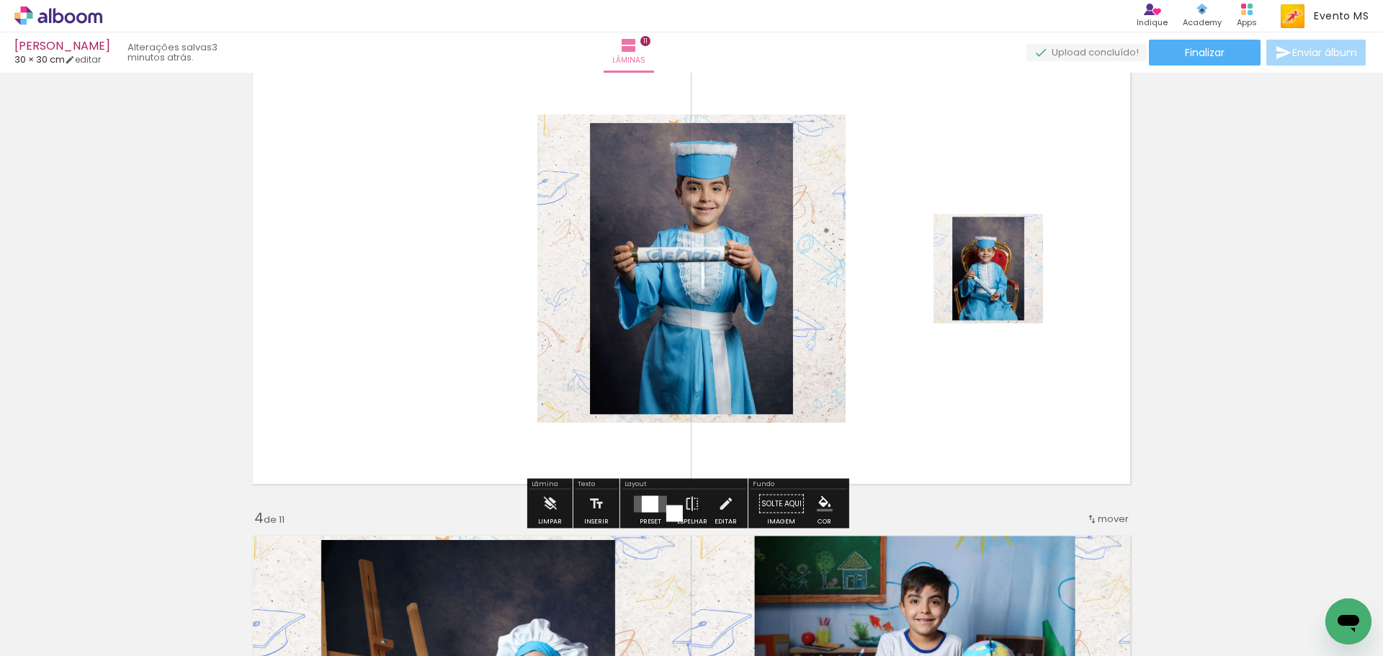
click at [622, 506] on div "Preset Espelhar Editar" at bounding box center [683, 508] width 123 height 37
click at [642, 508] on div at bounding box center [650, 503] width 17 height 17
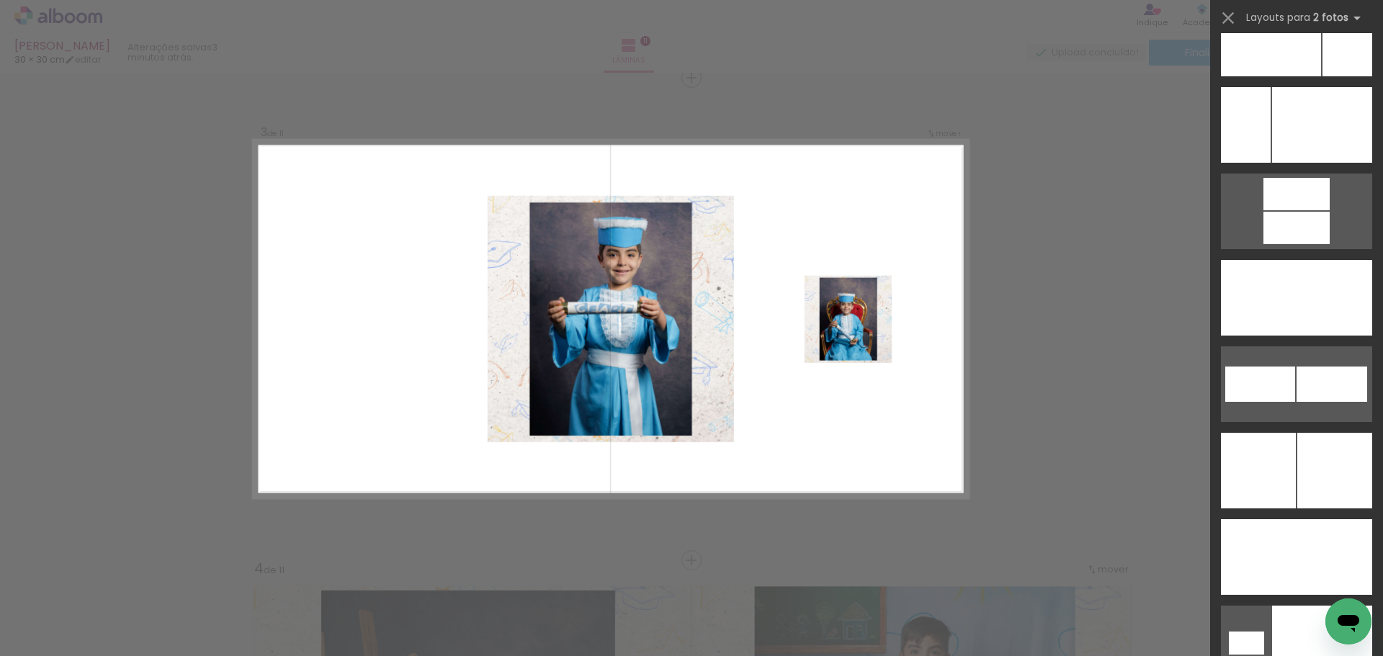
scroll to position [6735, 0]
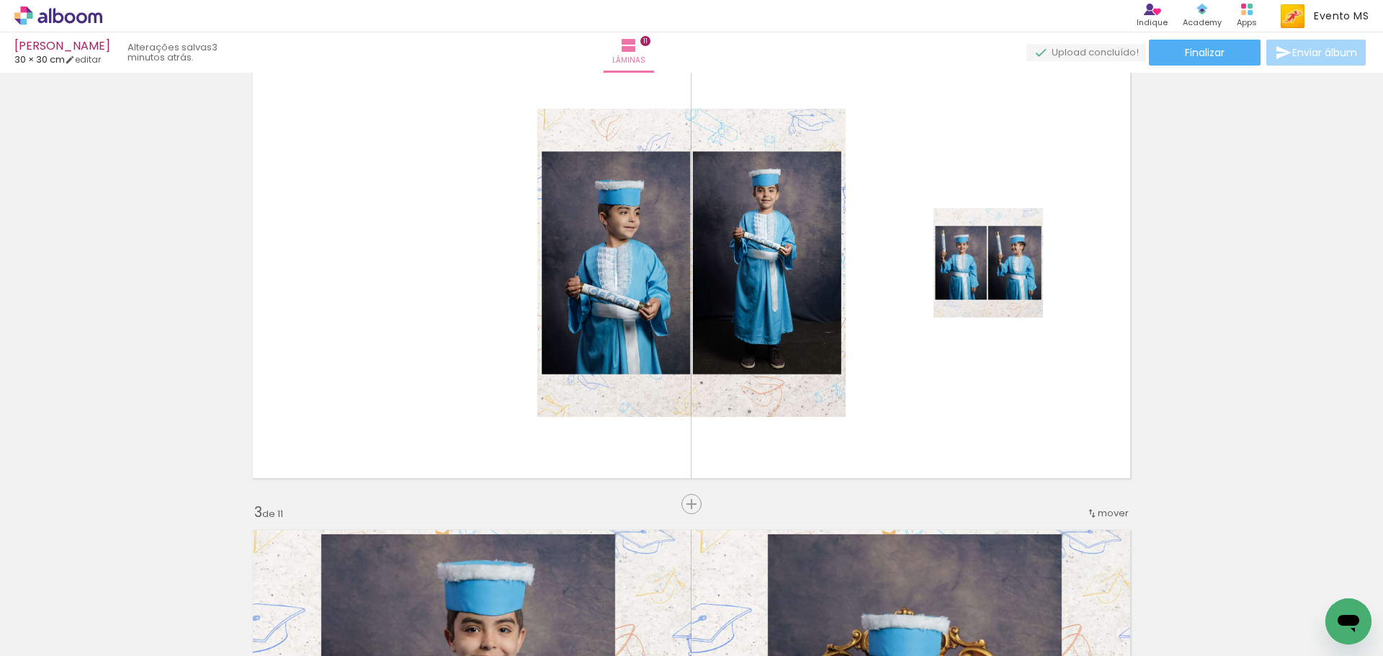
scroll to position [0, 0]
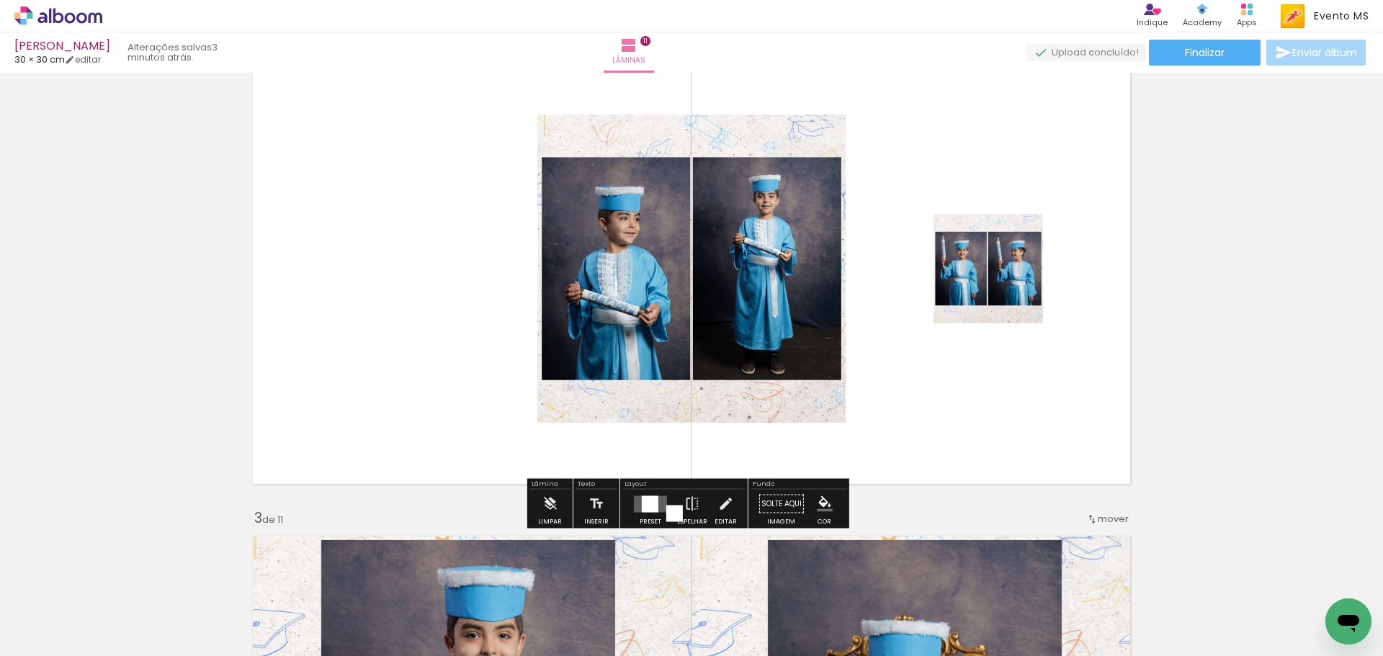
click at [631, 503] on div at bounding box center [650, 504] width 39 height 29
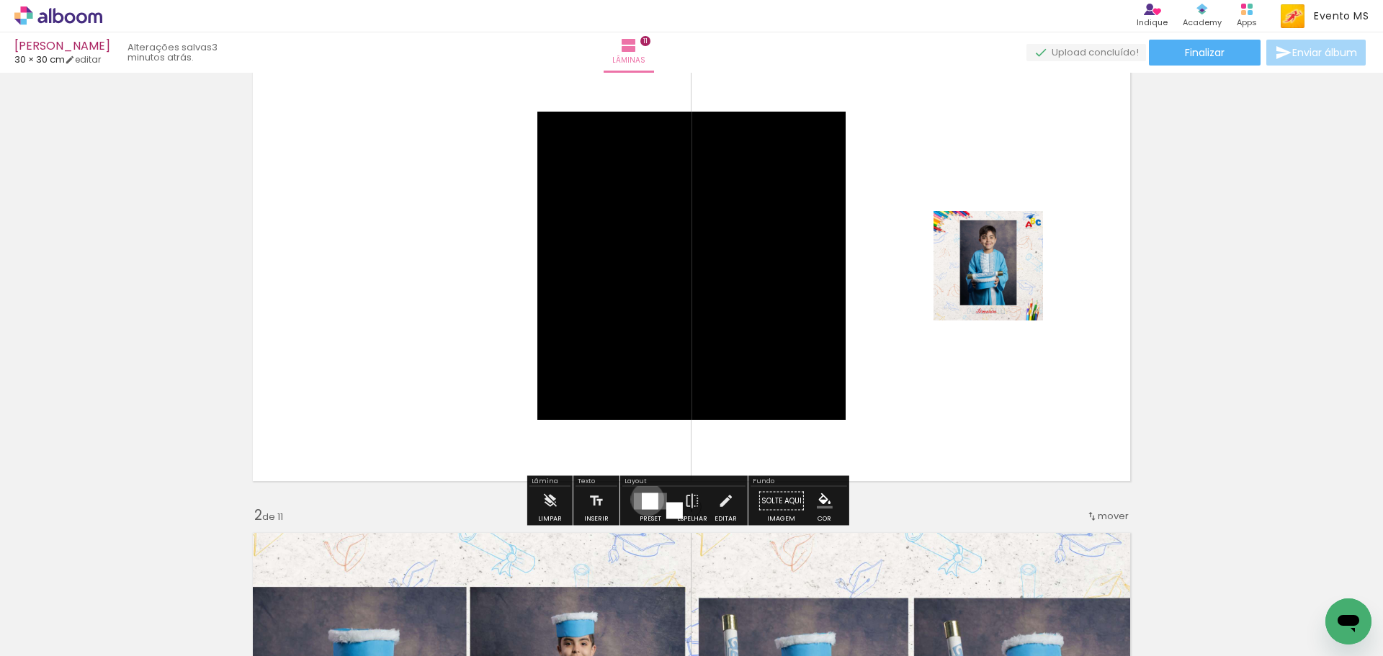
click at [644, 499] on div at bounding box center [650, 501] width 17 height 17
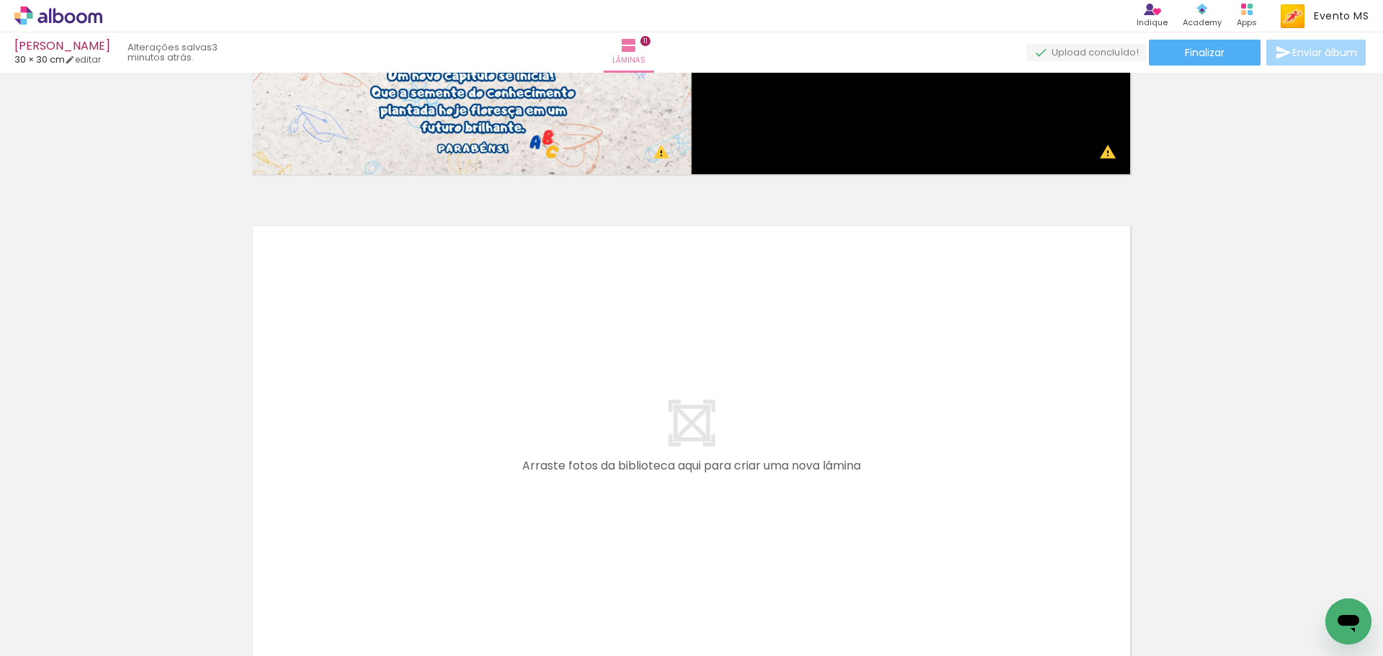
scroll to position [5353, 0]
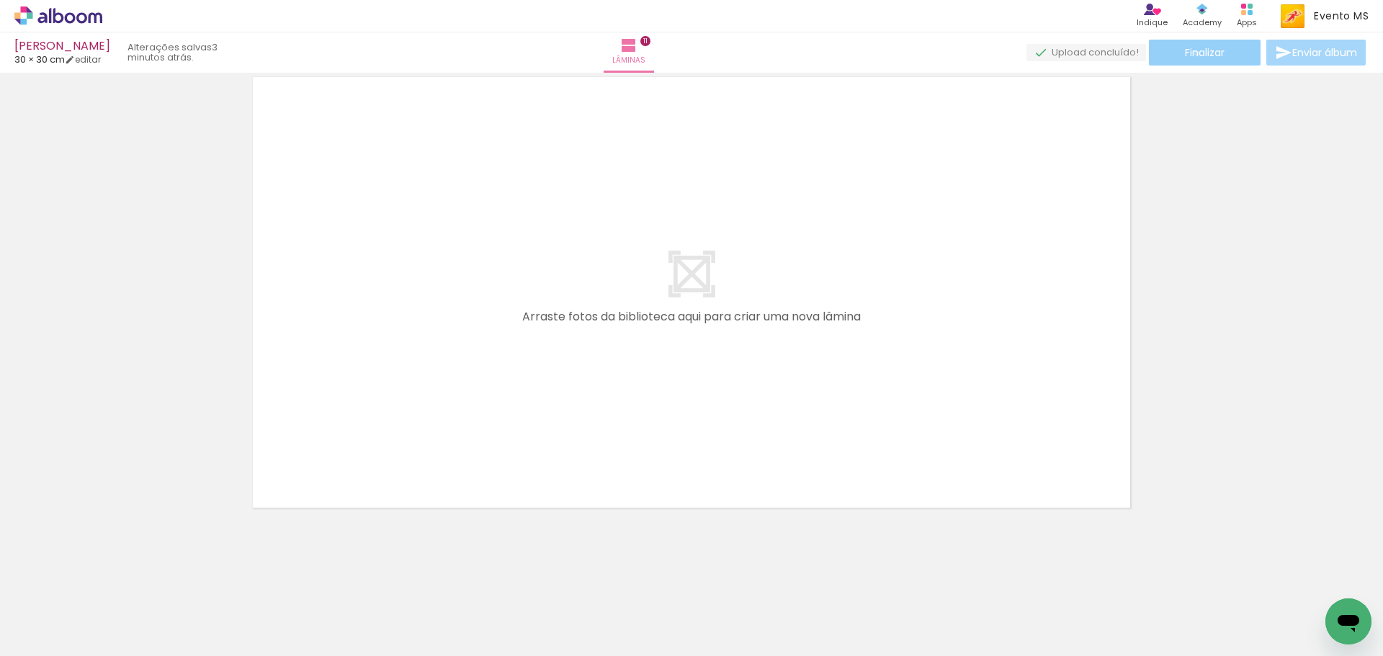
click at [1192, 53] on span "Finalizar" at bounding box center [1205, 53] width 40 height 10
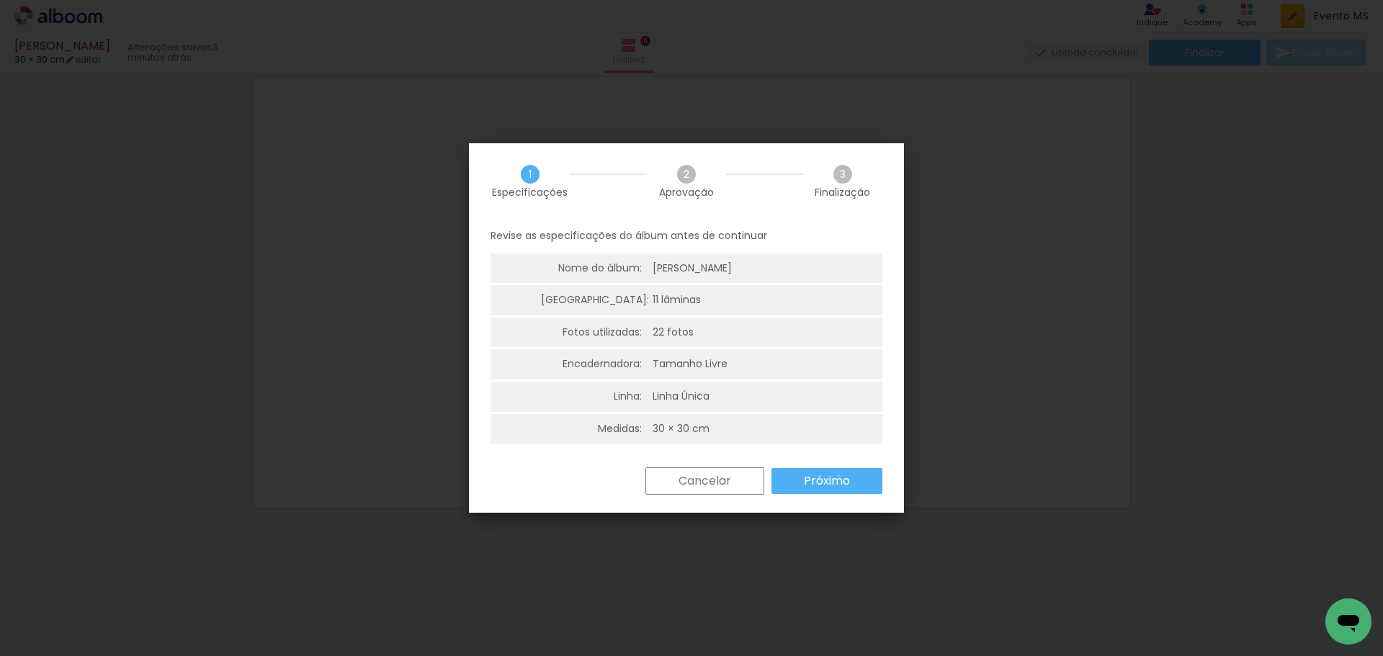
click at [0, 0] on slot "Próximo" at bounding box center [0, 0] width 0 height 0
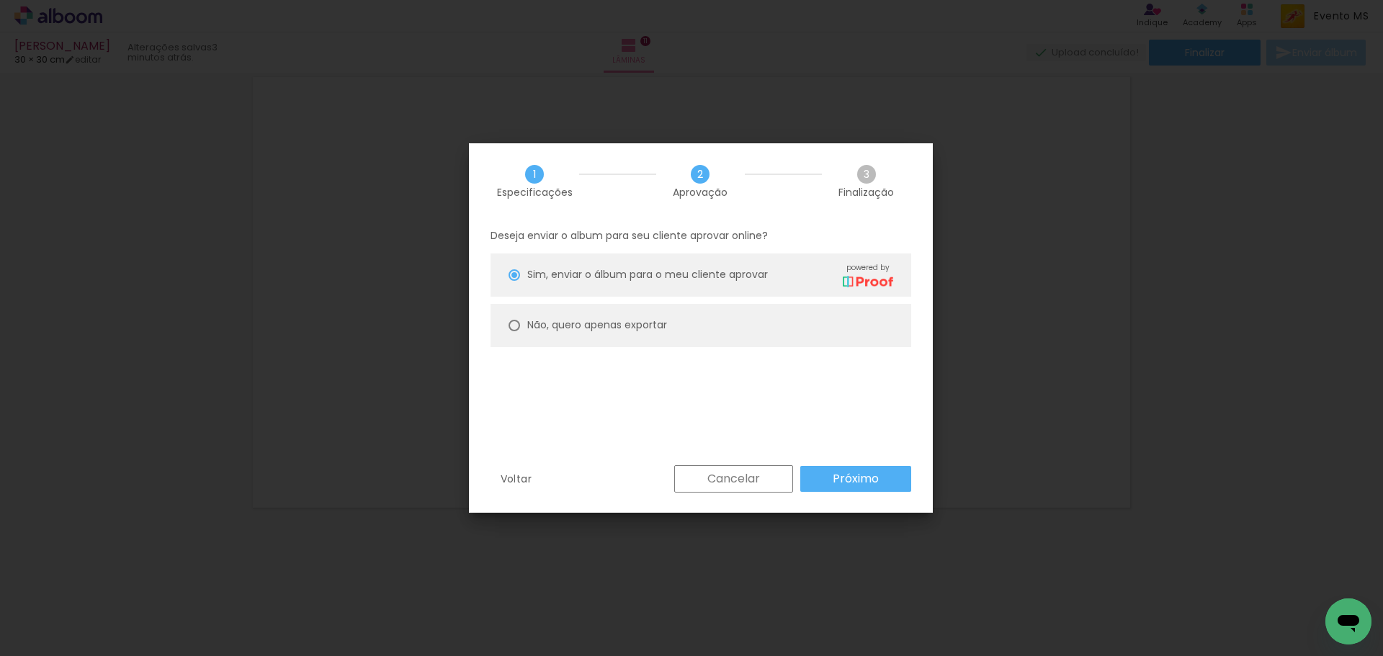
click at [0, 0] on slot "Próximo" at bounding box center [0, 0] width 0 height 0
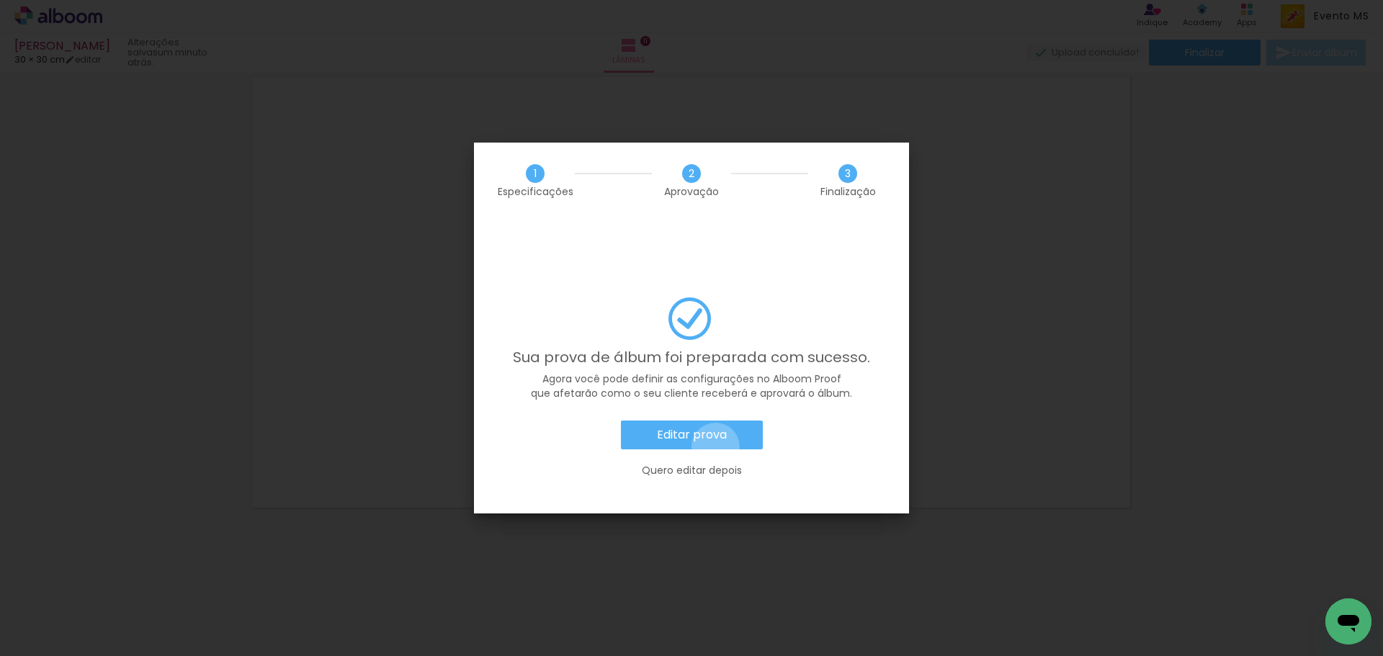
click at [715, 421] on paper-button "Editar prova" at bounding box center [692, 435] width 142 height 29
